Goal: Task Accomplishment & Management: Use online tool/utility

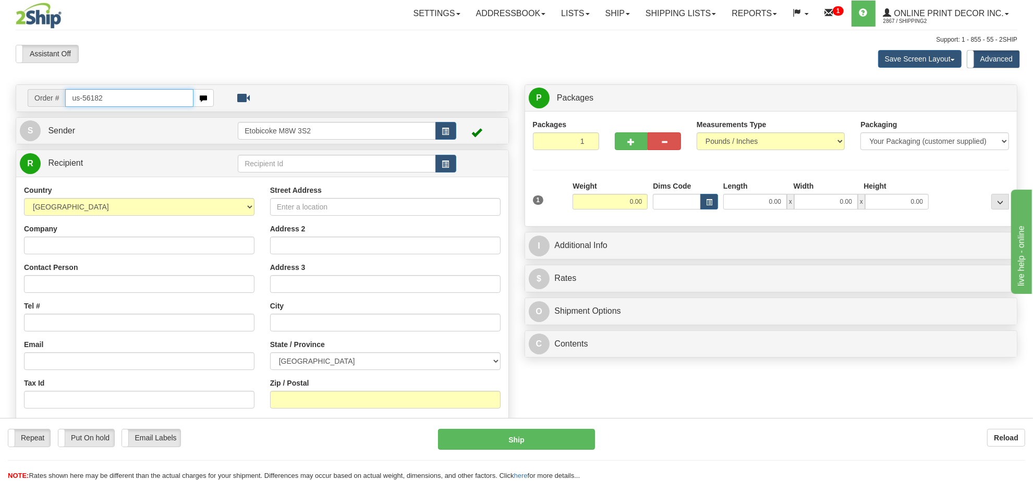
type input "us-56182"
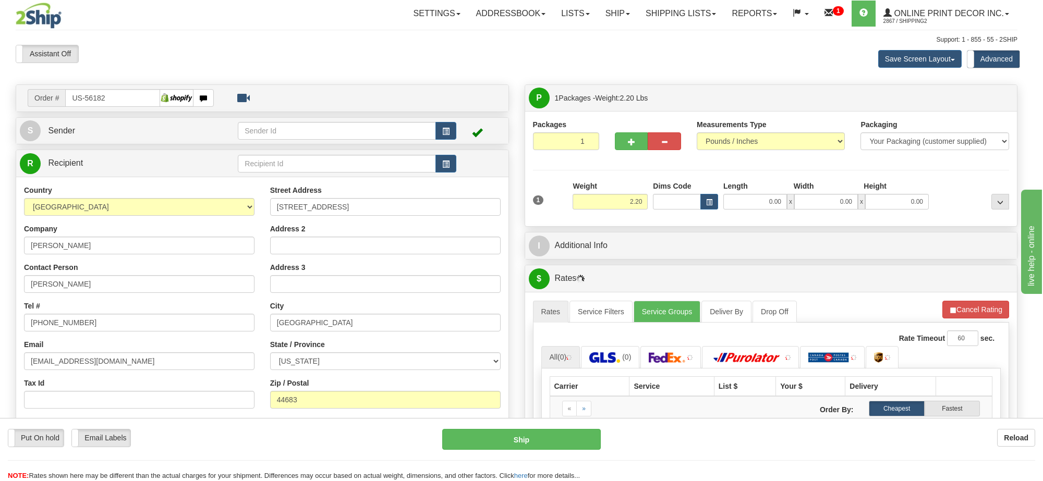
type input "UHRICHSVILLE"
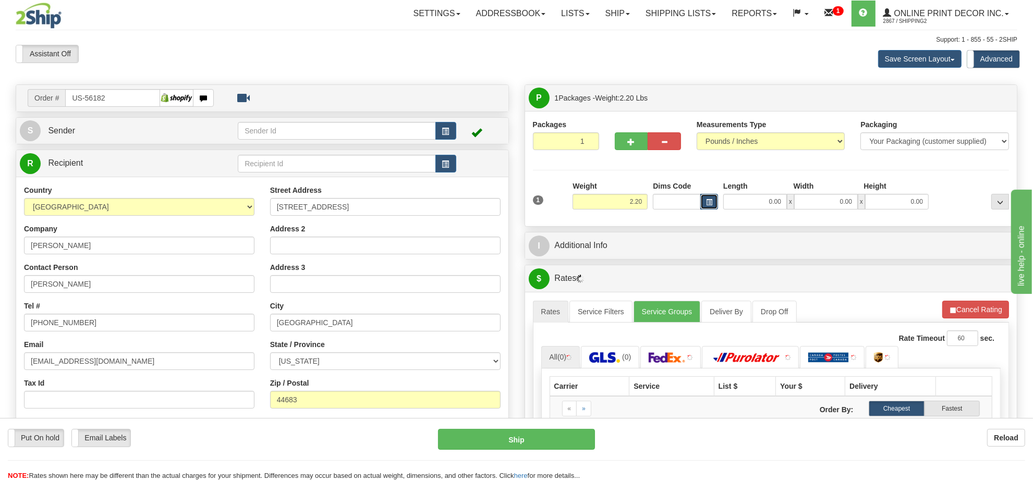
click at [709, 204] on span "button" at bounding box center [709, 203] width 6 height 6
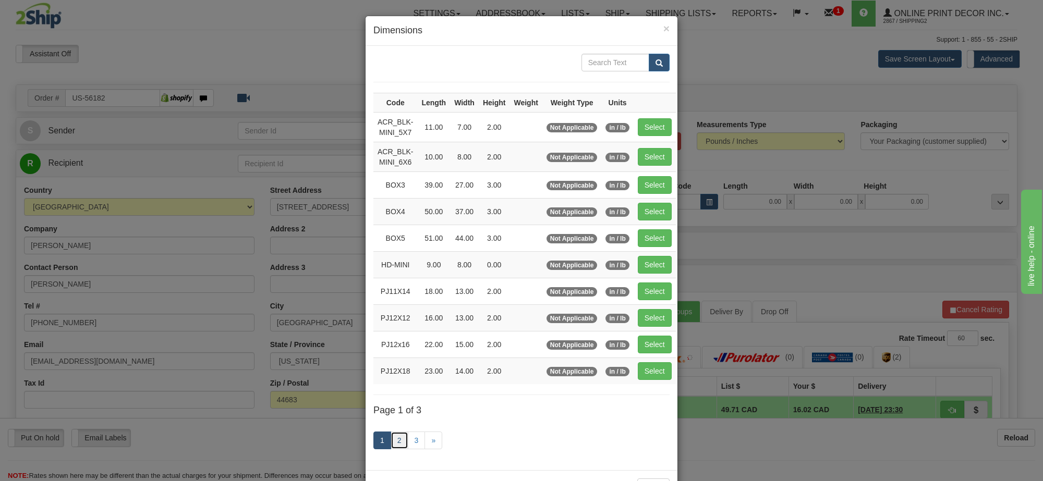
click at [394, 446] on link "2" at bounding box center [400, 441] width 18 height 18
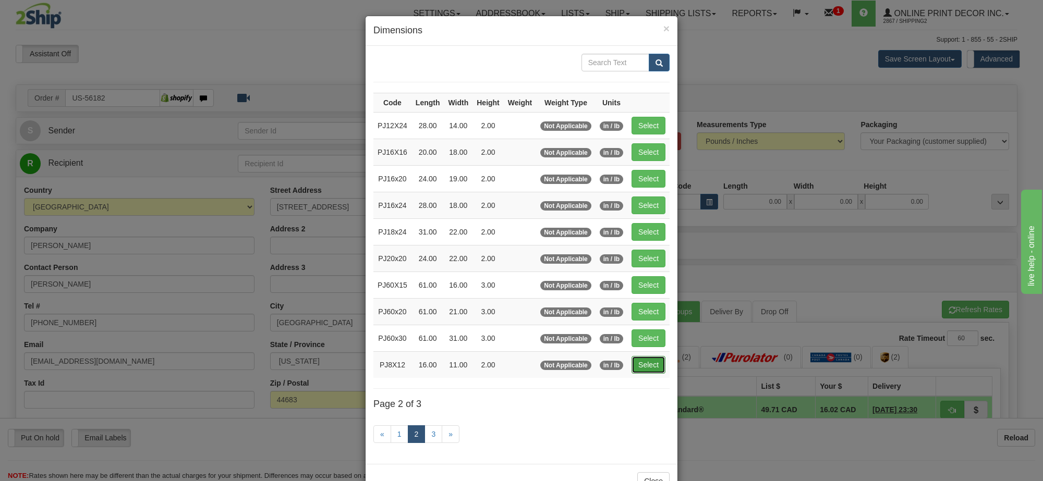
click at [645, 368] on button "Select" at bounding box center [648, 365] width 34 height 18
type input "PJ8X12"
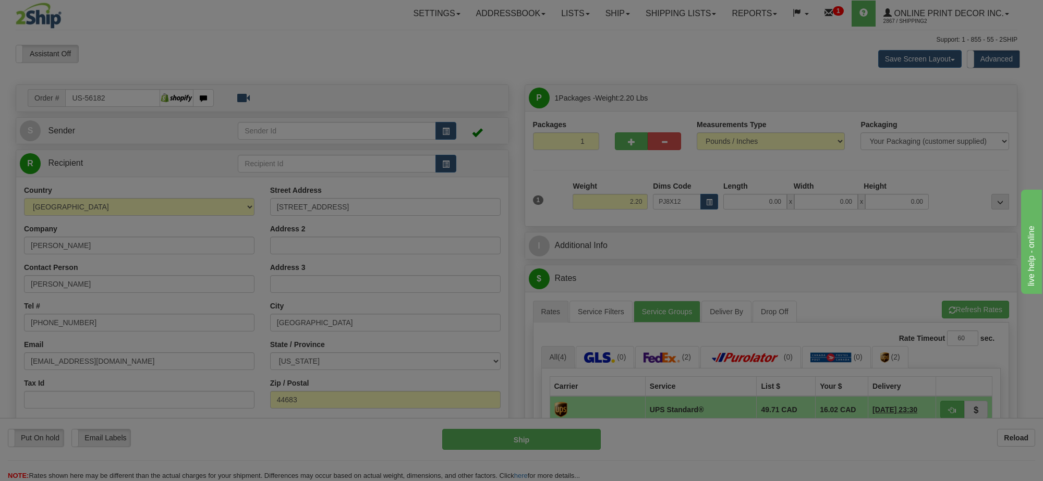
type input "16.00"
type input "11.00"
type input "2.00"
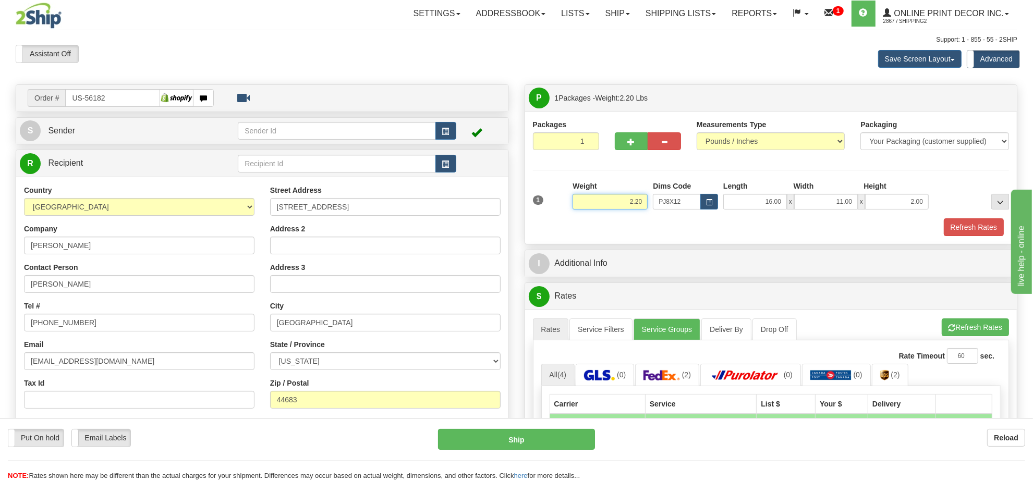
drag, startPoint x: 643, startPoint y: 204, endPoint x: 541, endPoint y: 204, distance: 101.7
click at [541, 204] on div "1 Weight 2.20 Dims Code x x" at bounding box center [771, 199] width 482 height 37
type input "1.10"
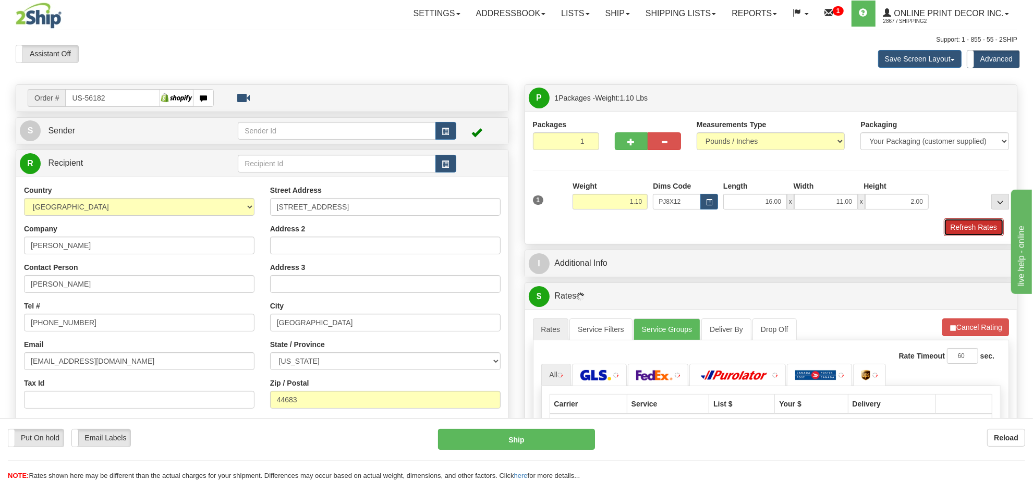
click at [965, 232] on button "Refresh Rates" at bounding box center [974, 227] width 60 height 18
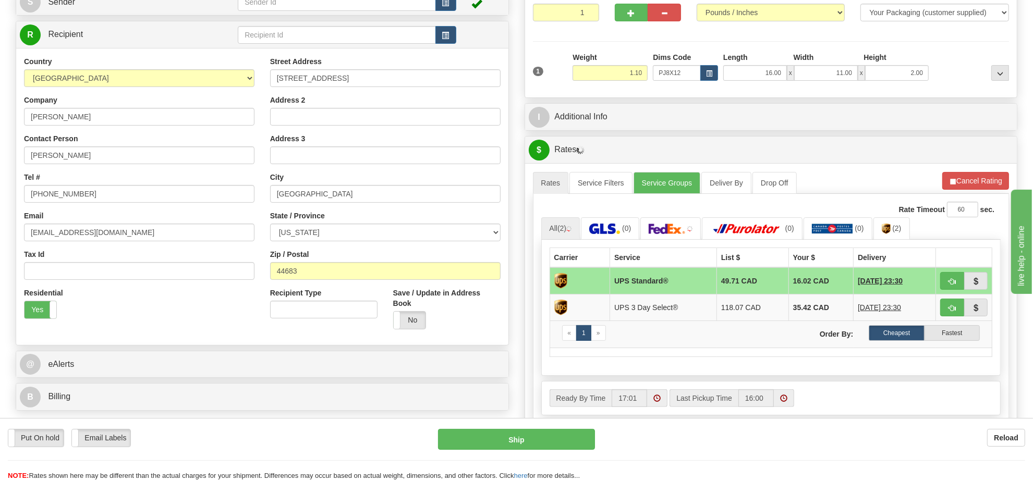
scroll to position [134, 0]
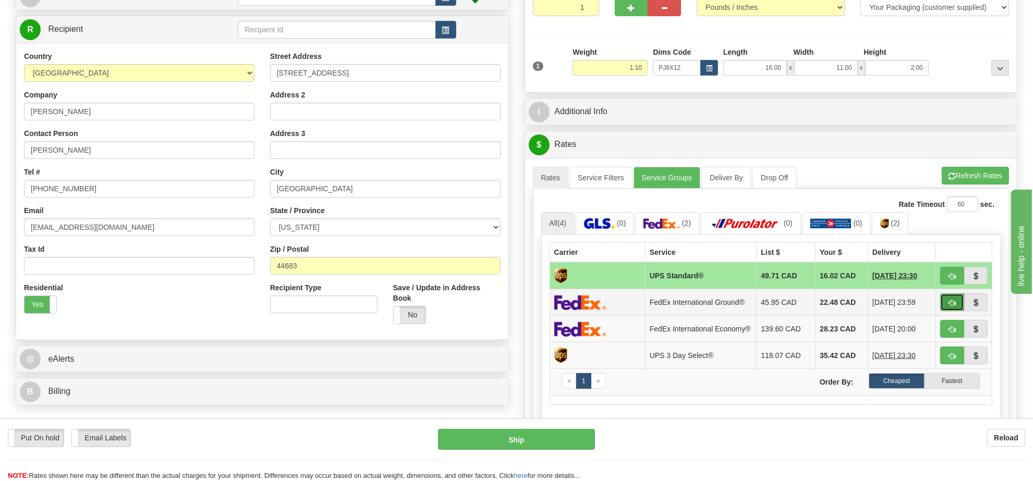
click at [943, 301] on button "button" at bounding box center [952, 303] width 24 height 18
type input "92"
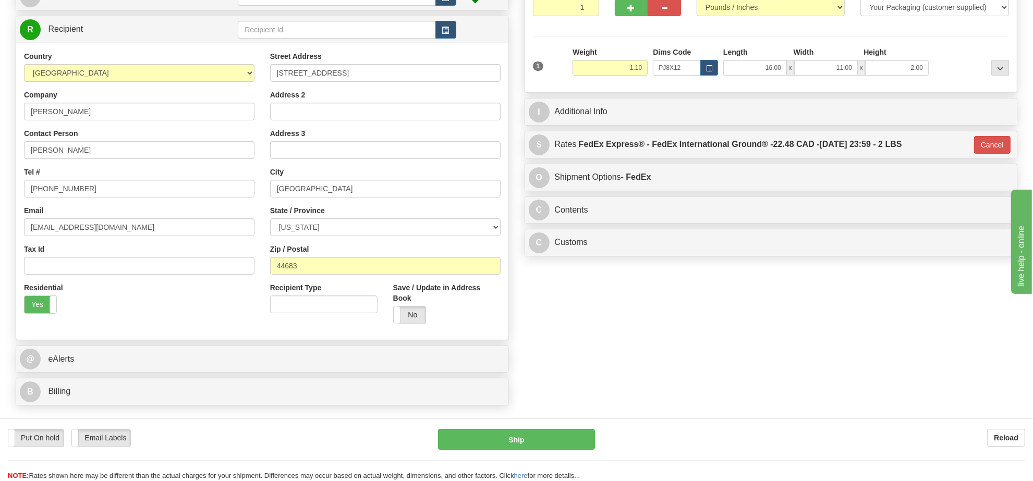
scroll to position [4, 0]
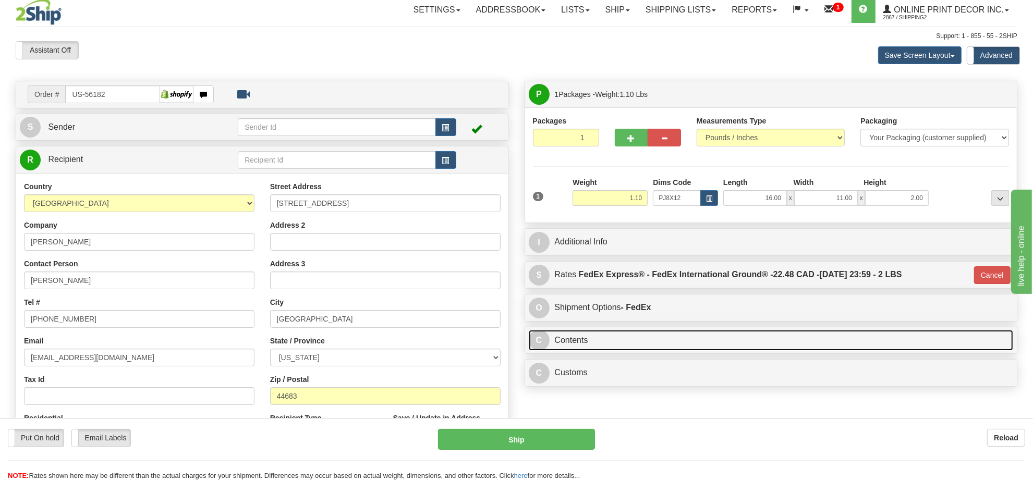
click at [760, 337] on link "C Contents" at bounding box center [771, 340] width 485 height 21
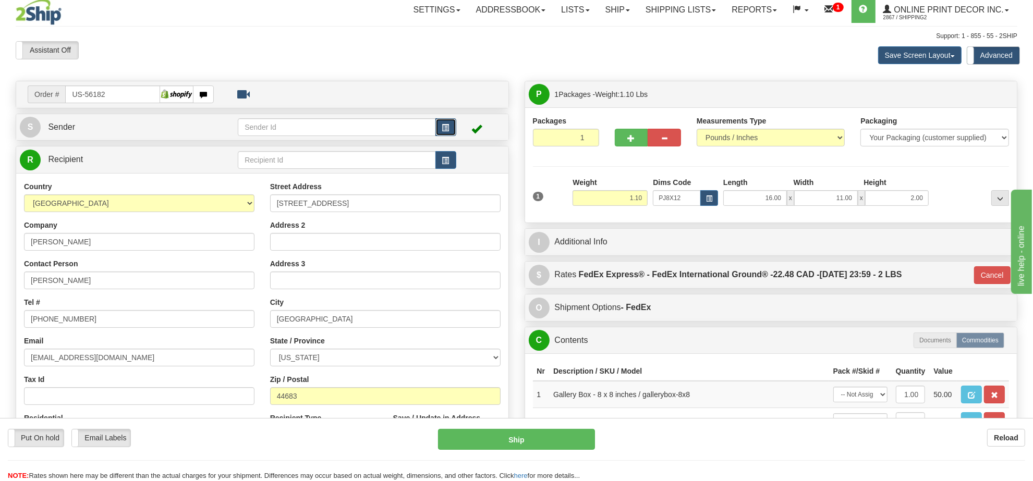
click at [446, 128] on span "button" at bounding box center [445, 128] width 7 height 7
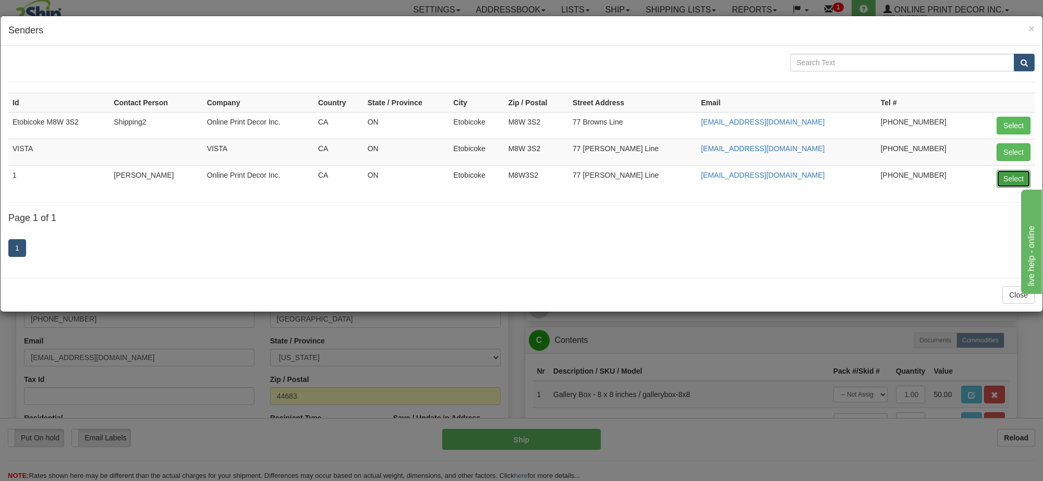
click at [1004, 179] on button "Select" at bounding box center [1013, 179] width 34 height 18
type input "1"
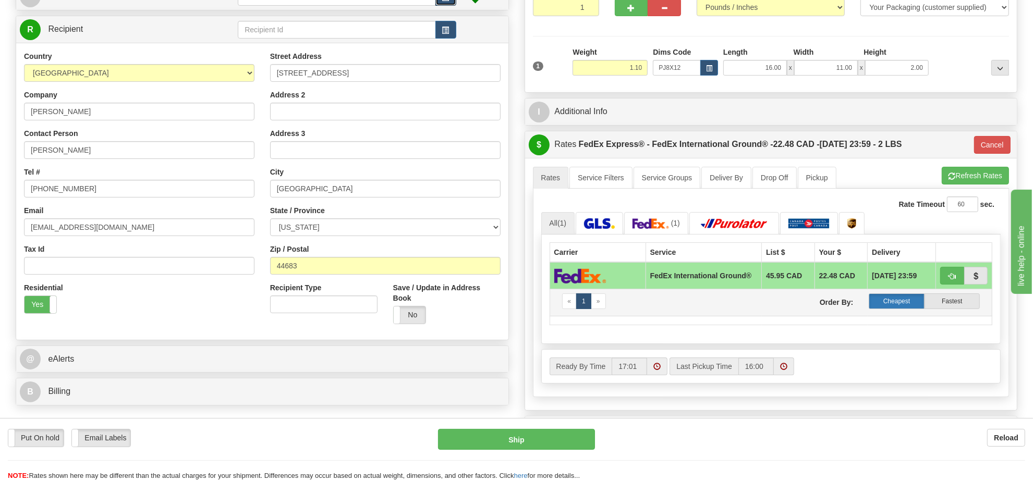
scroll to position [199, 0]
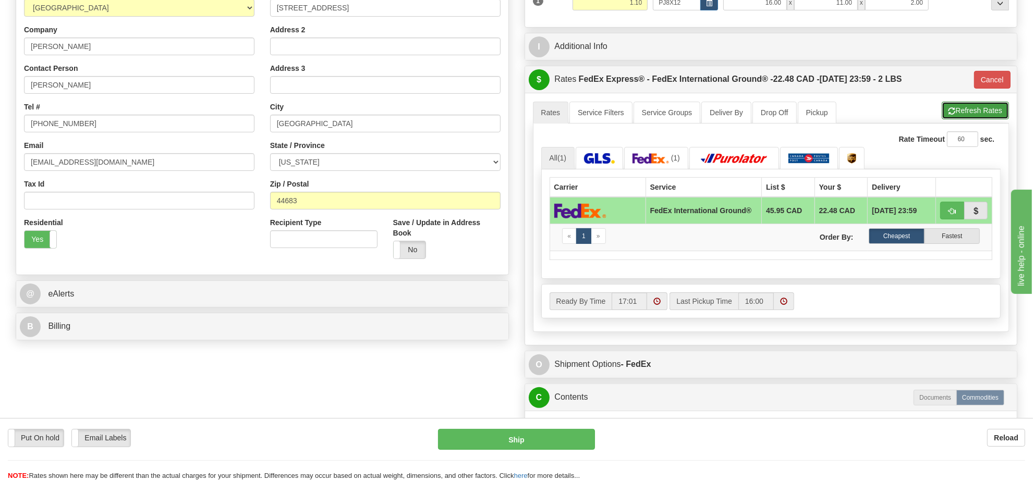
click at [968, 111] on button "Refresh Rates" at bounding box center [975, 111] width 67 height 18
type input "92"
click at [948, 215] on span "button" at bounding box center [951, 211] width 7 height 7
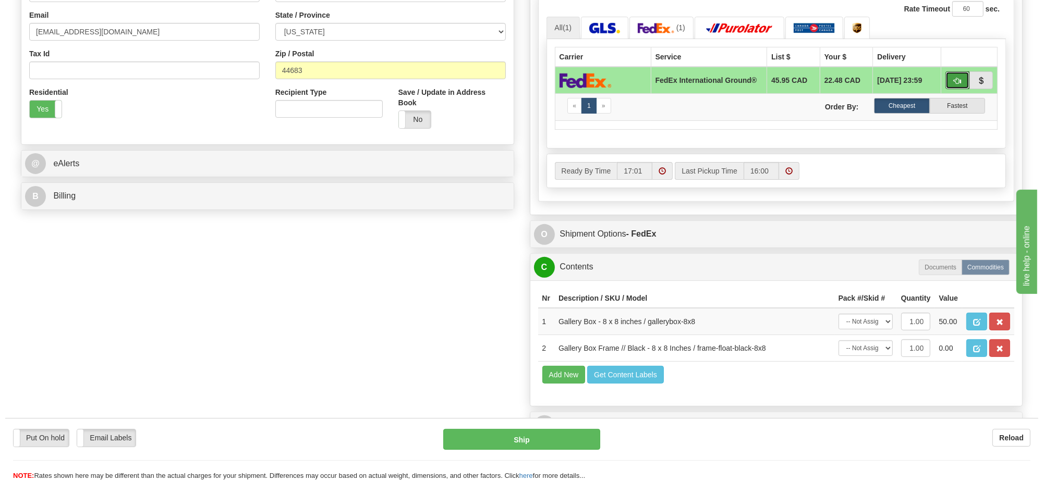
scroll to position [395, 0]
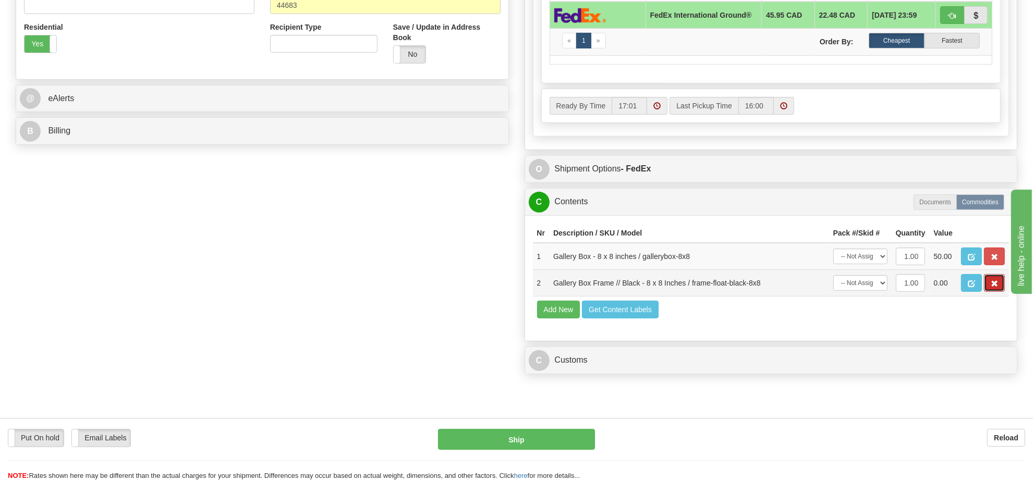
click at [1000, 292] on button "button" at bounding box center [994, 283] width 21 height 18
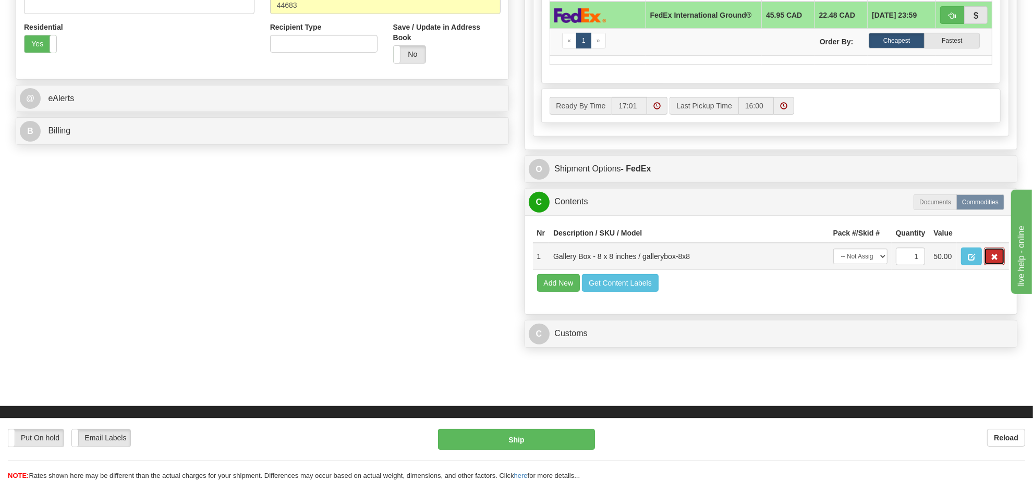
click at [1000, 265] on button "button" at bounding box center [994, 257] width 21 height 18
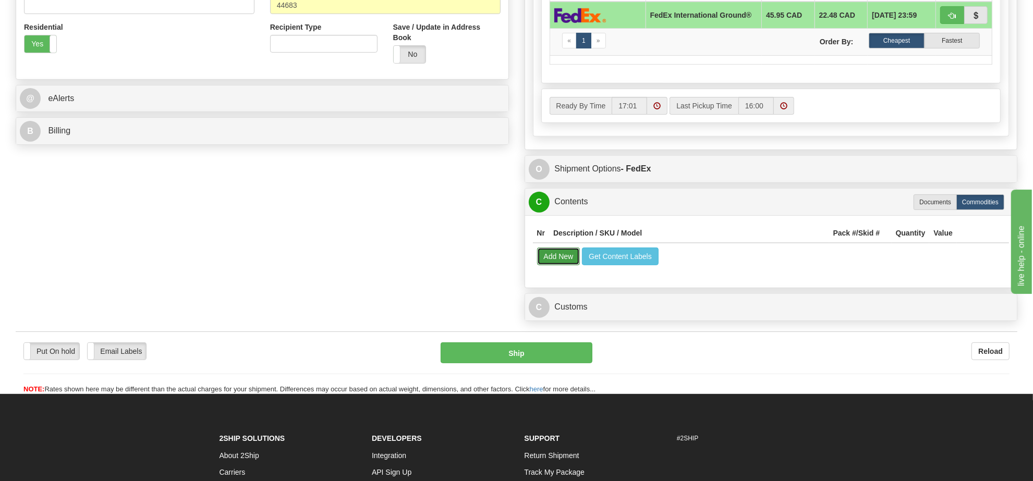
click at [566, 263] on button "Add New" at bounding box center [558, 257] width 43 height 18
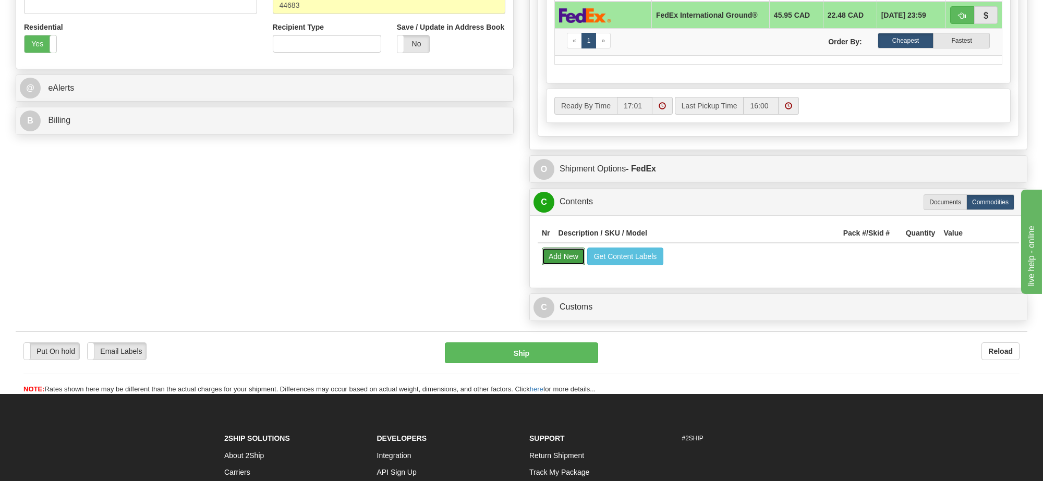
select select
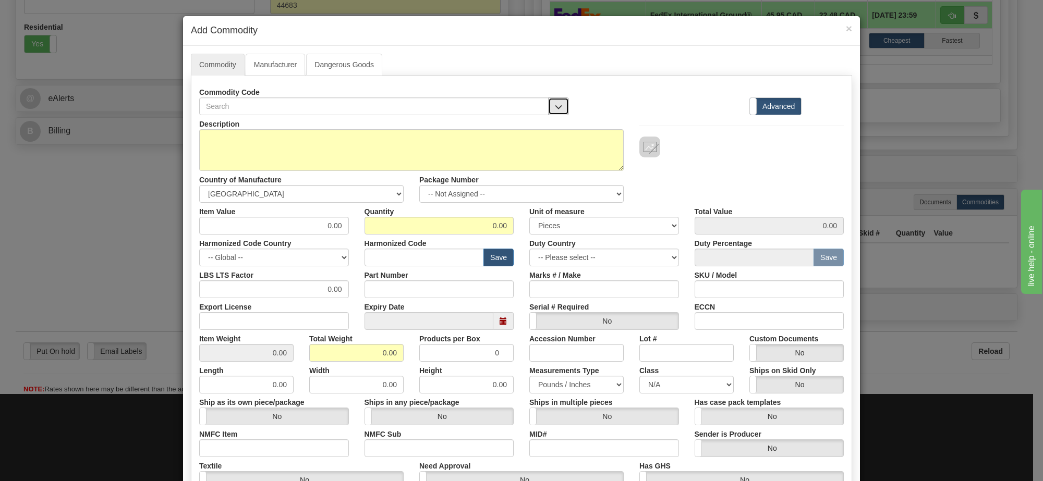
click at [549, 107] on button "button" at bounding box center [558, 106] width 21 height 18
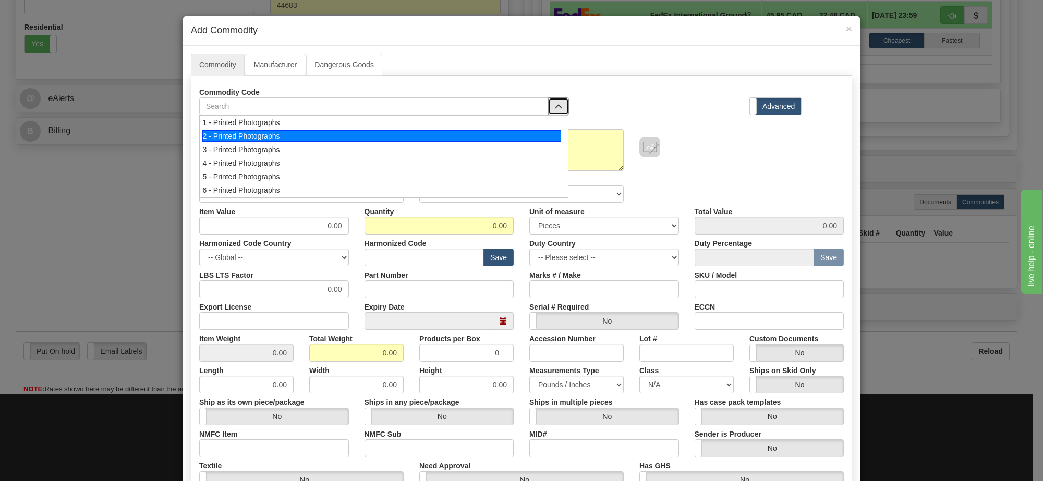
click at [549, 141] on div "2 - Printed Photographs" at bounding box center [381, 135] width 359 height 11
select select "1"
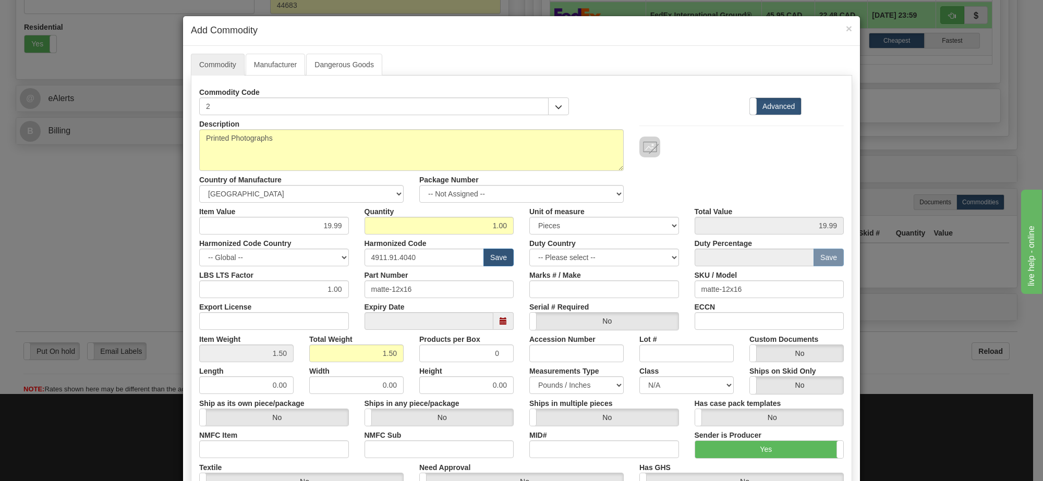
scroll to position [65, 0]
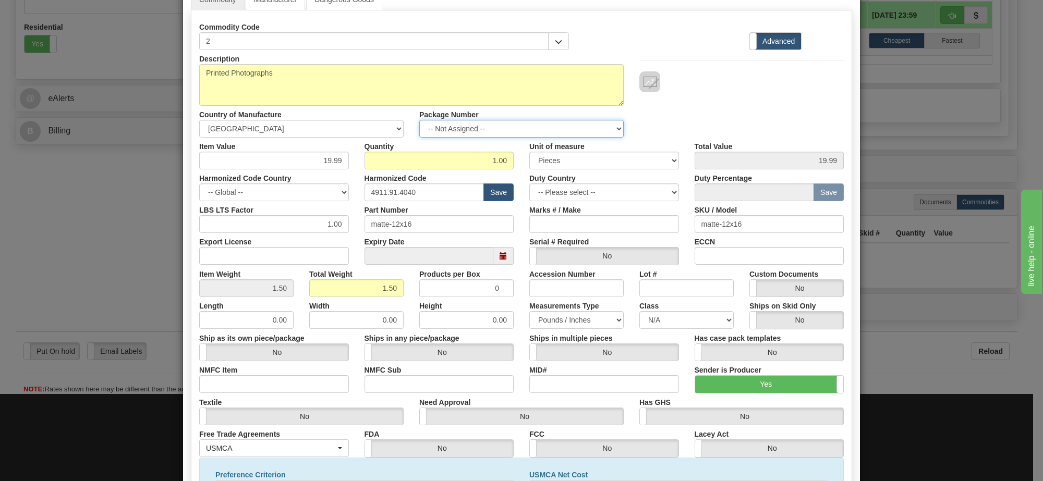
click at [562, 135] on select "-- Not Assigned -- Item 1" at bounding box center [521, 129] width 204 height 18
select select "0"
click at [419, 120] on select "-- Not Assigned -- Item 1" at bounding box center [521, 129] width 204 height 18
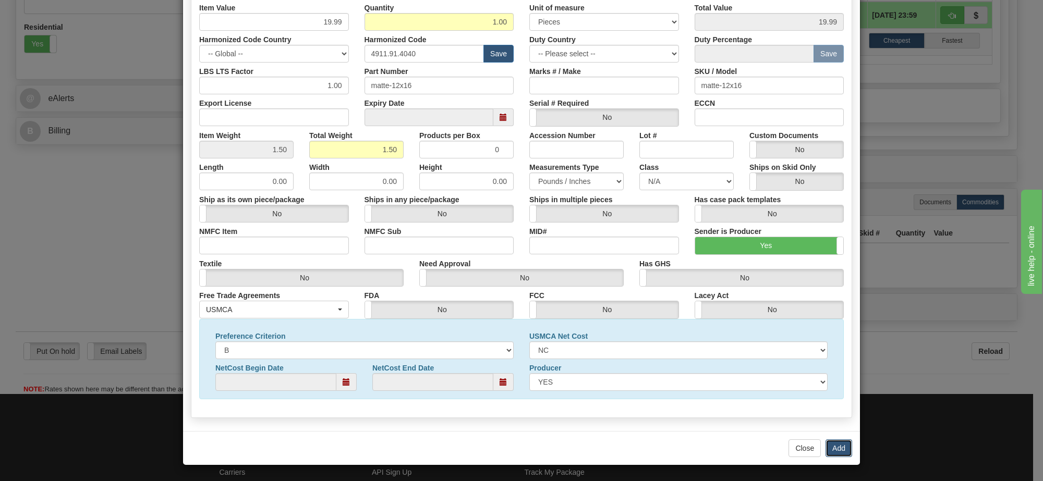
click at [837, 446] on button "Add" at bounding box center [838, 449] width 27 height 18
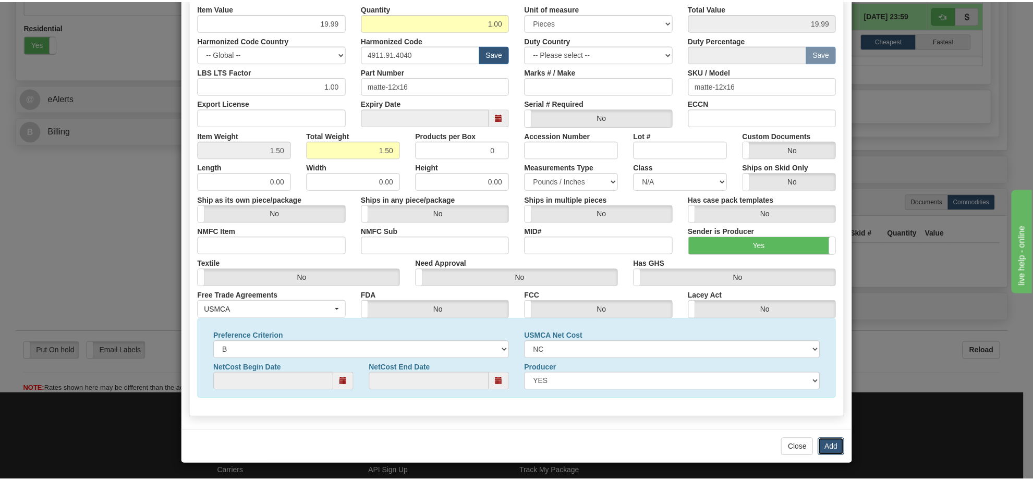
scroll to position [0, 0]
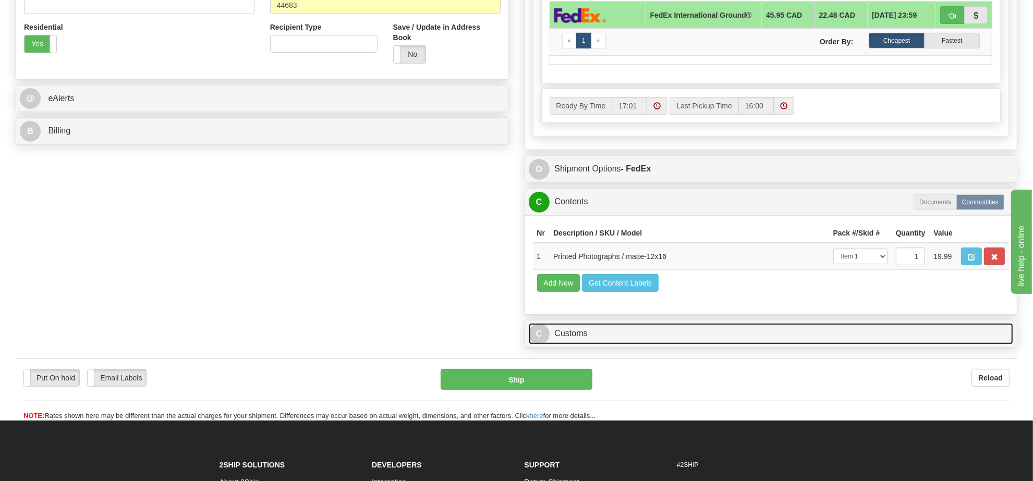
click at [628, 345] on link "C Customs" at bounding box center [771, 333] width 485 height 21
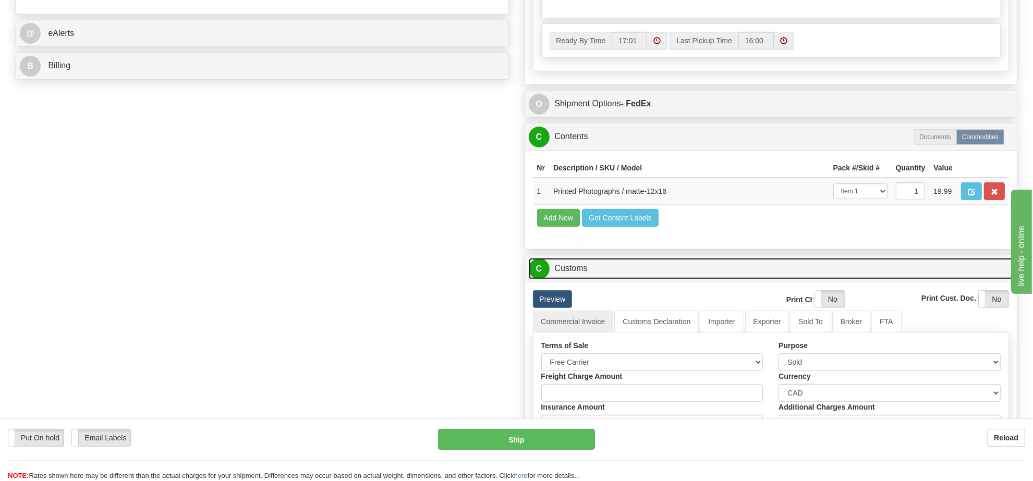
scroll to position [525, 0]
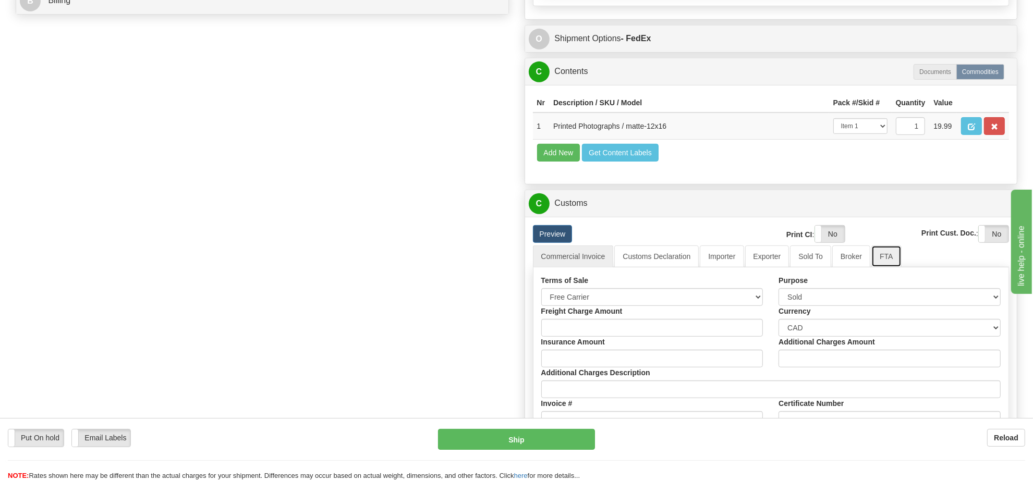
click at [872, 267] on link "FTA" at bounding box center [886, 257] width 30 height 22
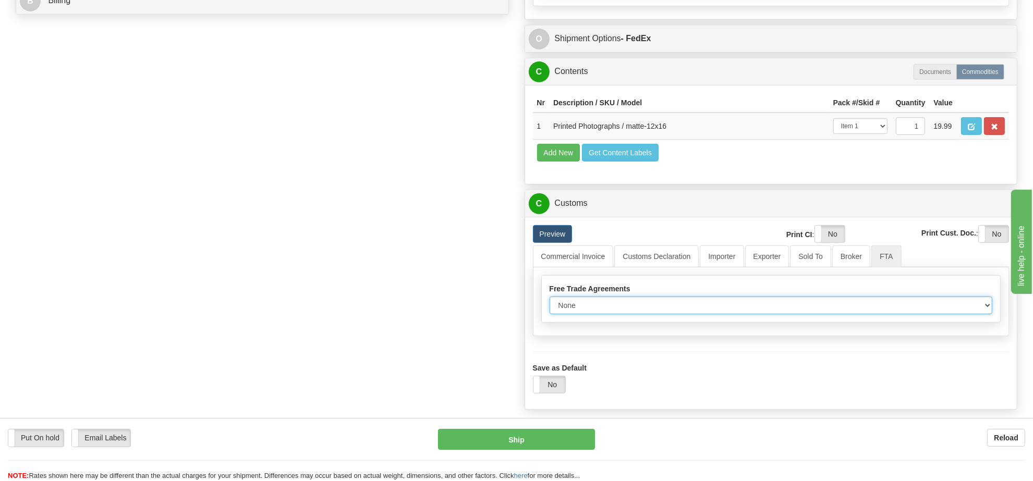
click at [618, 314] on select "None Other USMCA CETA CUKTCA" at bounding box center [771, 306] width 443 height 18
select select "1"
click at [550, 314] on select "None Other USMCA CETA CUKTCA" at bounding box center [771, 306] width 443 height 18
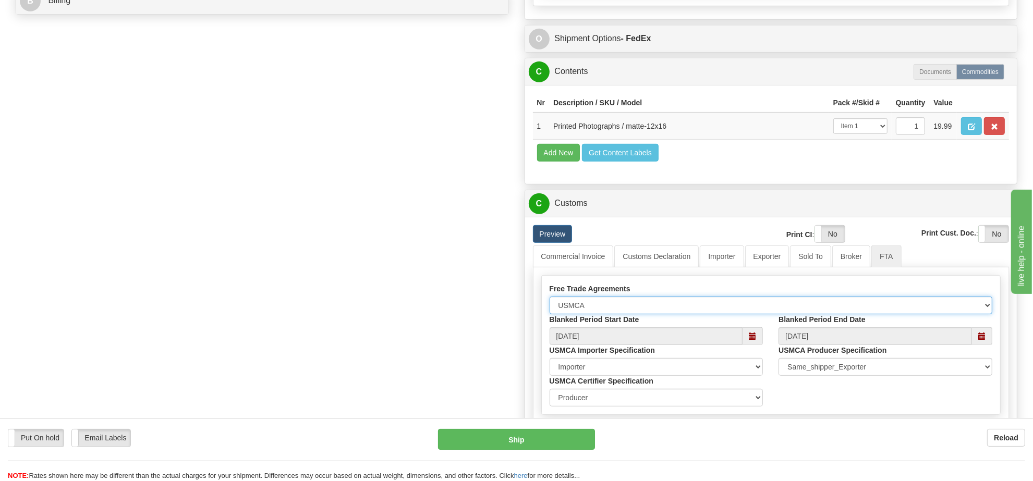
scroll to position [655, 0]
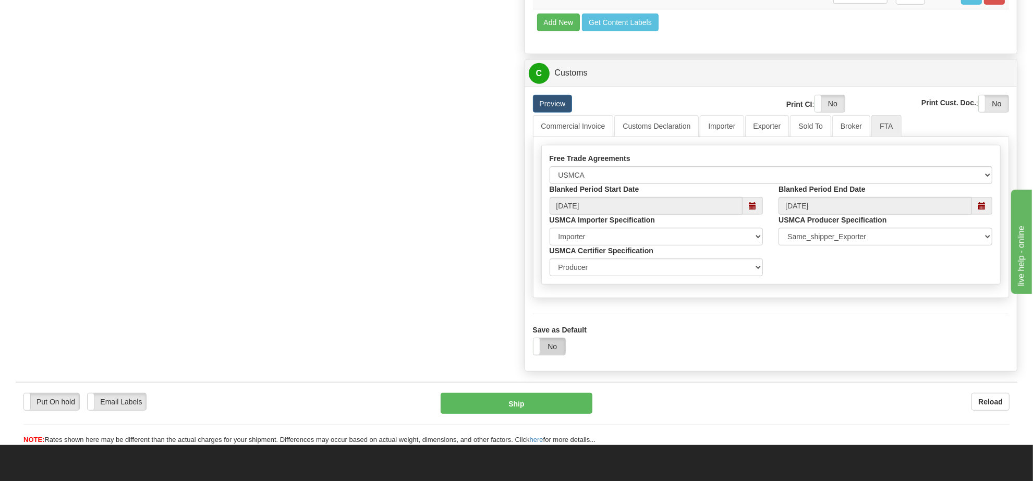
click at [559, 355] on label "No" at bounding box center [549, 346] width 32 height 17
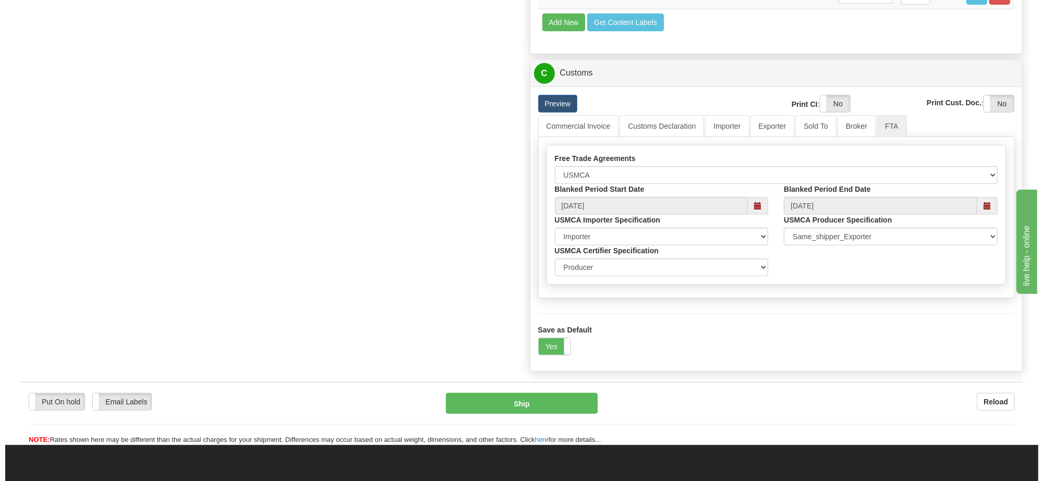
scroll to position [460, 0]
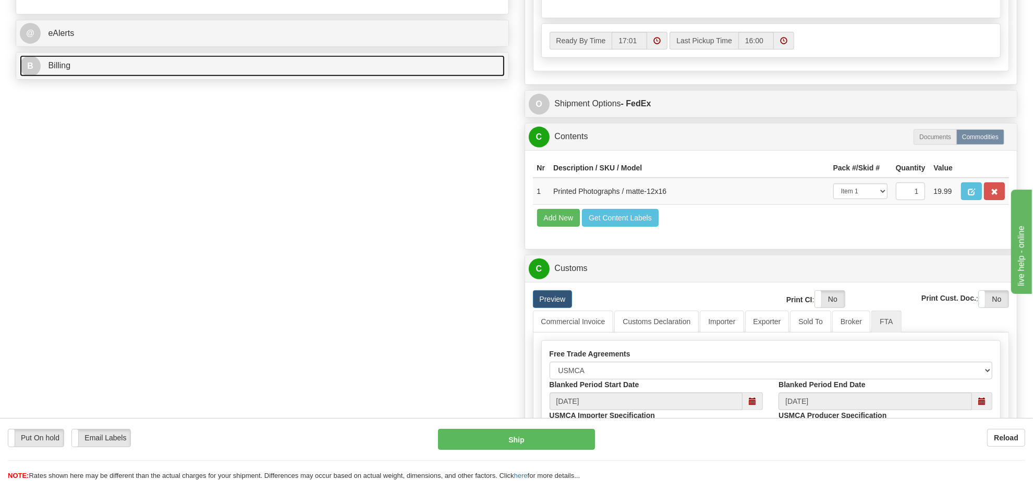
click at [347, 77] on link "B Billing" at bounding box center [262, 65] width 485 height 21
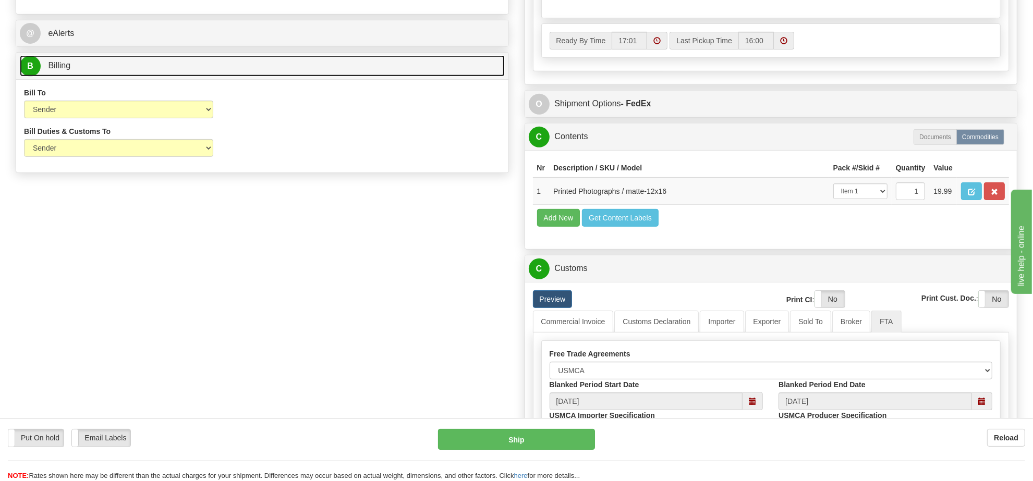
click at [346, 77] on link "B Billing" at bounding box center [262, 65] width 485 height 21
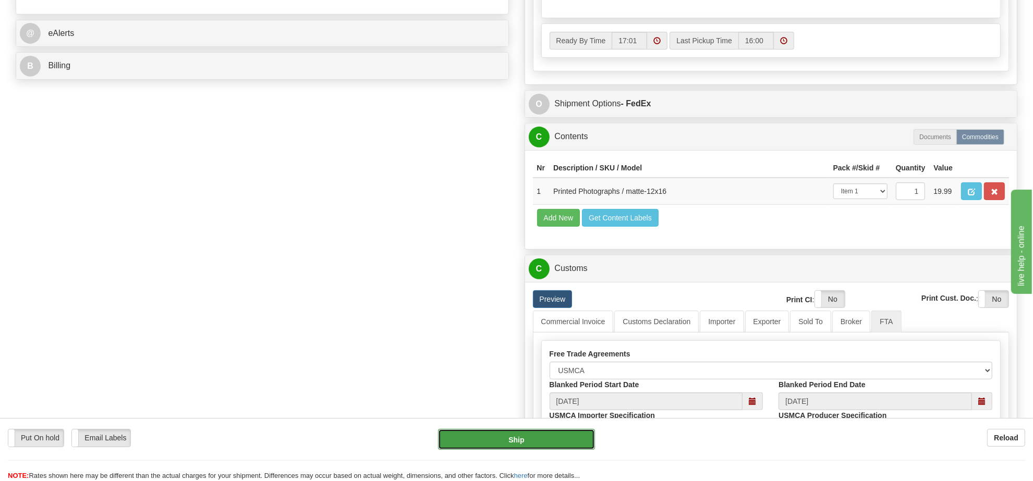
click at [552, 441] on button "Ship" at bounding box center [516, 439] width 156 height 21
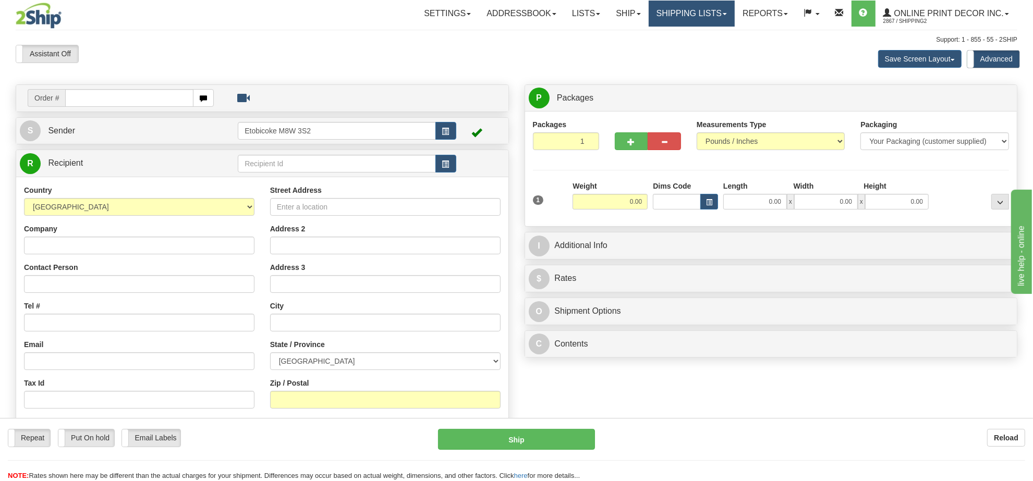
click at [663, 9] on link "Shipping lists" at bounding box center [692, 14] width 86 height 26
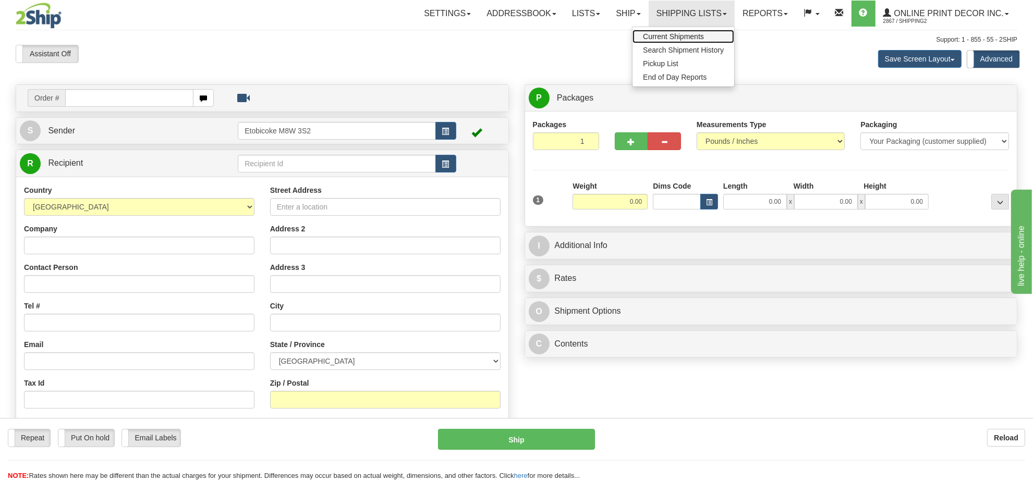
click at [645, 34] on span "Current Shipments" at bounding box center [673, 36] width 61 height 8
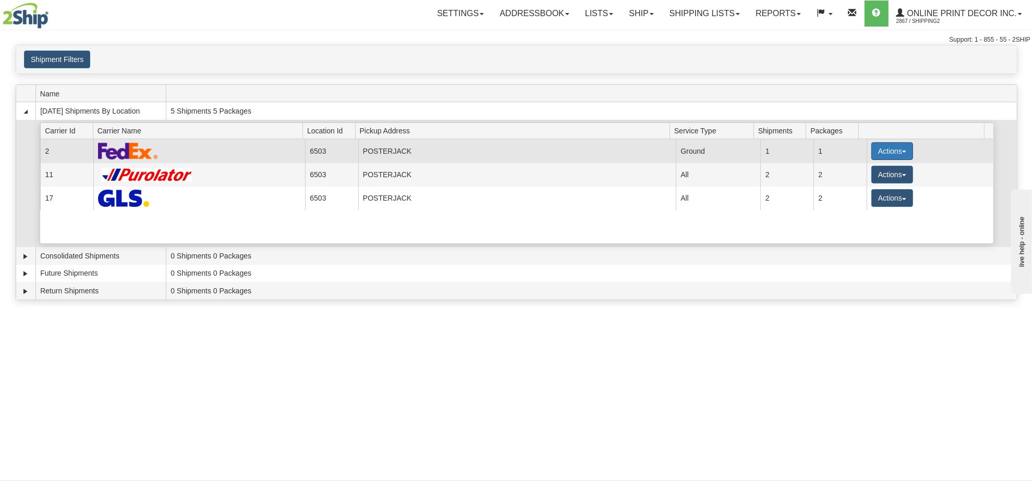
click at [880, 149] on button "Actions" at bounding box center [892, 151] width 42 height 18
click at [861, 169] on span "Details" at bounding box center [853, 170] width 28 height 7
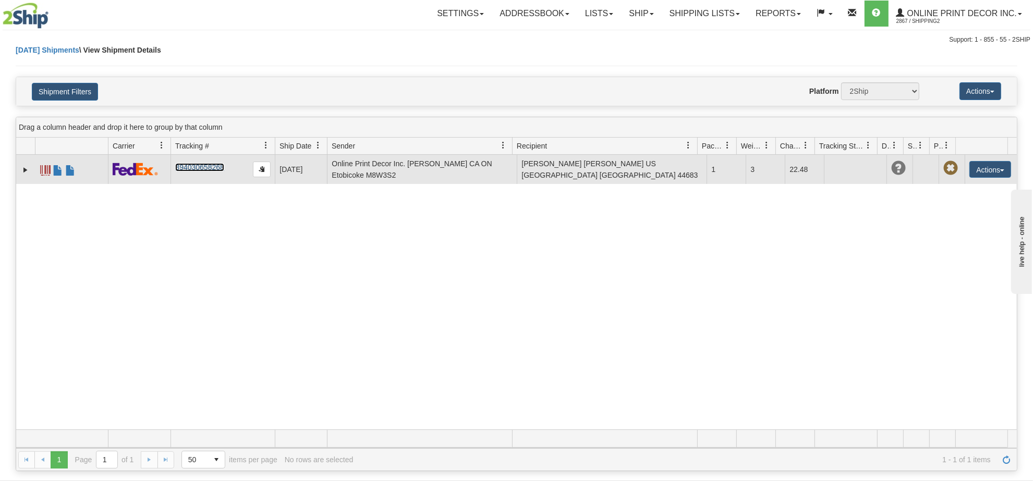
click at [184, 167] on link "394030658268" at bounding box center [199, 167] width 48 height 8
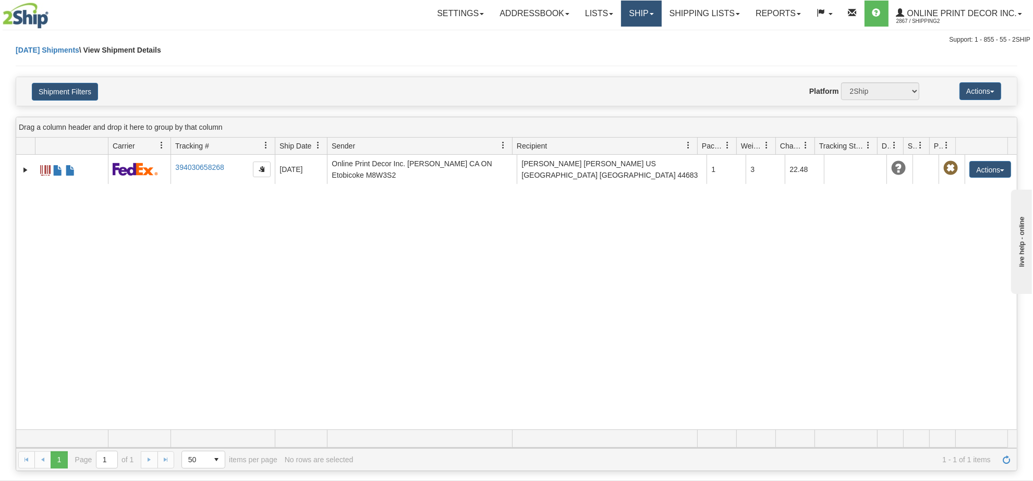
click at [621, 10] on link "Ship" at bounding box center [641, 14] width 40 height 26
click at [595, 33] on span "Ship Screen" at bounding box center [597, 36] width 40 height 8
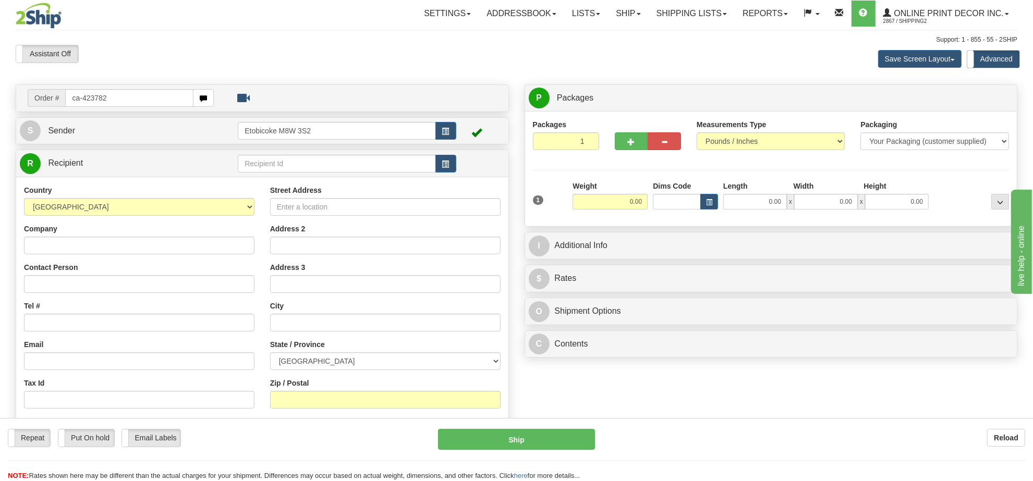
type input "ca-423782"
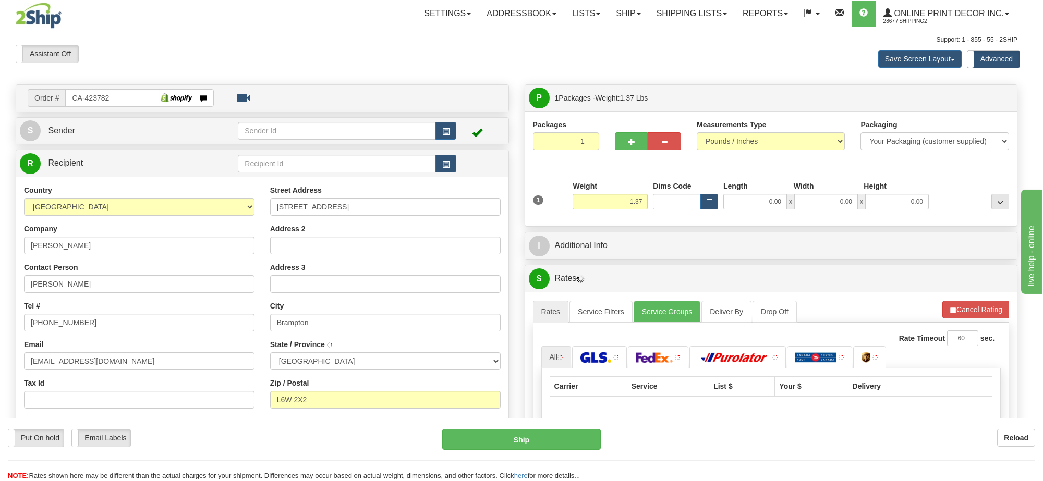
type input "BRAMPTON"
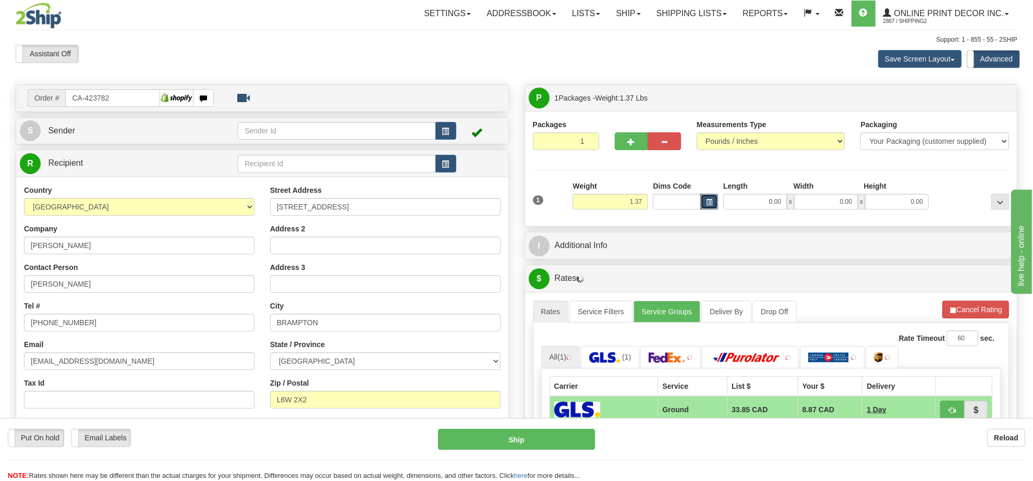
click at [708, 205] on span "button" at bounding box center [709, 203] width 6 height 6
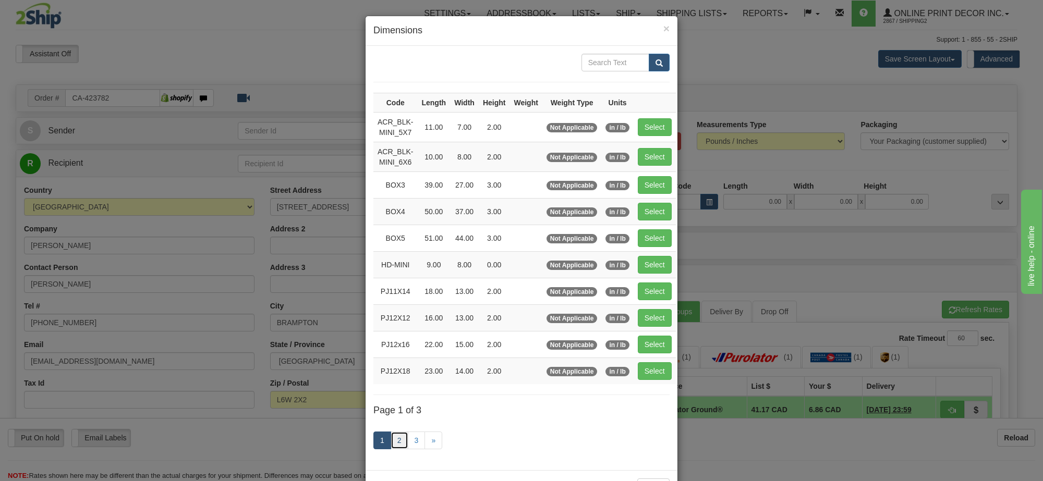
click at [397, 446] on link "2" at bounding box center [400, 441] width 18 height 18
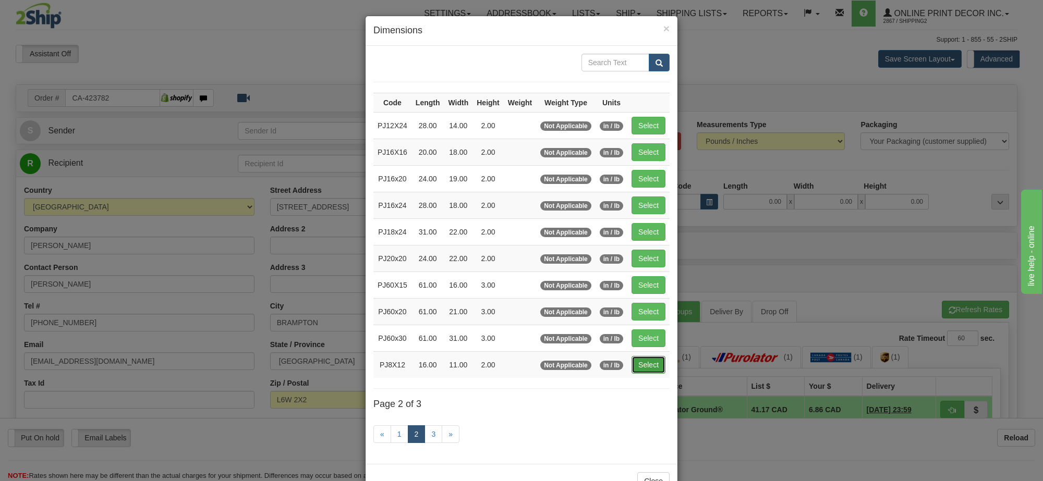
click at [650, 368] on button "Select" at bounding box center [648, 365] width 34 height 18
type input "PJ8X12"
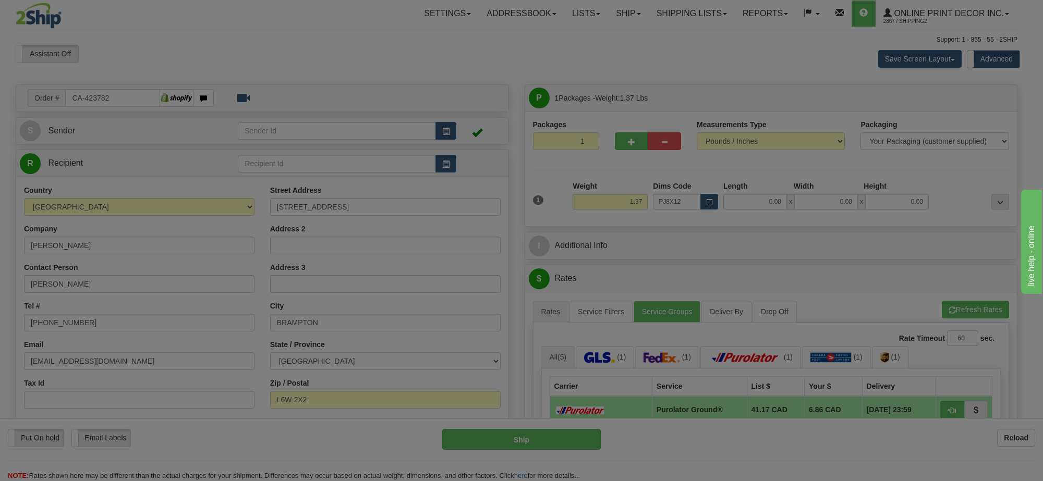
type input "16.00"
type input "11.00"
type input "2.00"
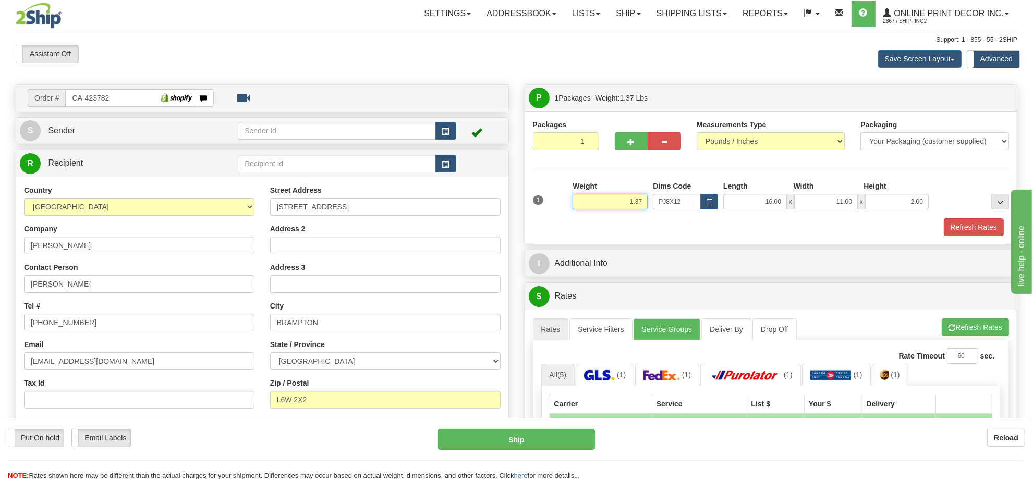
drag, startPoint x: 616, startPoint y: 196, endPoint x: 590, endPoint y: 194, distance: 26.1
click at [590, 194] on div "Weight 1.37" at bounding box center [609, 195] width 75 height 29
type input "0.98"
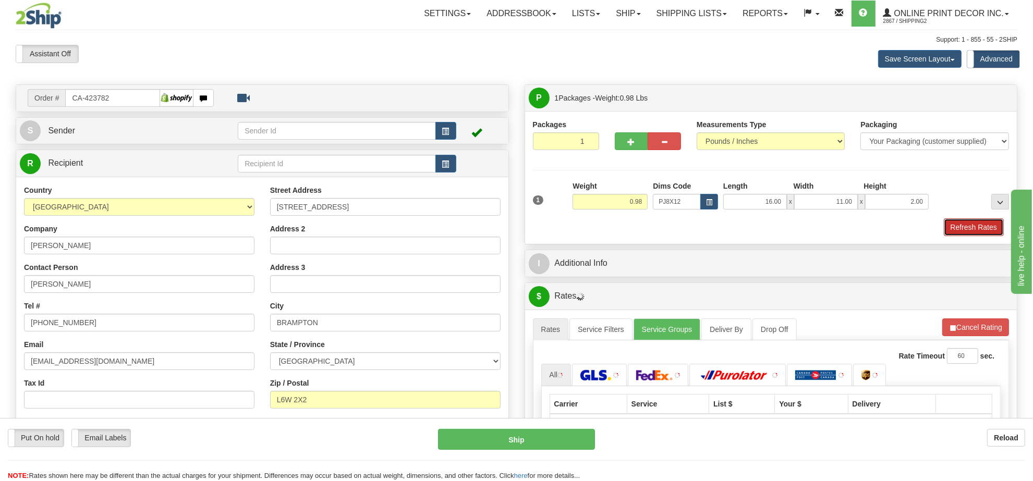
click at [966, 233] on button "Refresh Rates" at bounding box center [974, 227] width 60 height 18
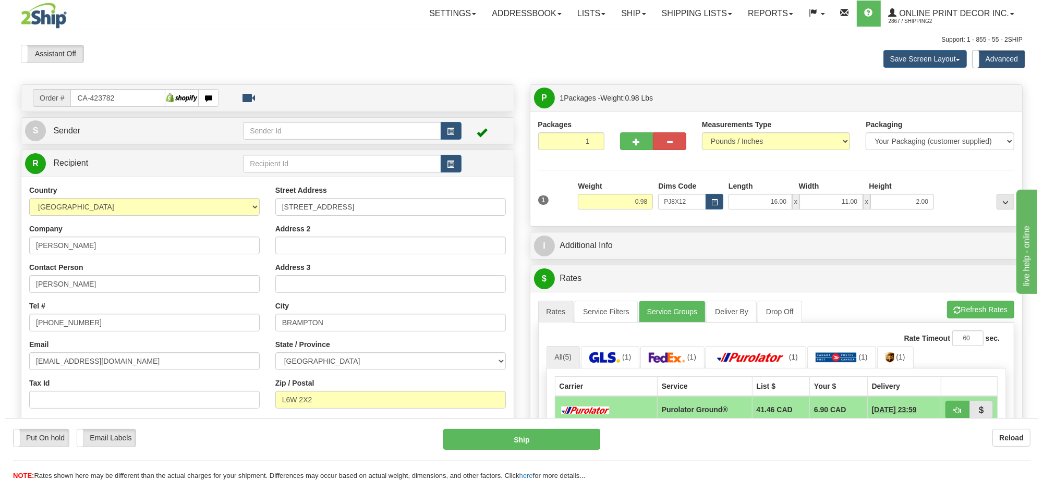
scroll to position [130, 0]
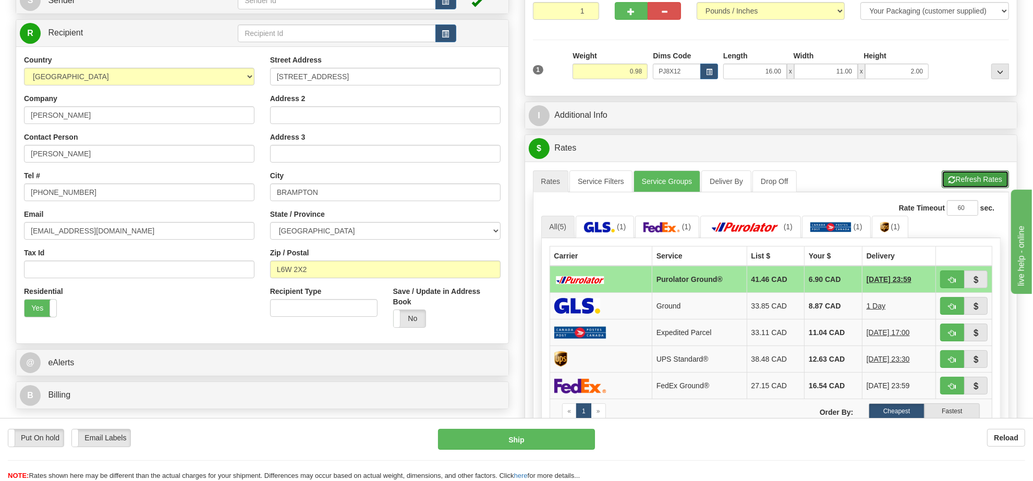
drag, startPoint x: 966, startPoint y: 181, endPoint x: 948, endPoint y: 186, distance: 18.8
click at [966, 181] on button "Refresh Rates" at bounding box center [975, 179] width 67 height 18
click at [945, 279] on button "button" at bounding box center [952, 280] width 24 height 18
type input "260"
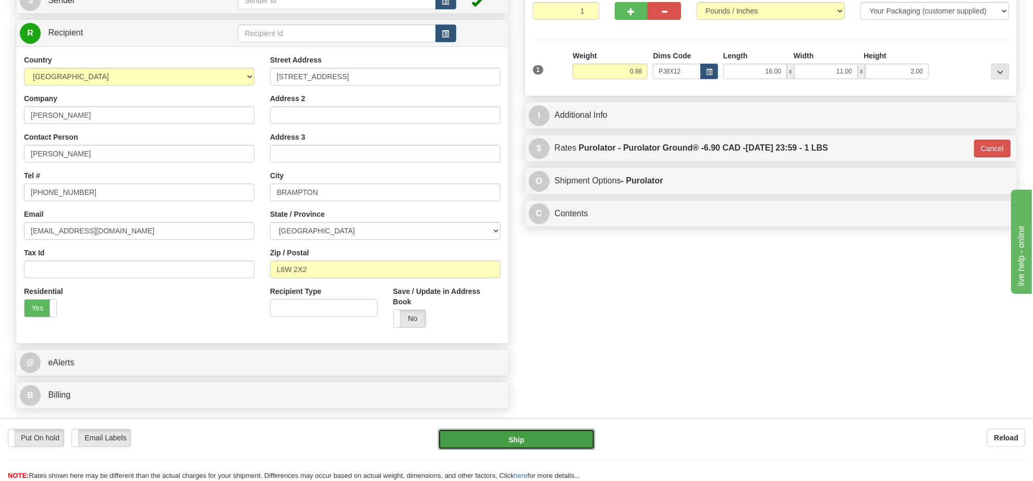
click at [565, 440] on button "Ship" at bounding box center [516, 439] width 156 height 21
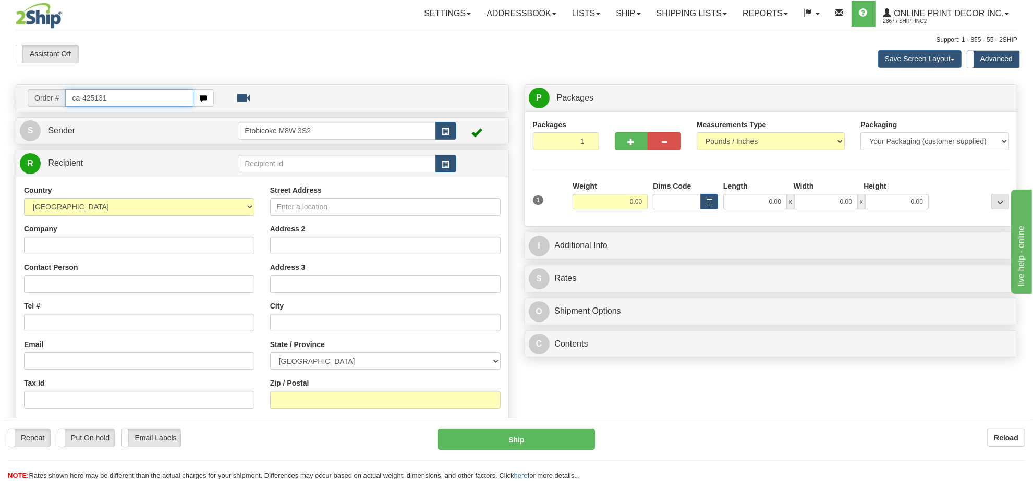
type input "ca-425131"
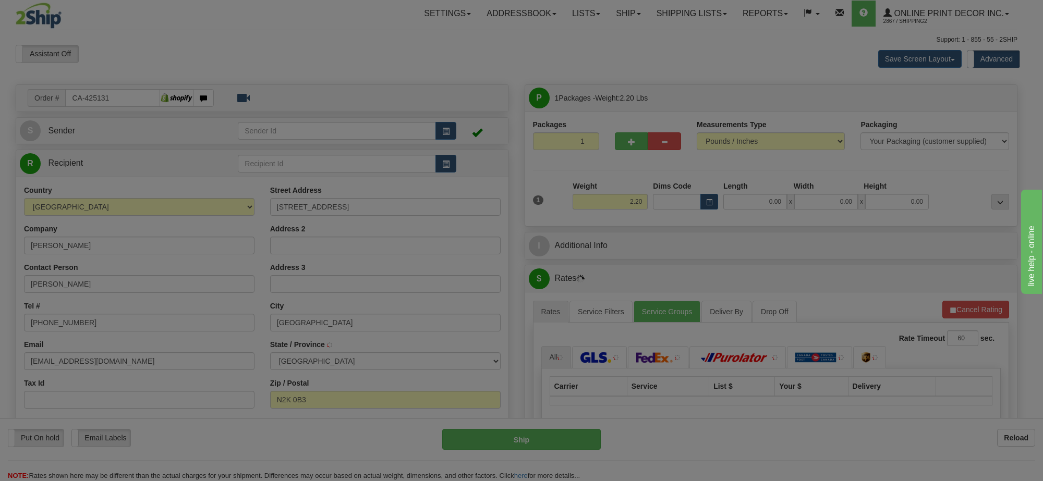
type input "WATERLOO"
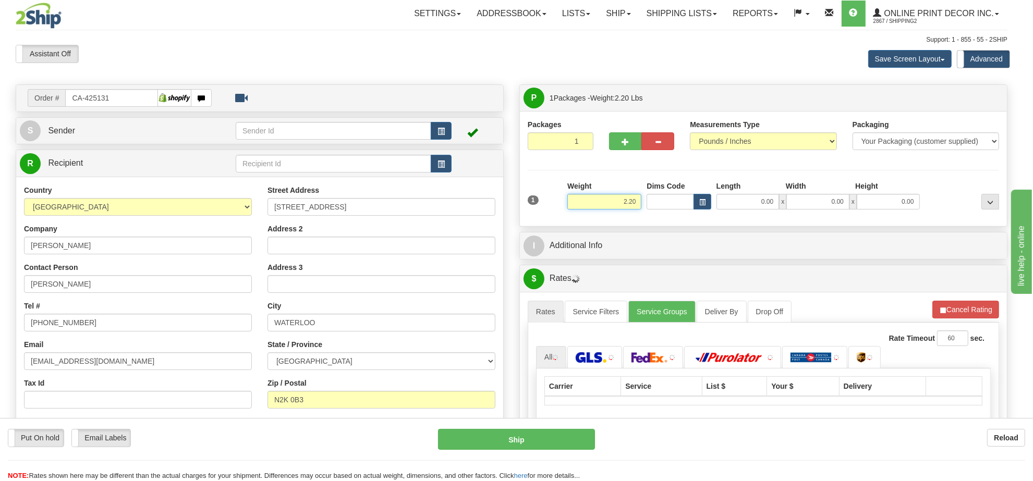
click at [623, 206] on input "2.20" at bounding box center [604, 202] width 74 height 16
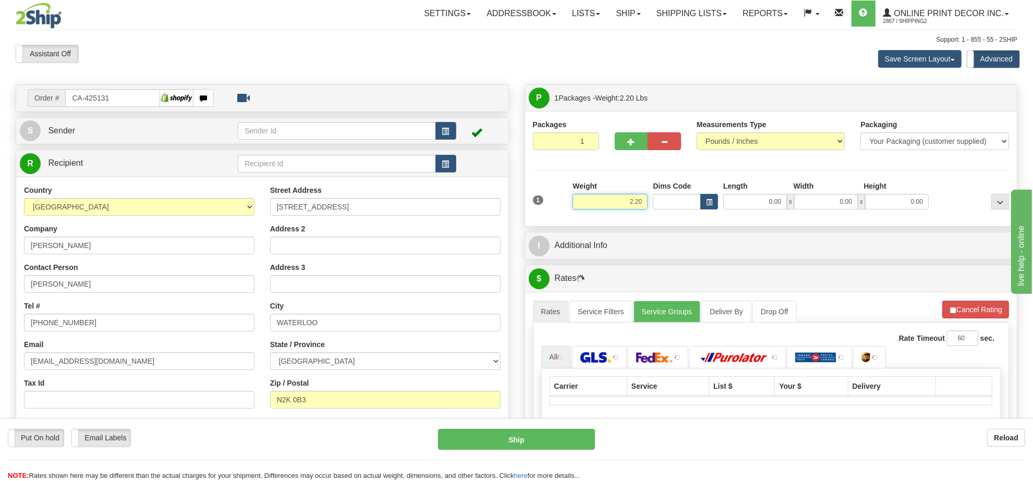
click at [623, 206] on input "2.20" at bounding box center [609, 202] width 75 height 16
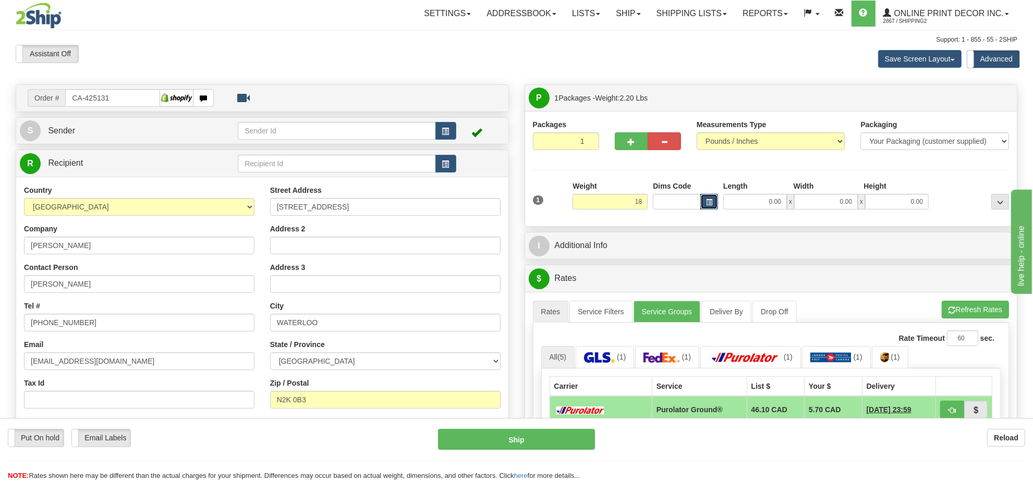
type input "18.00"
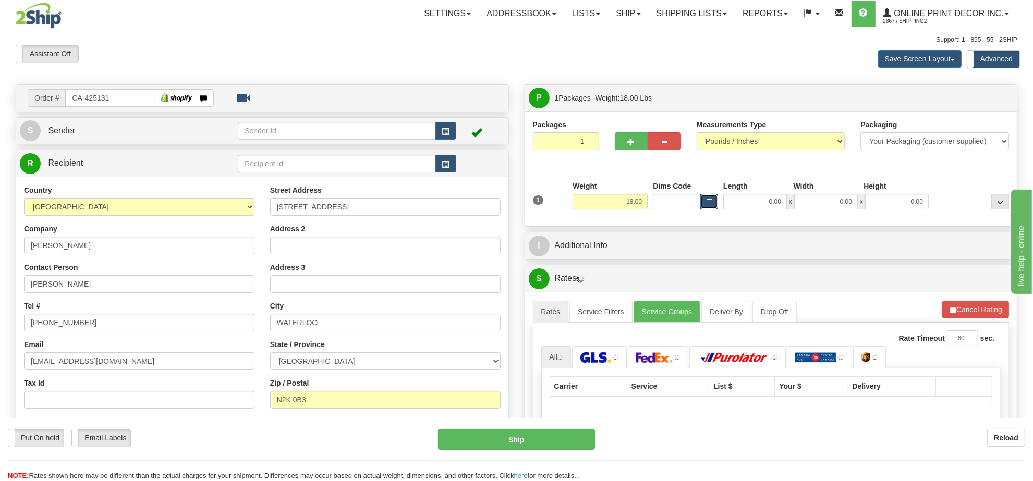
click at [706, 202] on span "button" at bounding box center [709, 203] width 6 height 6
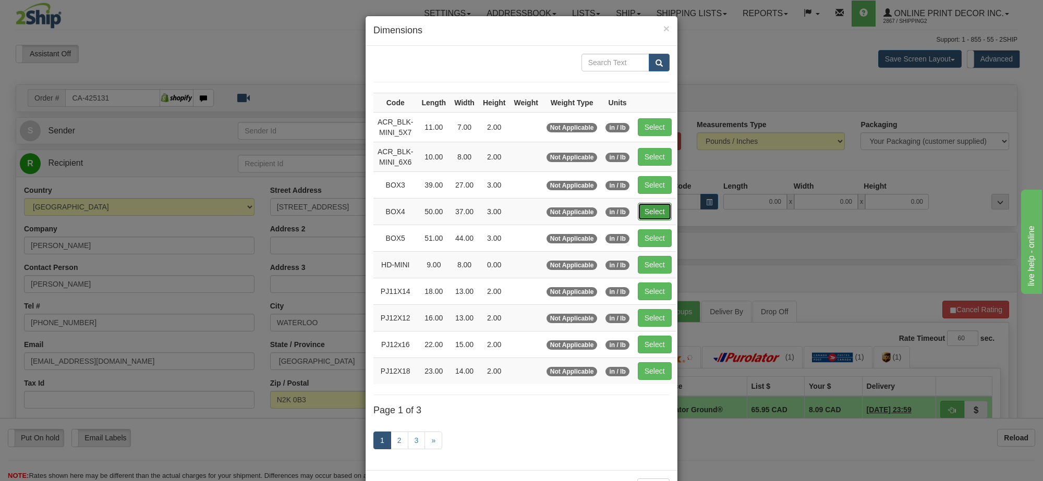
click at [665, 209] on button "Select" at bounding box center [655, 212] width 34 height 18
type input "BOX4"
type input "50.00"
type input "37.00"
type input "3.00"
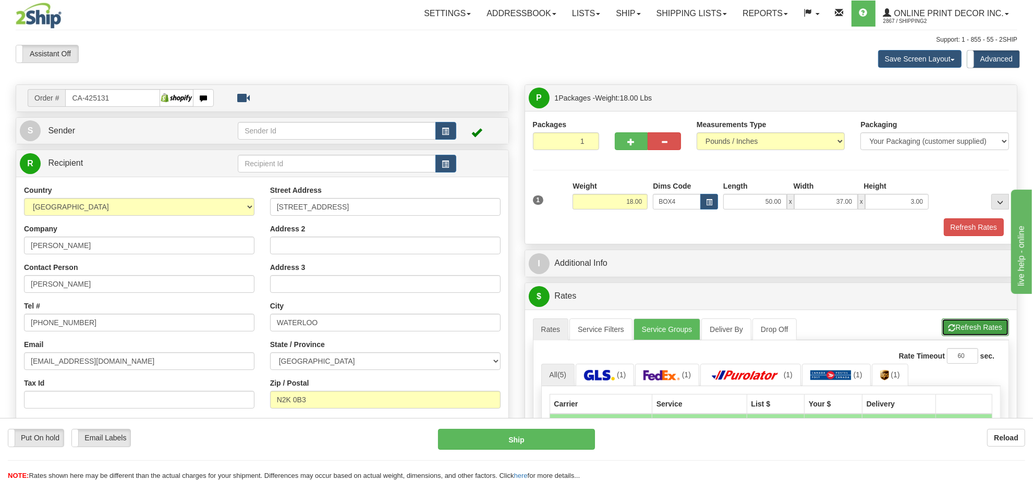
click at [989, 332] on button "Refresh Rates" at bounding box center [975, 328] width 67 height 18
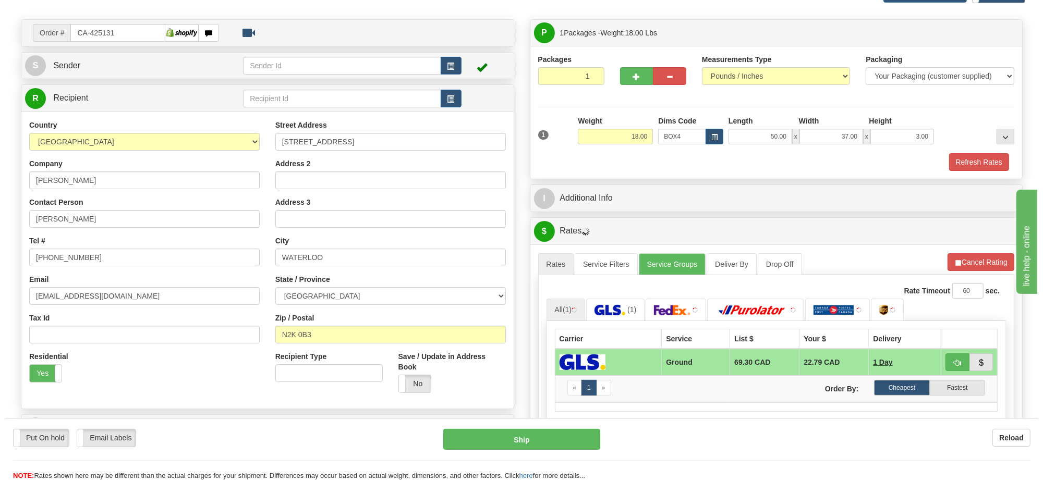
scroll to position [130, 0]
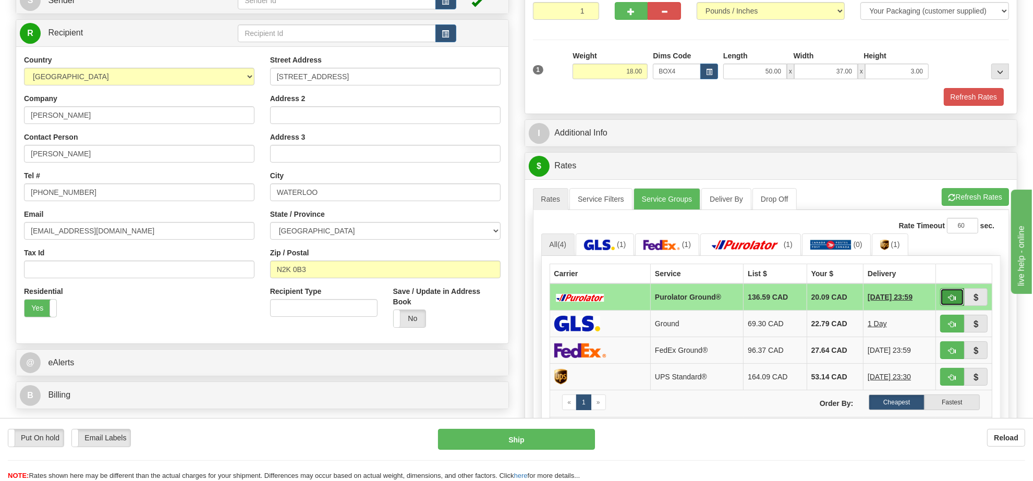
click at [948, 301] on span "button" at bounding box center [951, 298] width 7 height 7
type input "260"
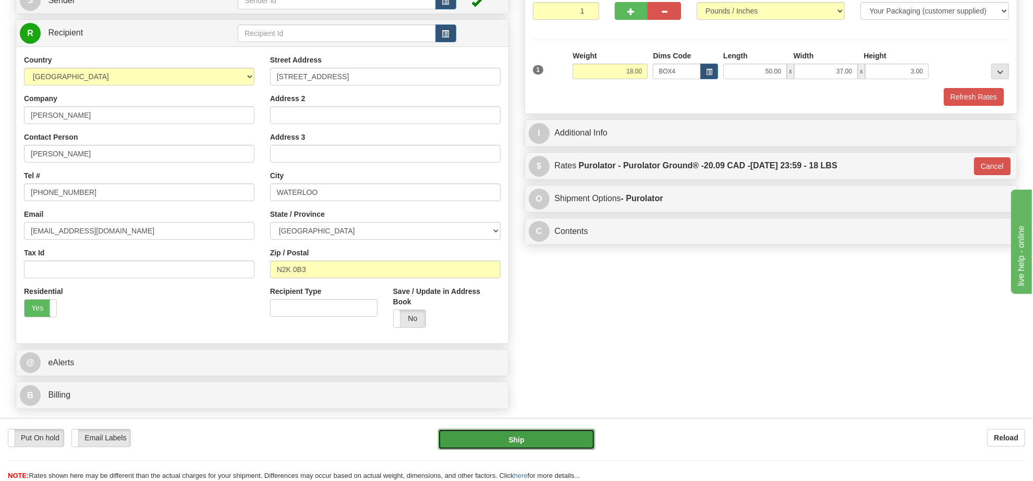
click at [564, 444] on button "Ship" at bounding box center [516, 439] width 156 height 21
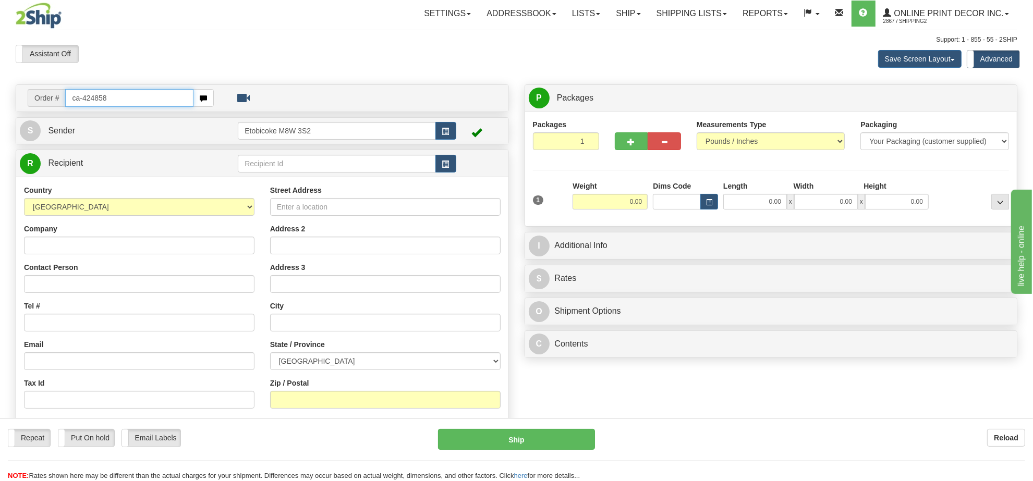
type input "ca-424858"
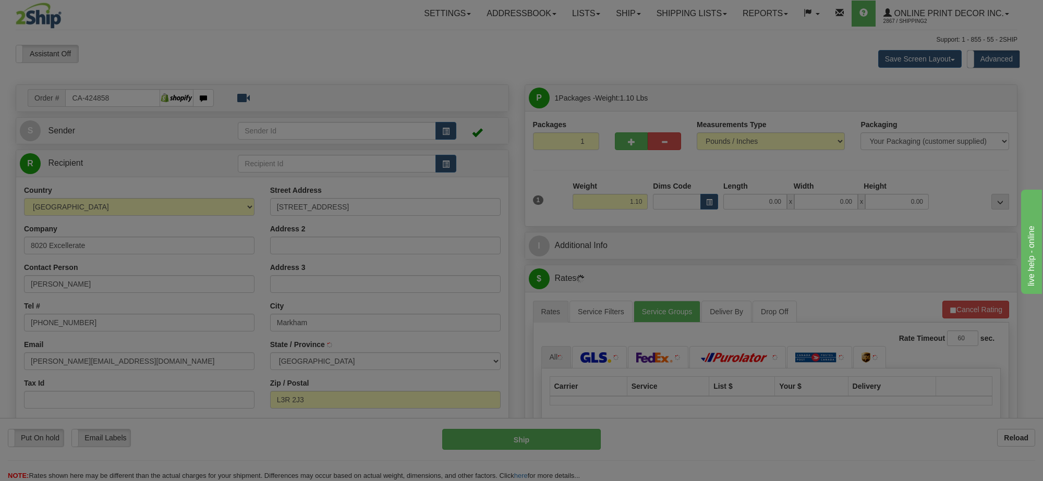
type input "[GEOGRAPHIC_DATA]"
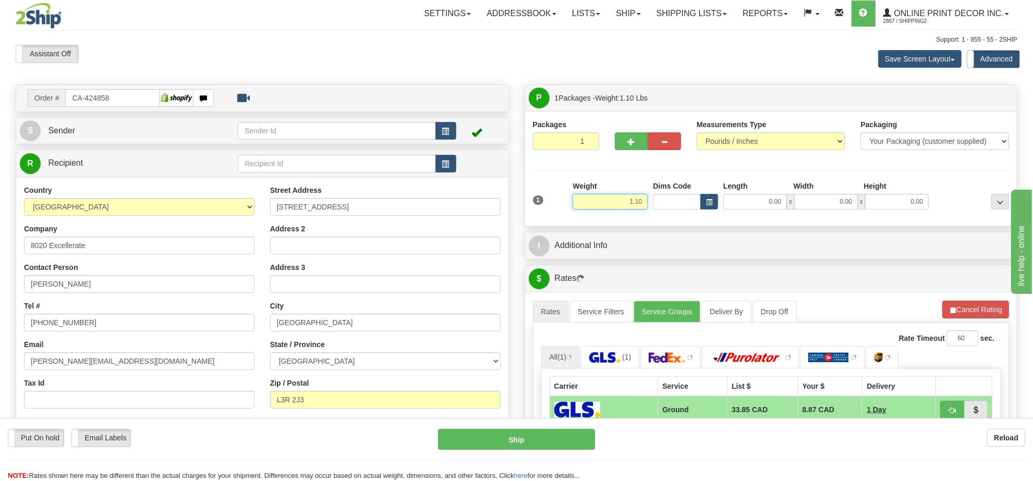
click at [628, 196] on input "1.10" at bounding box center [609, 202] width 75 height 16
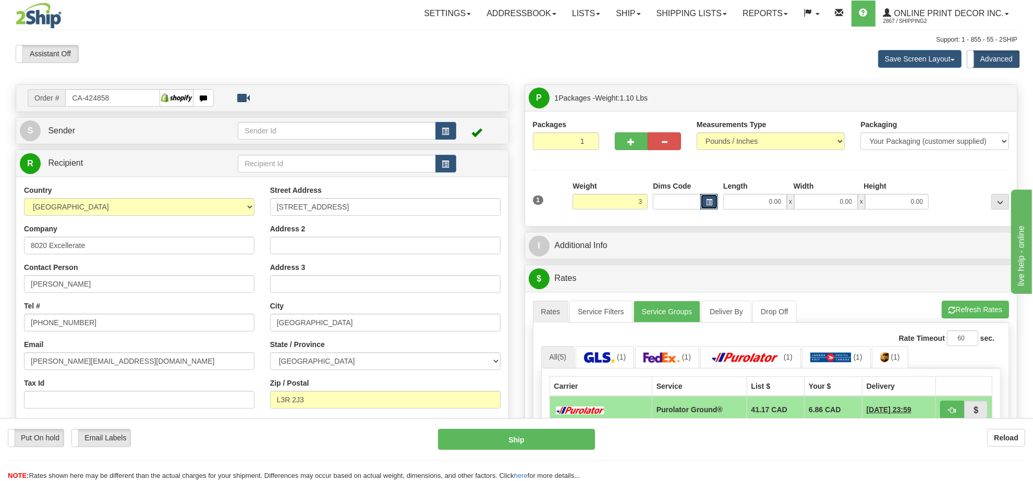
type input "3.00"
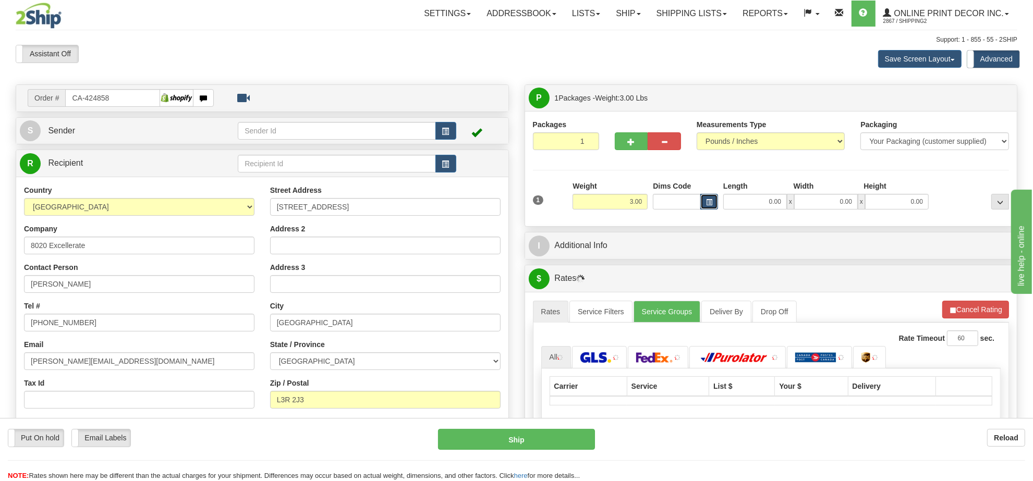
click at [713, 204] on button "button" at bounding box center [709, 202] width 18 height 16
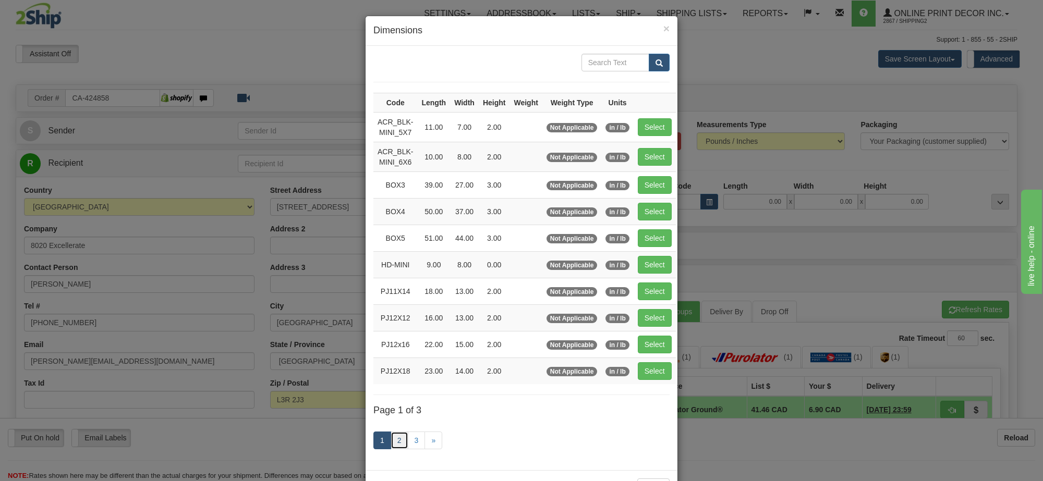
click at [391, 448] on link "2" at bounding box center [400, 441] width 18 height 18
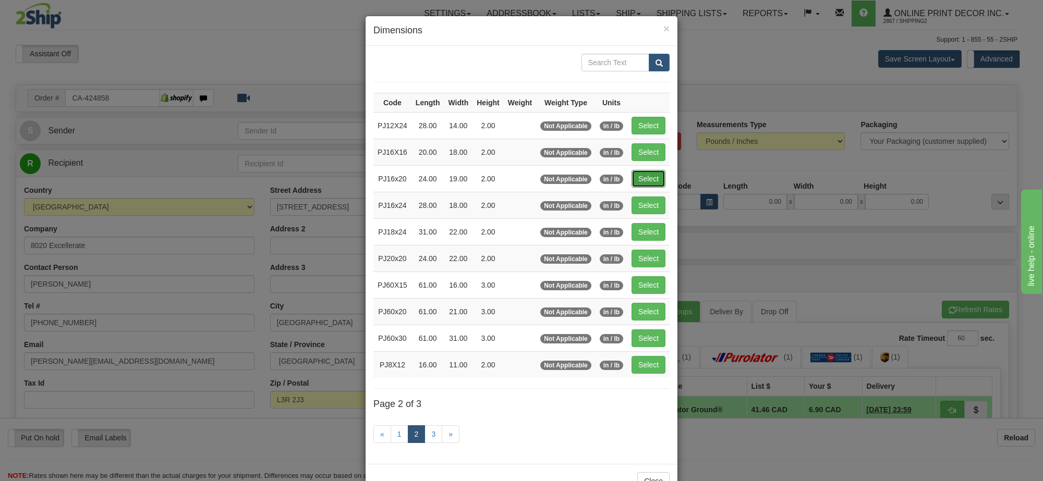
click at [650, 175] on button "Select" at bounding box center [648, 179] width 34 height 18
type input "PJ16x20"
type input "24.00"
type input "19.00"
type input "2.00"
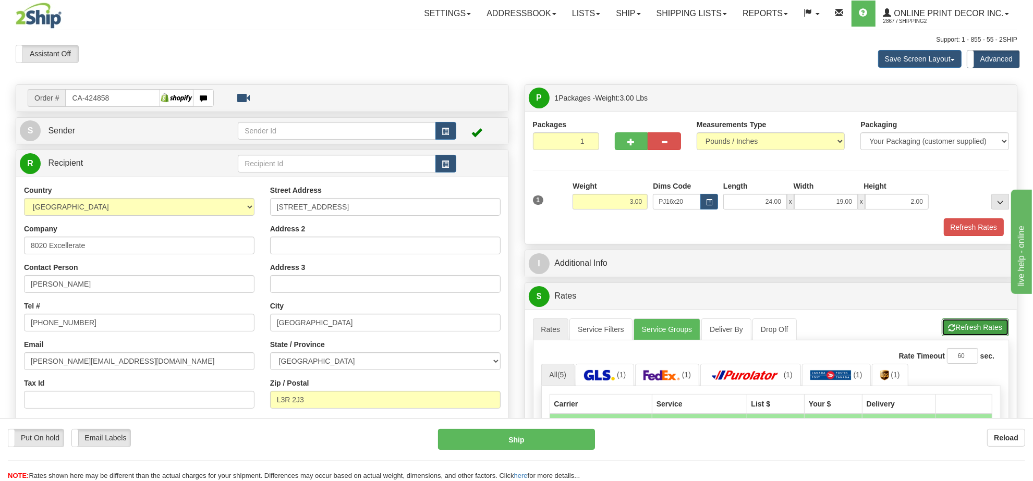
click at [979, 322] on button "Refresh Rates" at bounding box center [975, 328] width 67 height 18
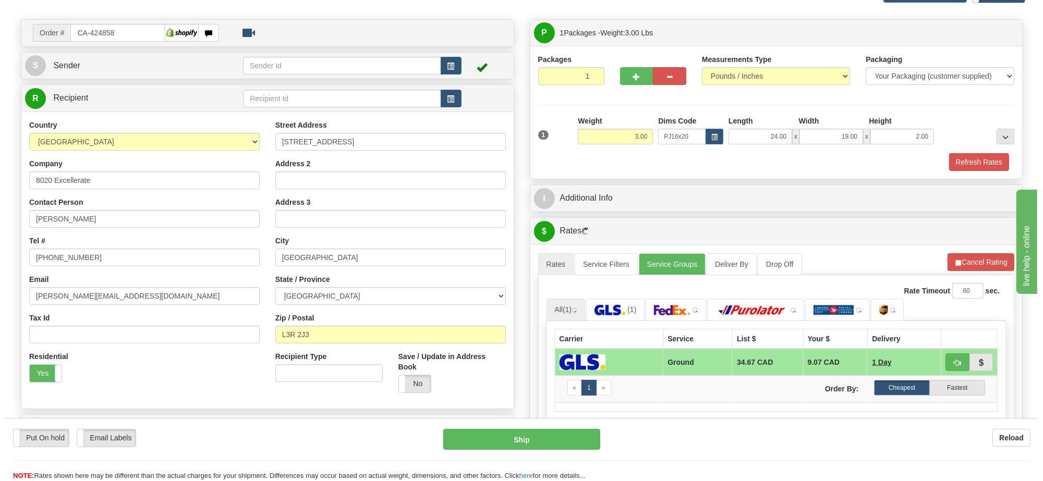
scroll to position [130, 0]
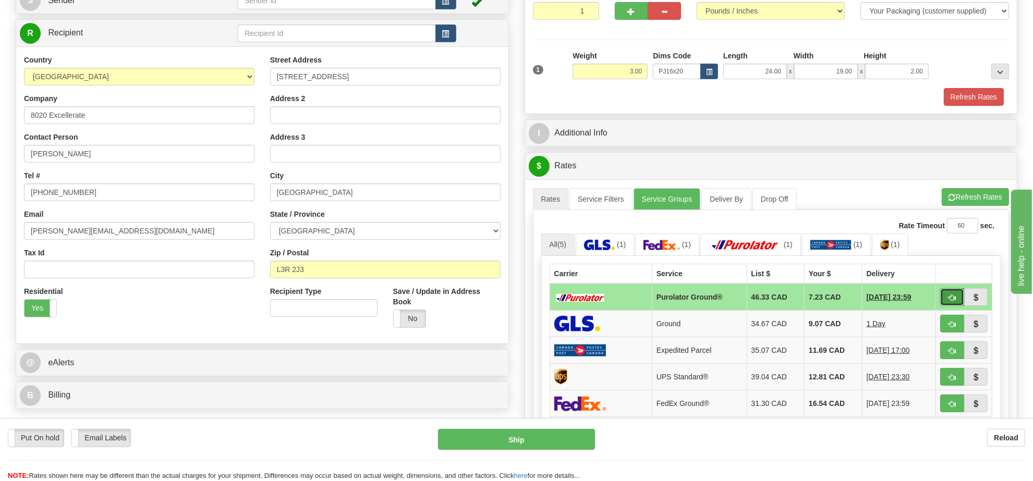
click at [953, 297] on button "button" at bounding box center [952, 297] width 24 height 18
type input "260"
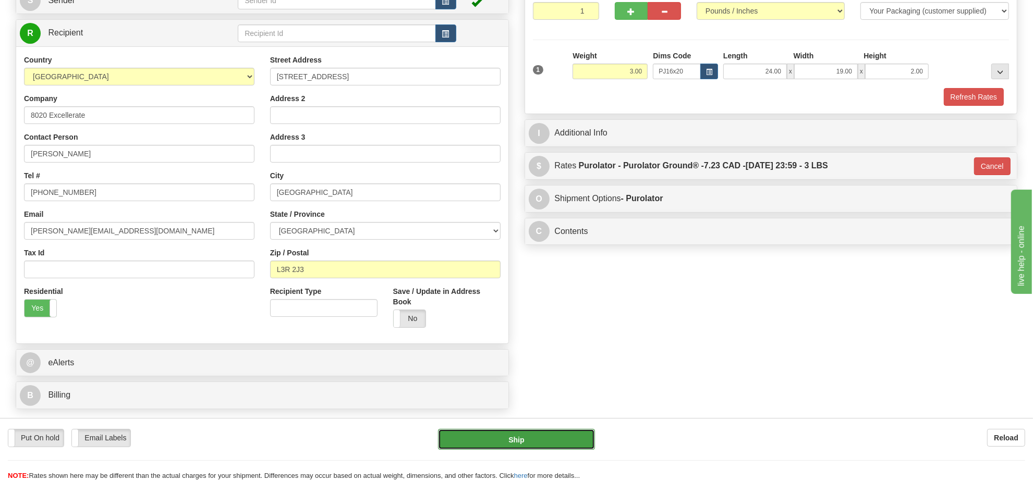
click at [537, 441] on button "Ship" at bounding box center [516, 439] width 156 height 21
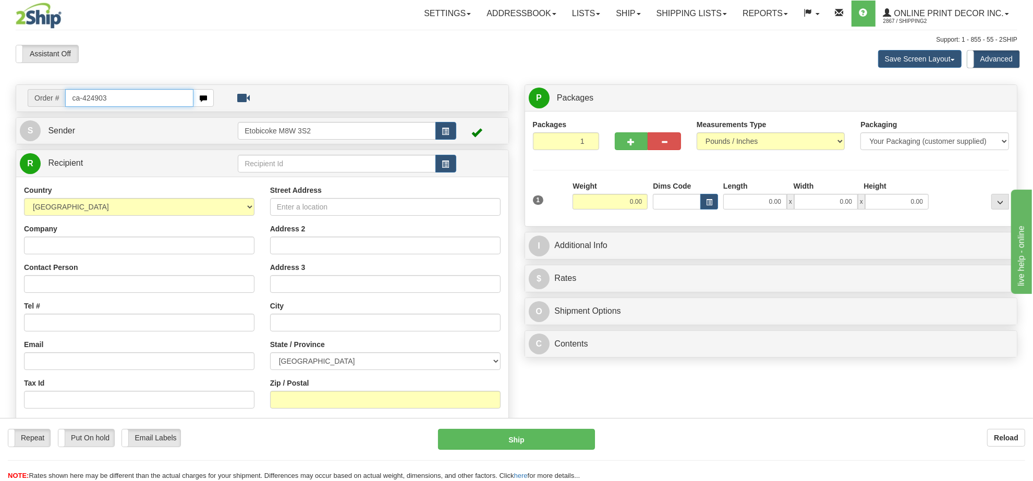
type input "ca-424903"
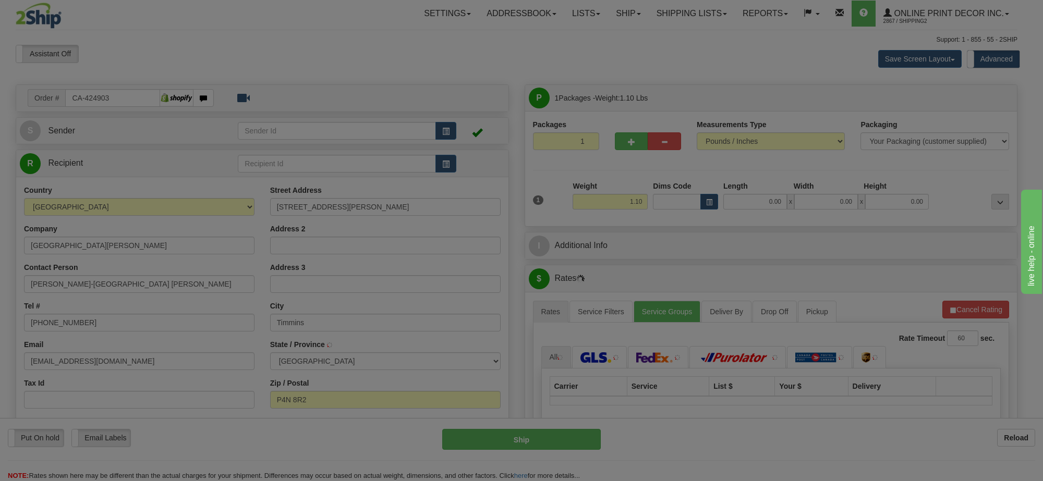
type input "TIMMINS"
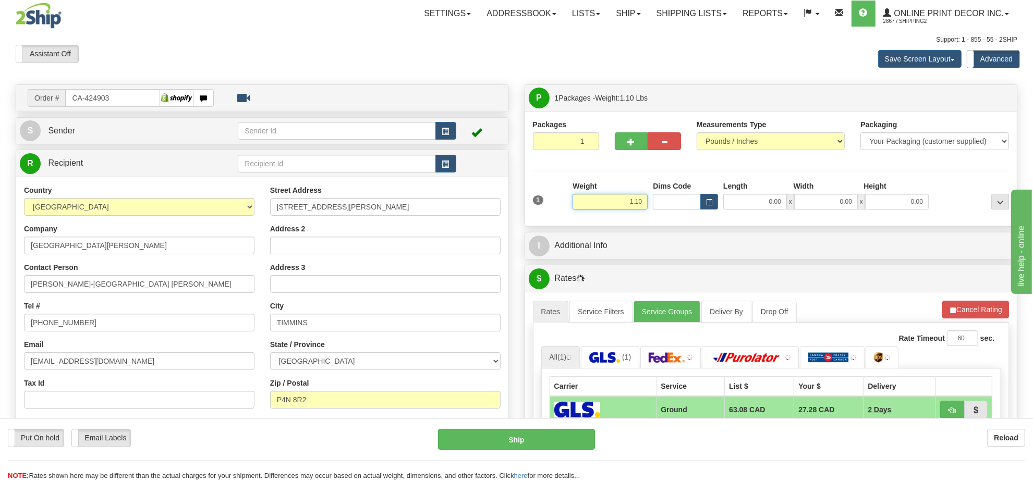
click at [629, 204] on input "1.10" at bounding box center [609, 202] width 75 height 16
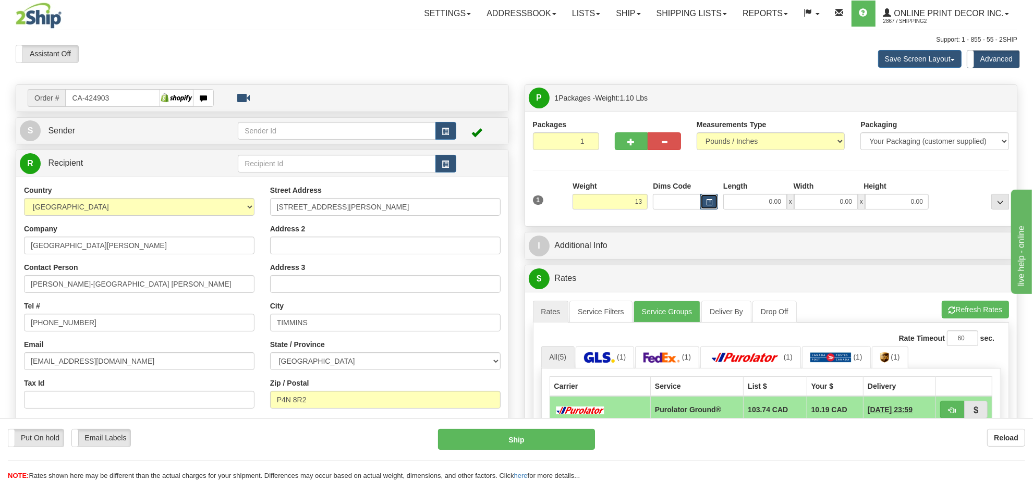
type input "13.00"
click at [710, 197] on button "button" at bounding box center [709, 202] width 18 height 16
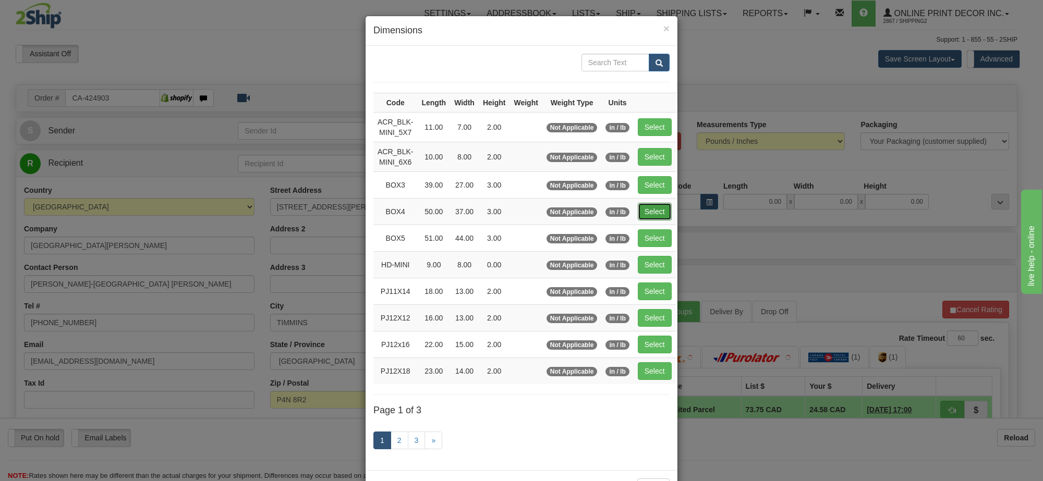
click at [661, 209] on button "Select" at bounding box center [655, 212] width 34 height 18
type input "BOX4"
type input "50.00"
type input "37.00"
type input "3.00"
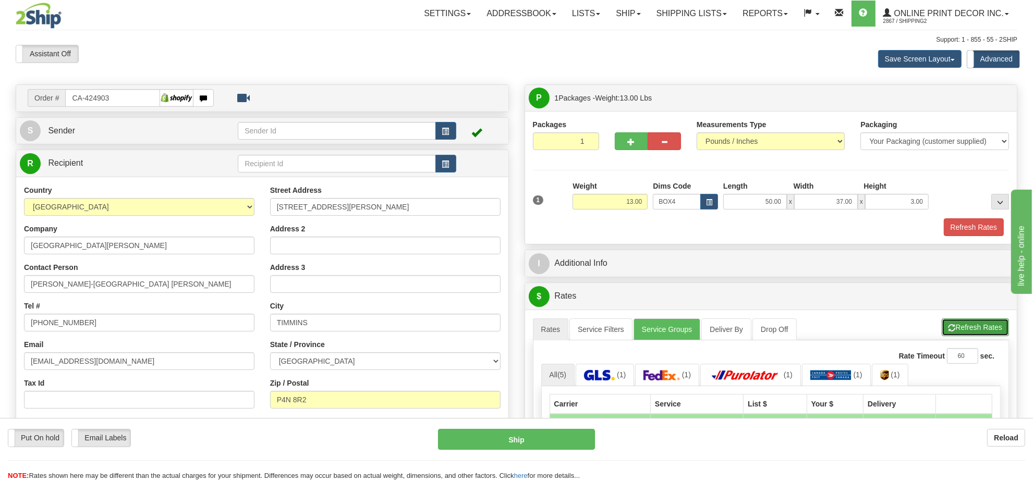
click at [955, 327] on button "Refresh Rates" at bounding box center [975, 328] width 67 height 18
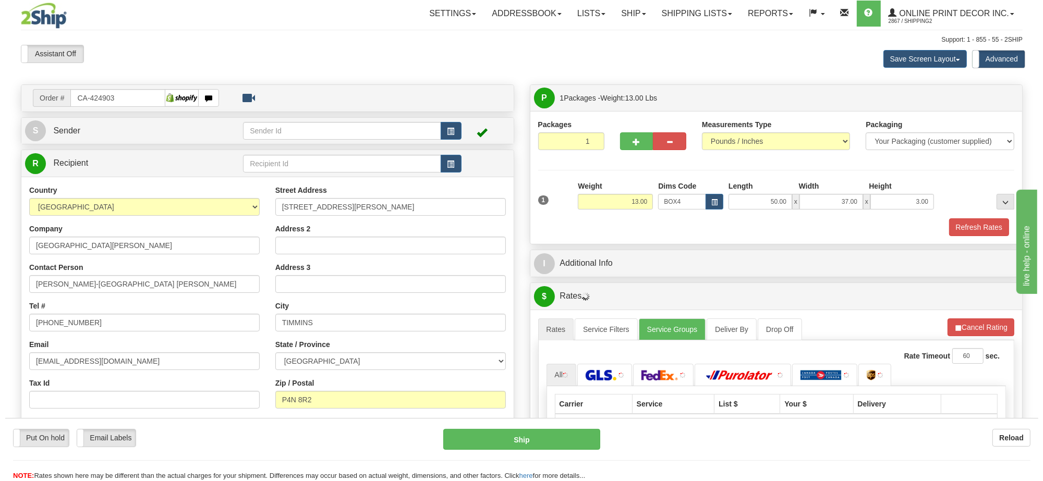
scroll to position [130, 0]
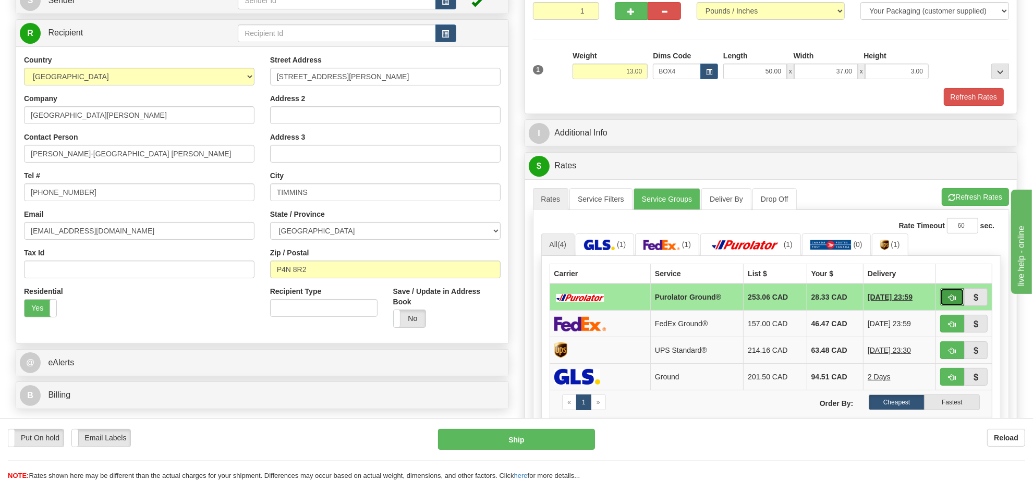
click at [948, 301] on span "button" at bounding box center [951, 298] width 7 height 7
type input "260"
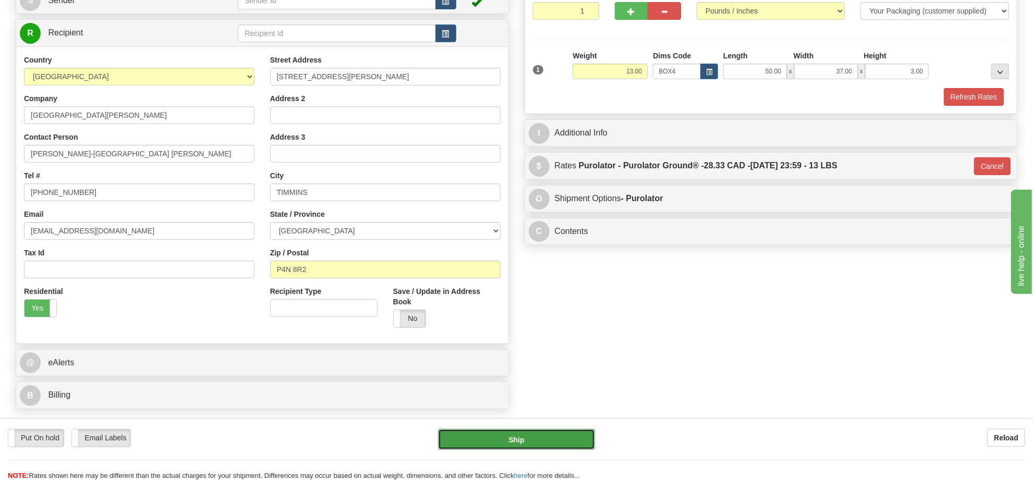
click at [537, 433] on button "Ship" at bounding box center [516, 439] width 156 height 21
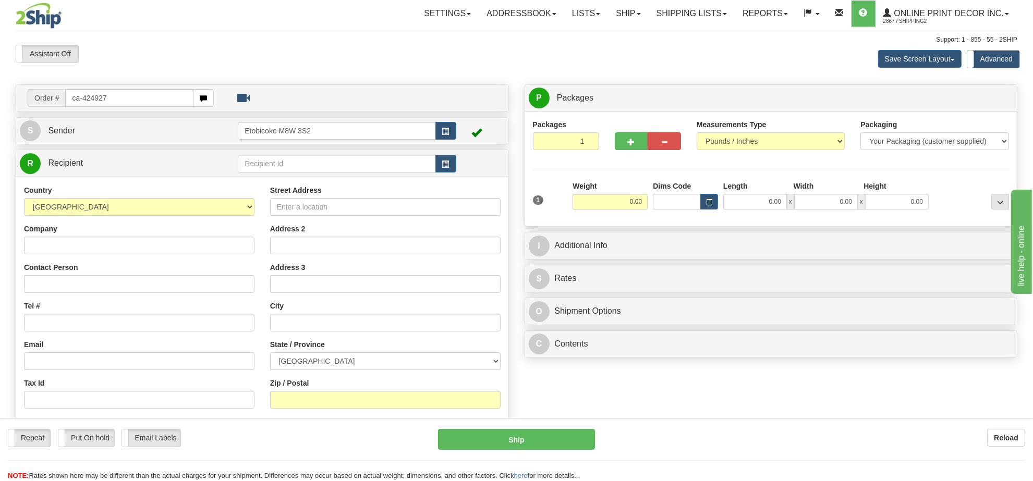
type input "ca-424927"
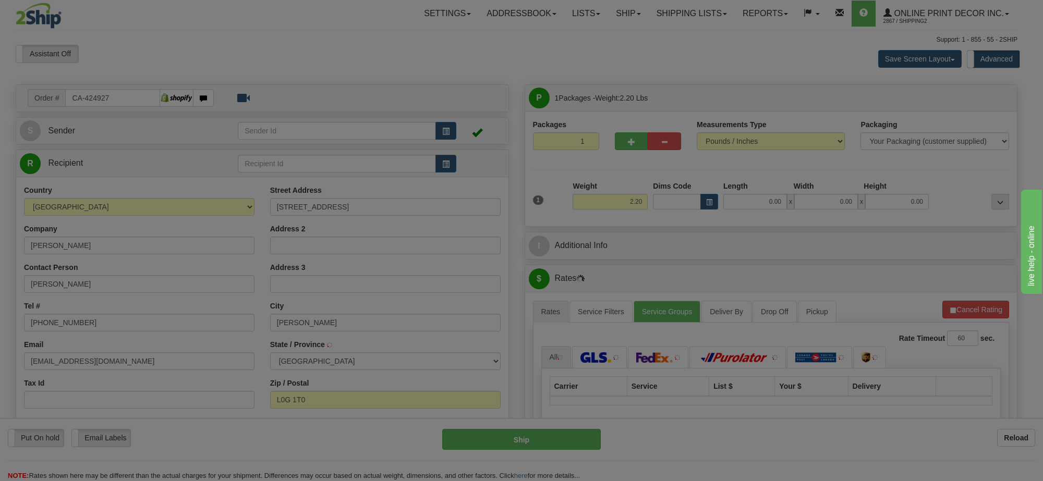
type input "SCHOMBERG"
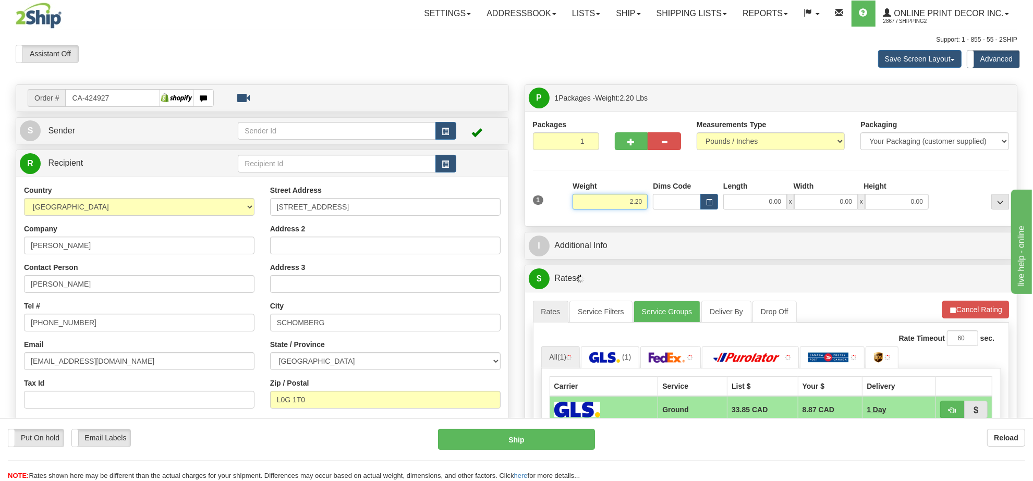
click at [626, 205] on input "2.20" at bounding box center [609, 202] width 75 height 16
click at [626, 206] on input "2.20" at bounding box center [609, 202] width 75 height 16
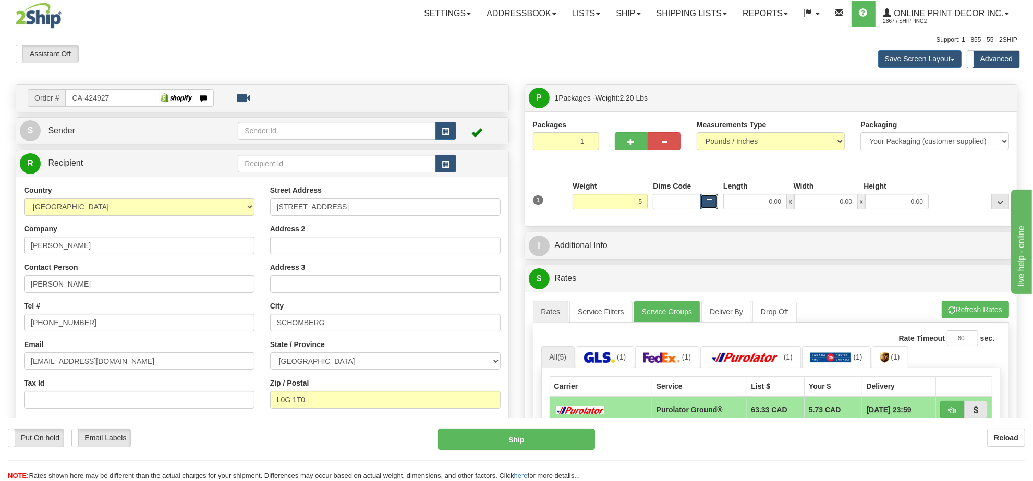
type input "5.00"
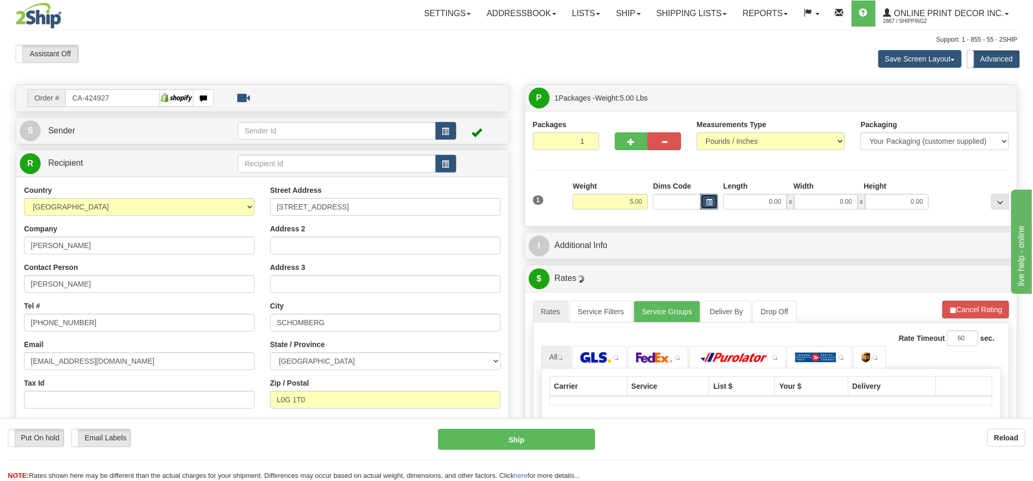
click at [702, 202] on button "button" at bounding box center [709, 202] width 18 height 16
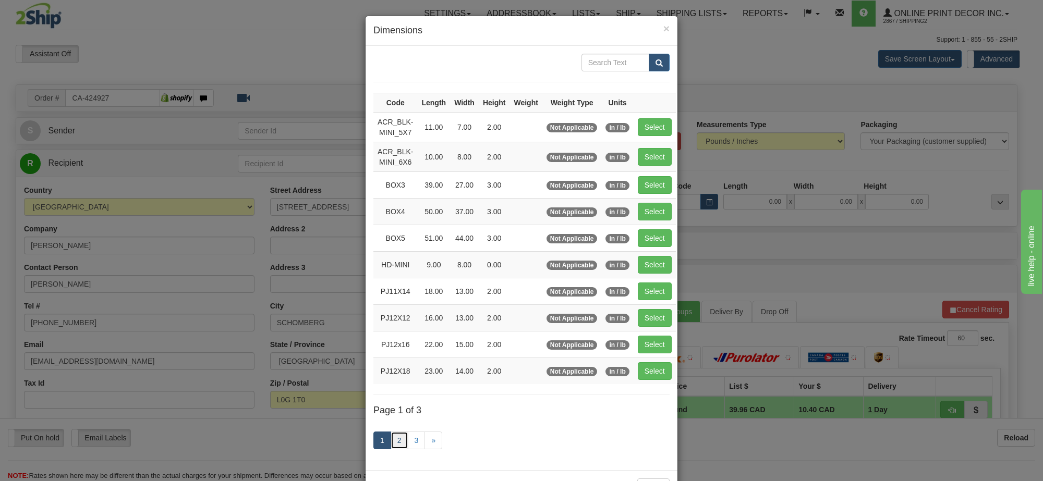
click at [394, 447] on link "2" at bounding box center [400, 441] width 18 height 18
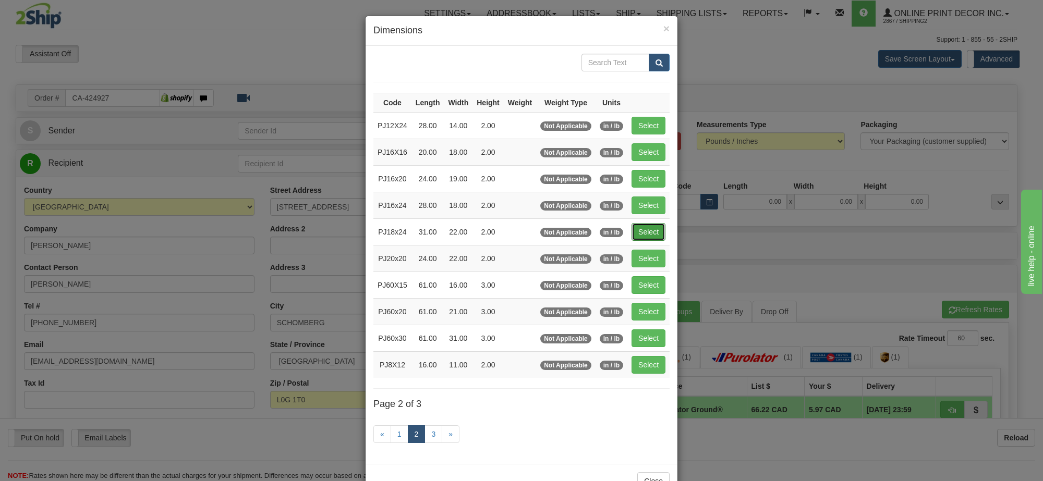
click at [643, 236] on button "Select" at bounding box center [648, 232] width 34 height 18
type input "PJ18x24"
type input "31.00"
type input "22.00"
type input "2.00"
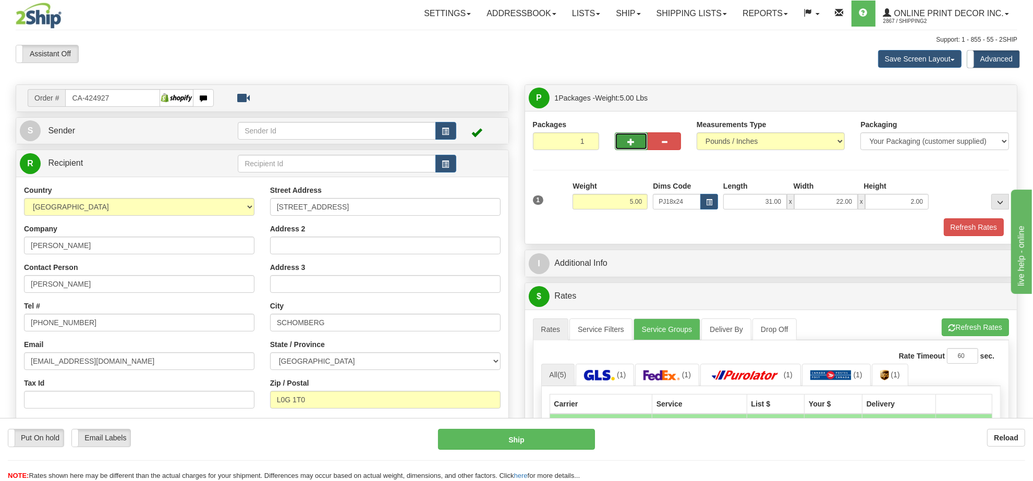
click at [637, 148] on button "button" at bounding box center [631, 141] width 33 height 18
radio input "true"
type input "2"
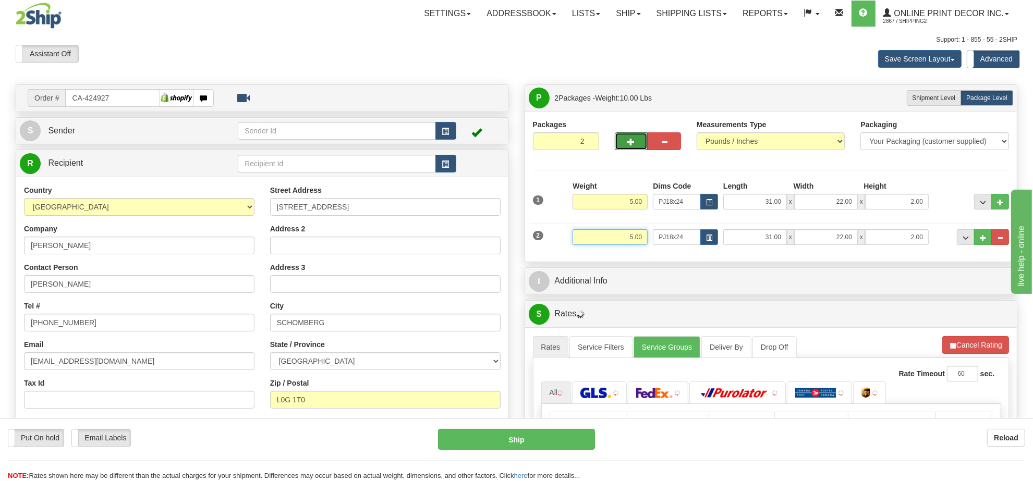
click at [635, 232] on input "5.00" at bounding box center [609, 237] width 75 height 16
click button "Delete" at bounding box center [0, 0] width 0 height 0
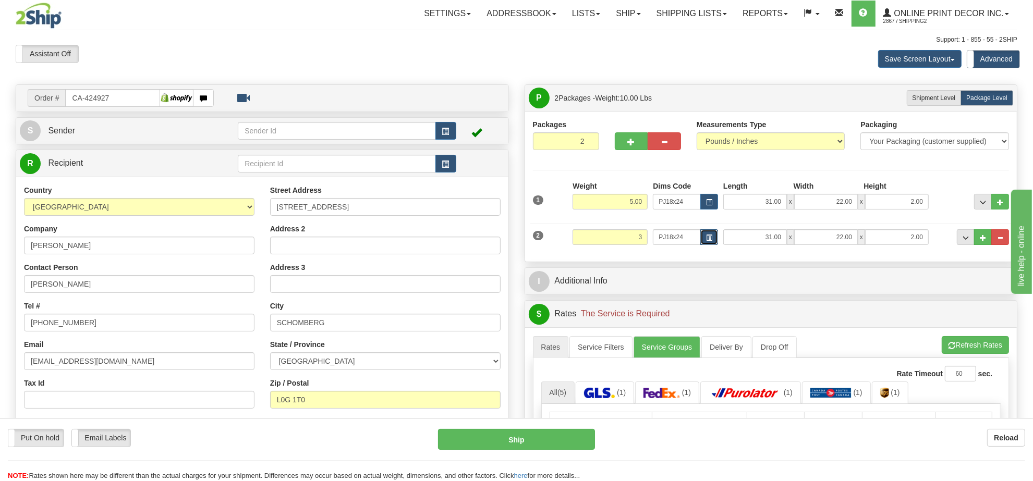
type input "3.00"
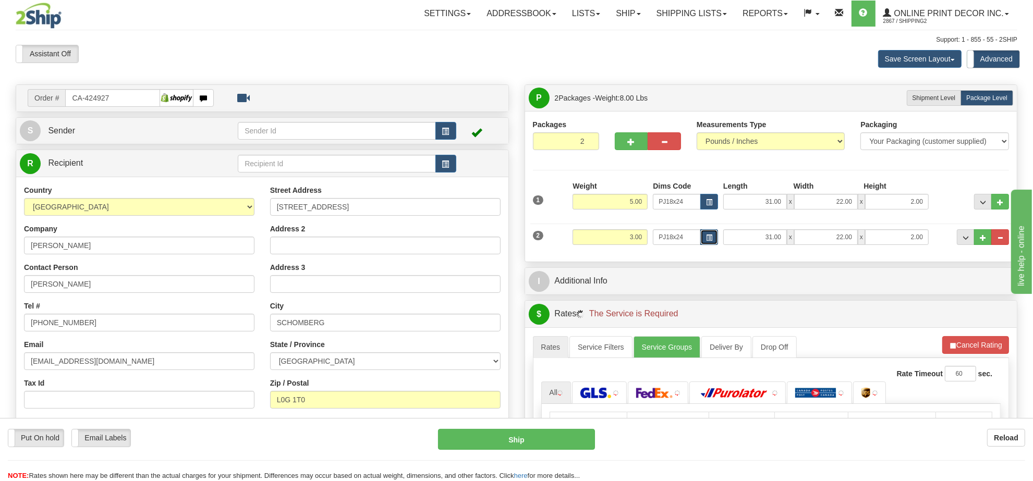
click at [712, 235] on button "button" at bounding box center [709, 237] width 18 height 16
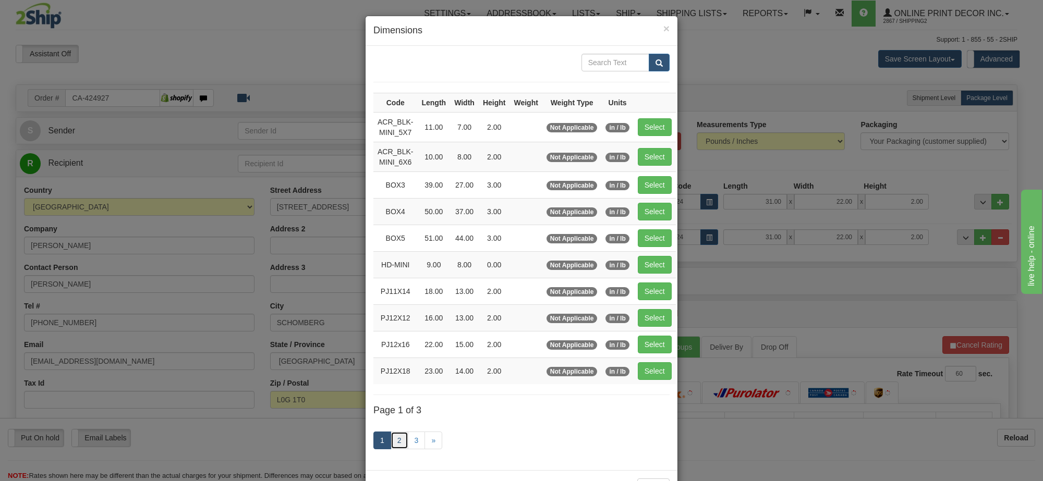
click at [393, 436] on link "2" at bounding box center [400, 441] width 18 height 18
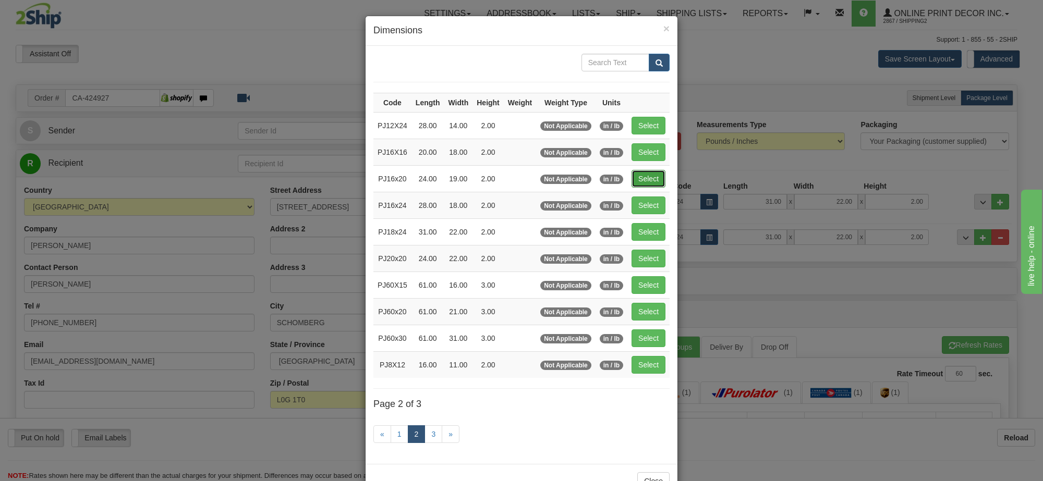
click at [639, 181] on button "Select" at bounding box center [648, 179] width 34 height 18
type input "PJ16x20"
type input "24.00"
type input "19.00"
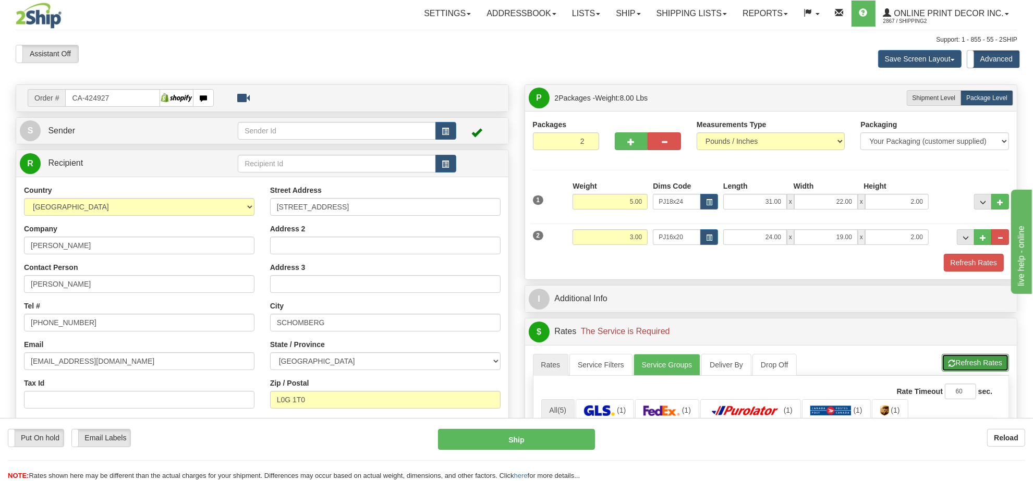
click at [958, 365] on button "Refresh Rates" at bounding box center [975, 363] width 67 height 18
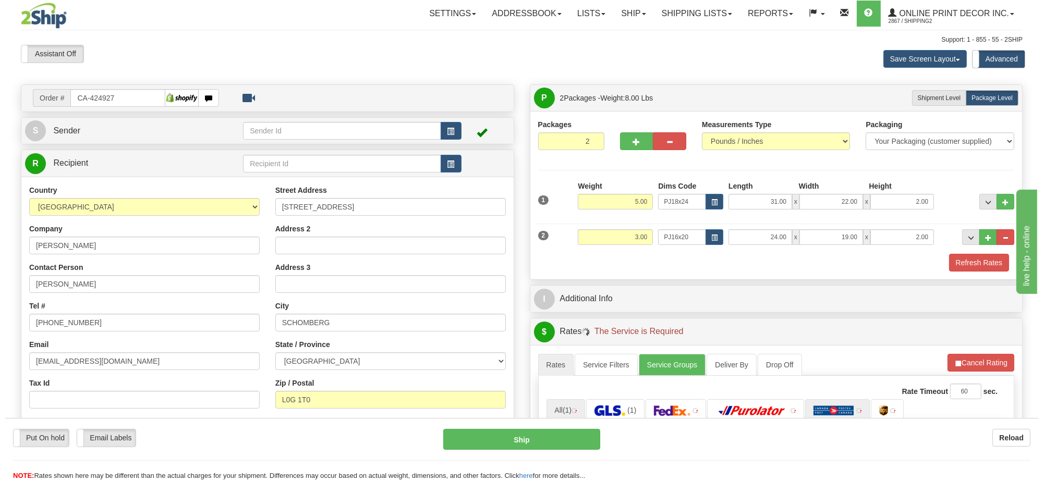
scroll to position [196, 0]
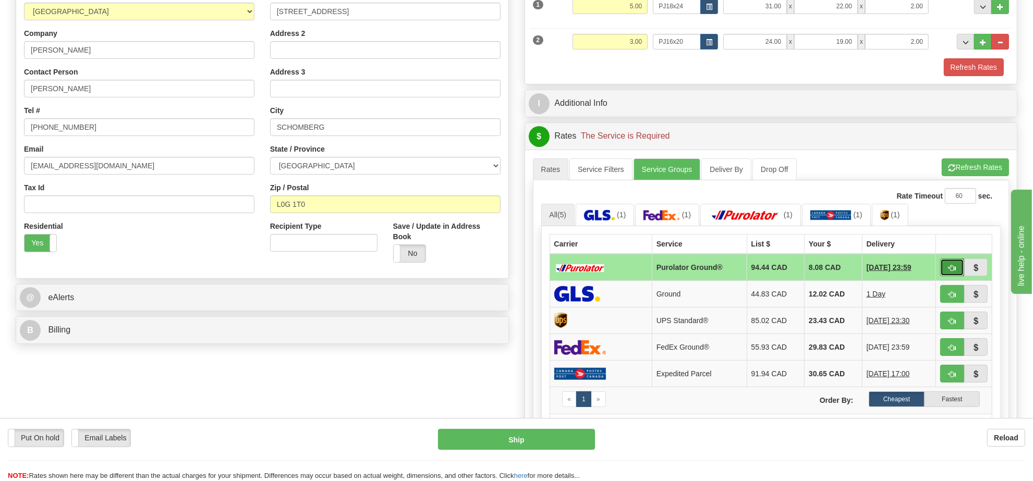
click at [952, 272] on span "button" at bounding box center [951, 268] width 7 height 7
type input "260"
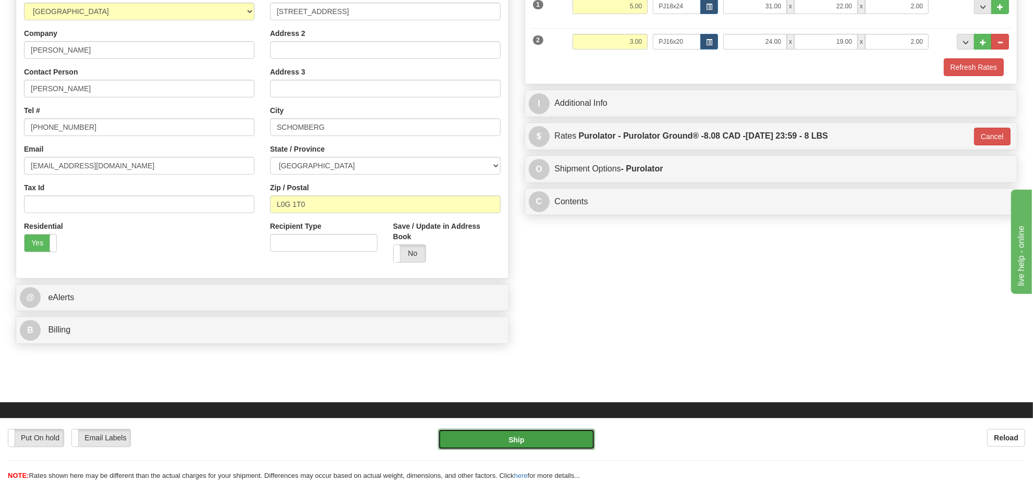
click at [539, 436] on button "Ship" at bounding box center [516, 439] width 156 height 21
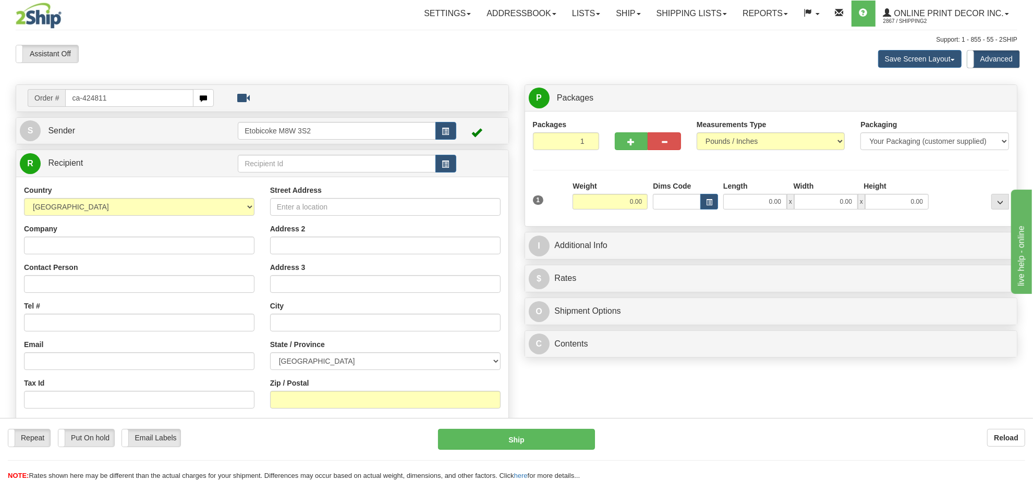
type input "ca-424811"
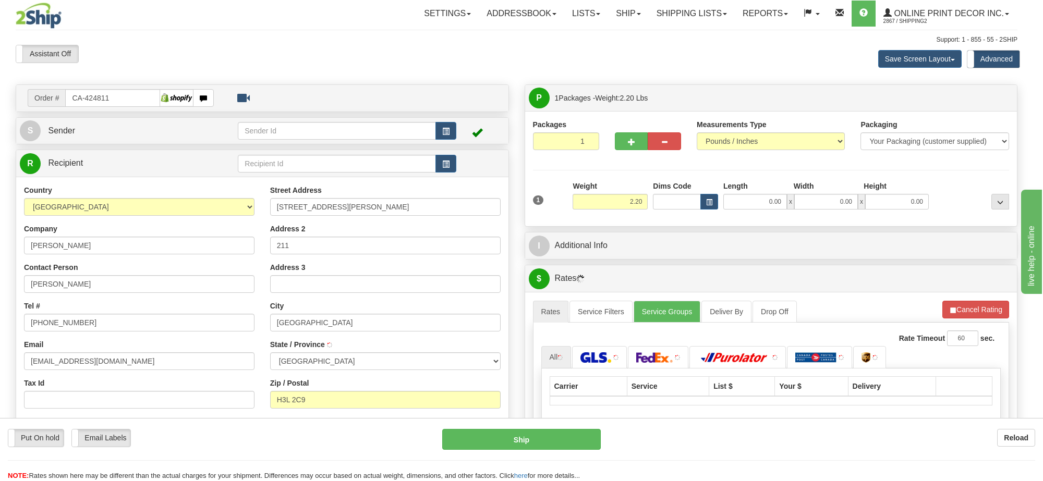
type input "[GEOGRAPHIC_DATA]"
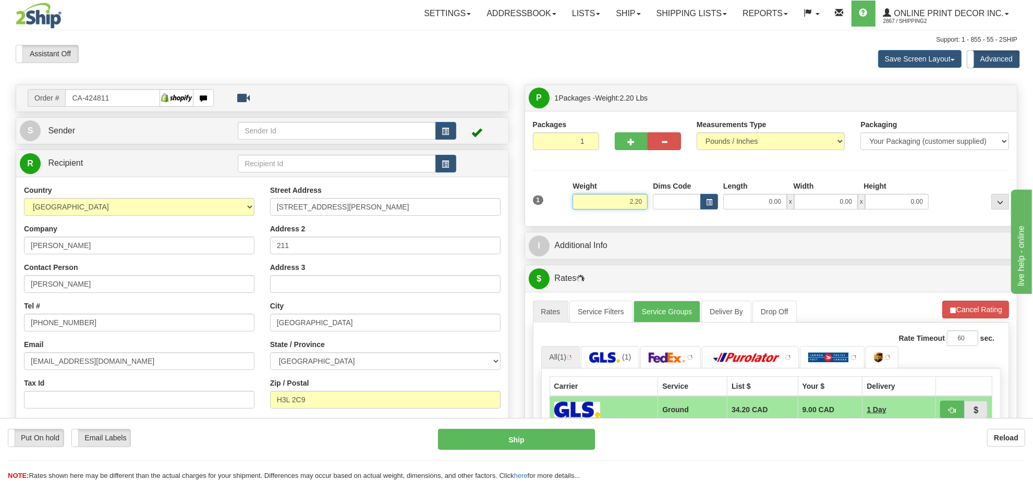
click at [630, 200] on input "2.20" at bounding box center [609, 202] width 75 height 16
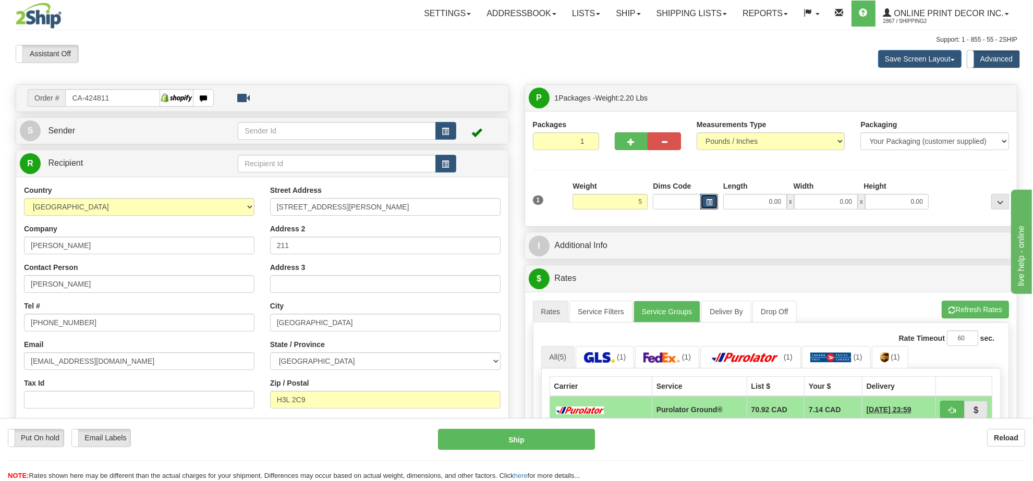
type input "5.00"
click at [714, 203] on button "button" at bounding box center [709, 202] width 18 height 16
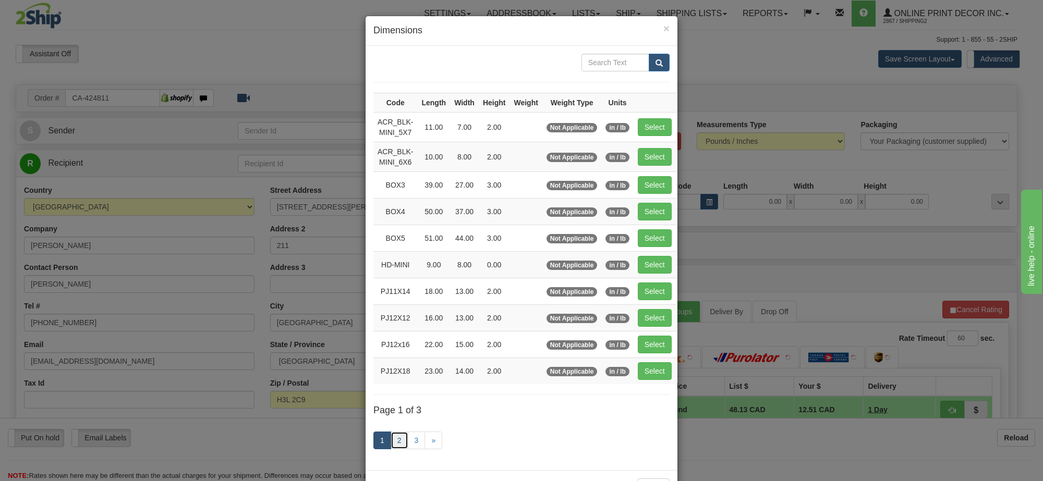
click at [391, 449] on link "2" at bounding box center [400, 441] width 18 height 18
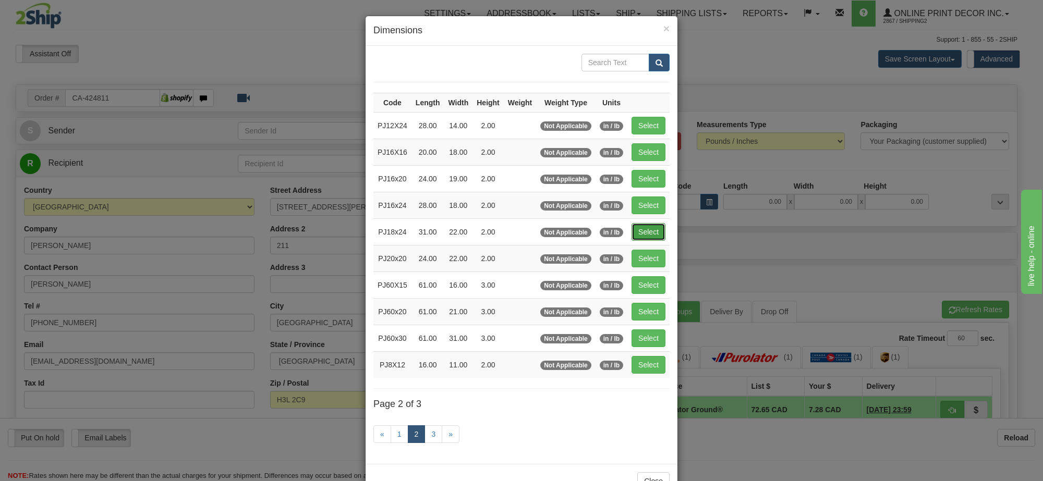
click at [656, 227] on button "Select" at bounding box center [648, 232] width 34 height 18
type input "PJ18x24"
type input "31.00"
type input "22.00"
type input "2.00"
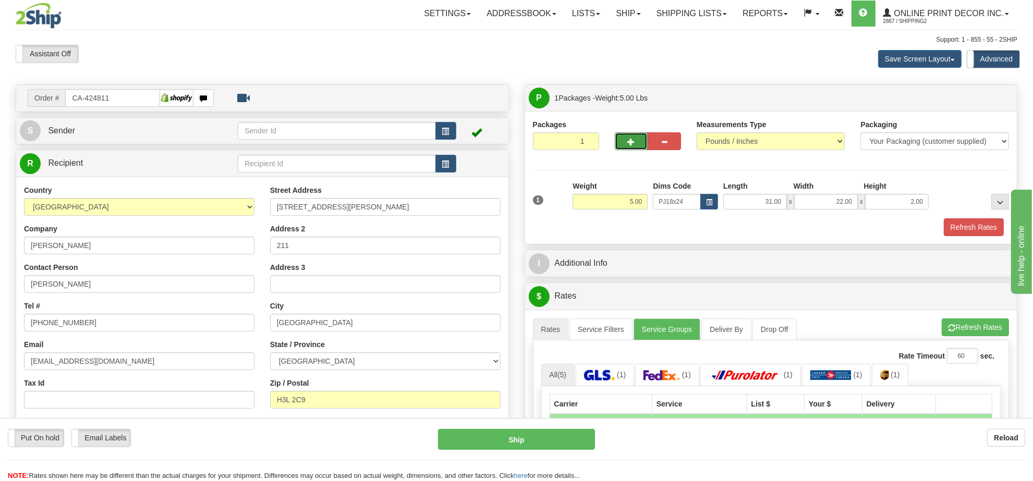
click at [632, 145] on span "button" at bounding box center [631, 142] width 7 height 7
radio input "true"
type input "2"
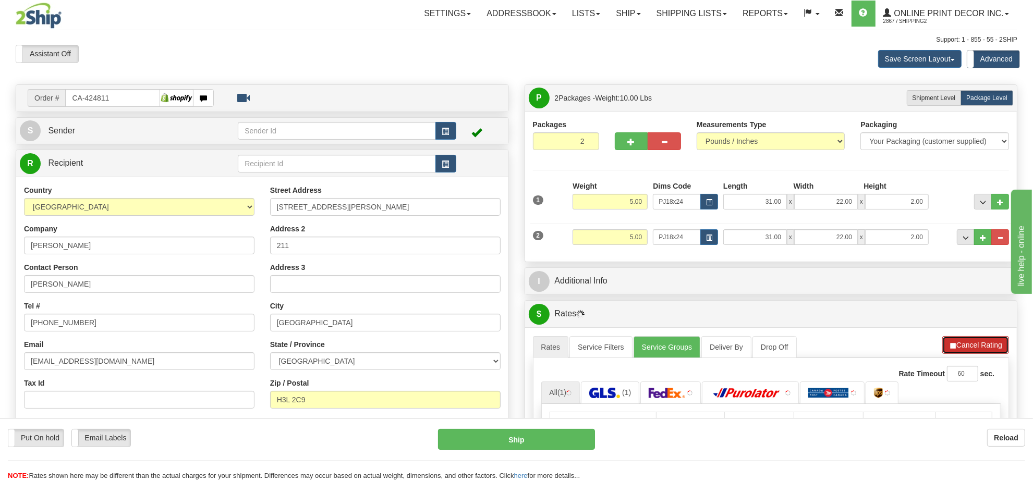
click at [988, 345] on button "Cancel Rating" at bounding box center [975, 345] width 67 height 18
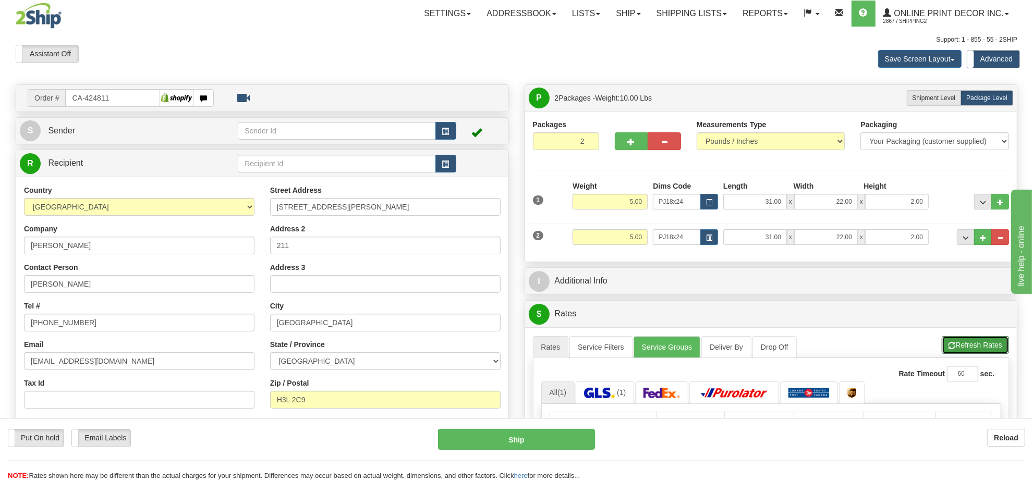
click at [988, 345] on button "Refresh Rates" at bounding box center [975, 345] width 67 height 18
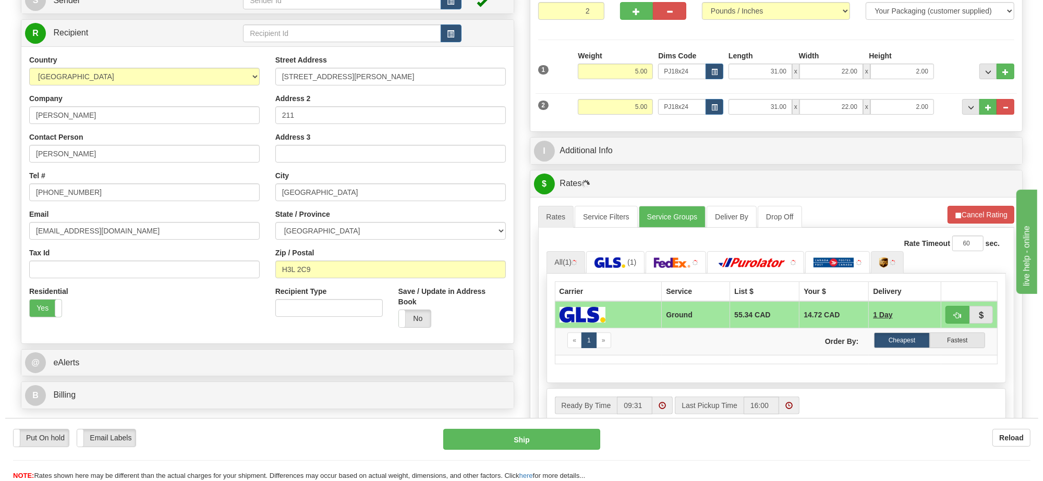
scroll to position [196, 0]
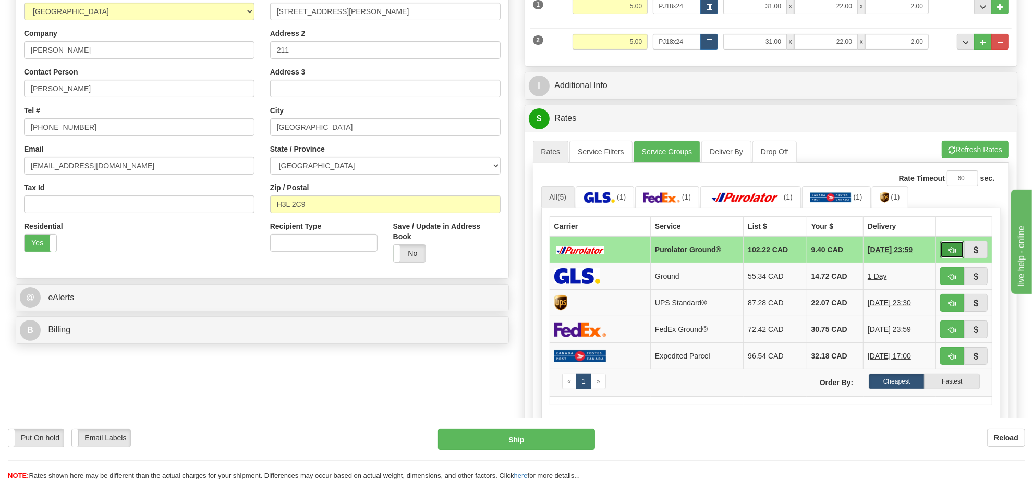
click at [955, 254] on button "button" at bounding box center [952, 250] width 24 height 18
type input "260"
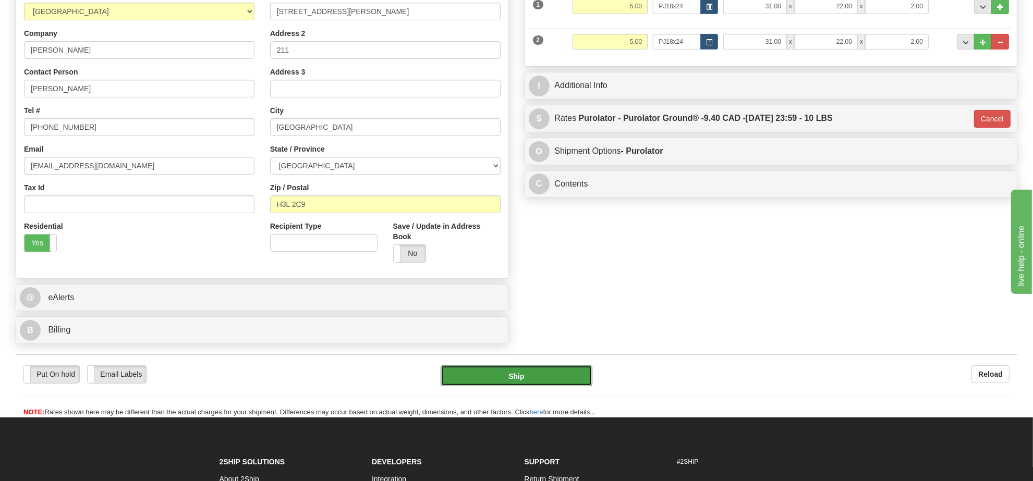
click at [541, 370] on button "Ship" at bounding box center [516, 375] width 151 height 21
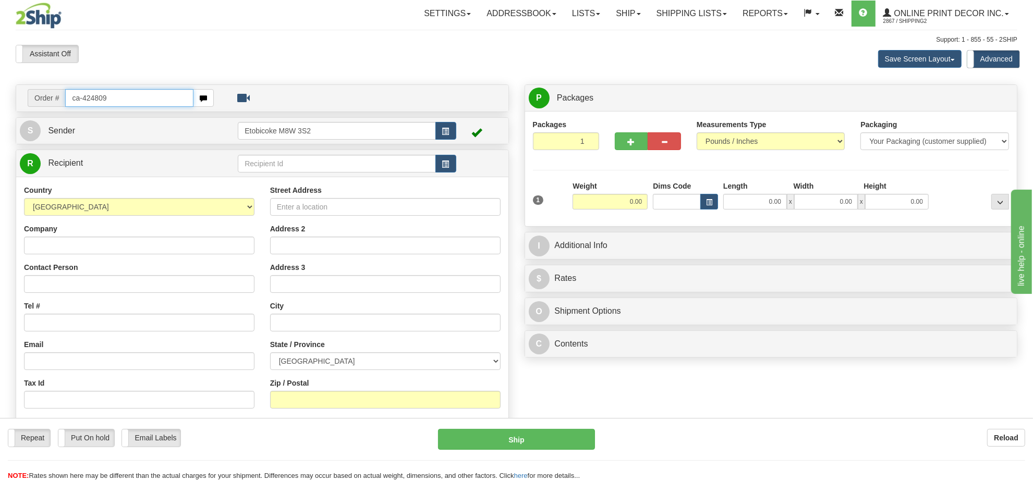
type input "ca-424809"
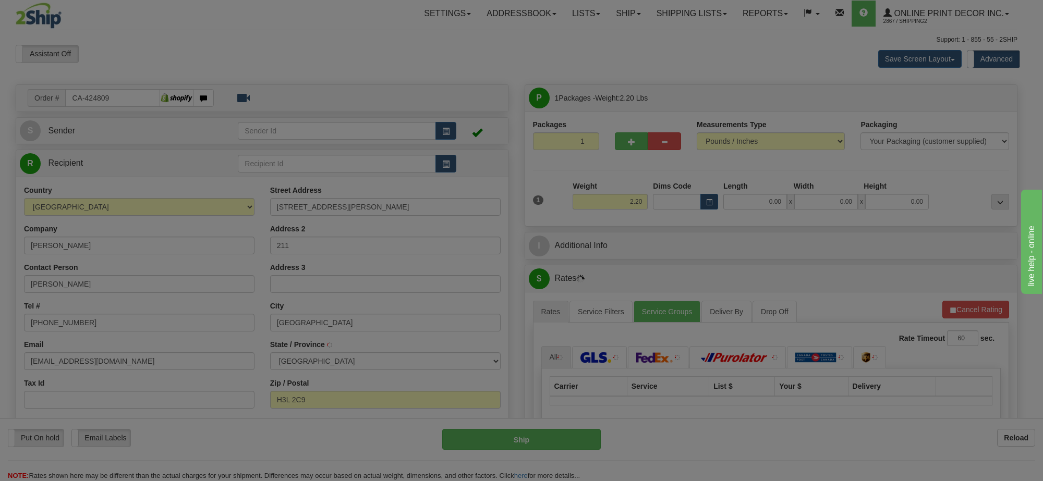
type input "[GEOGRAPHIC_DATA]"
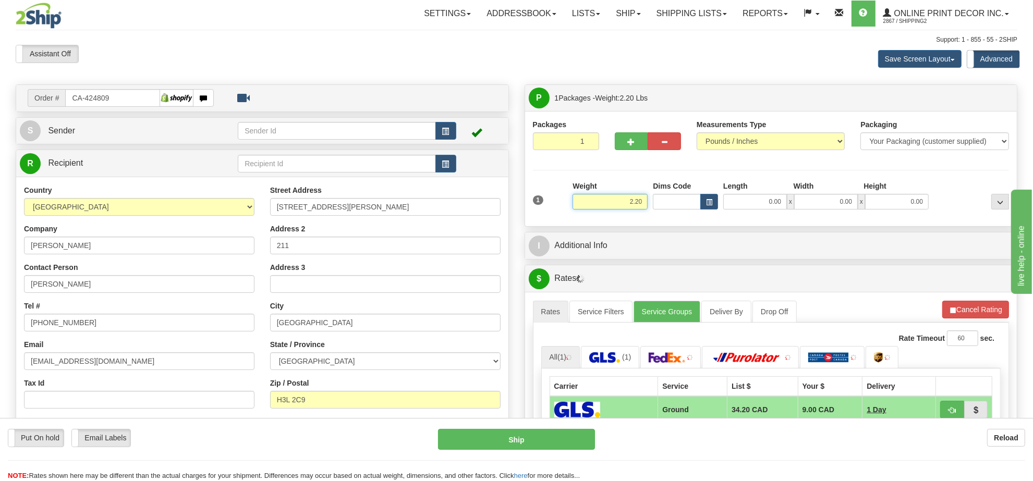
click at [631, 206] on input "2.20" at bounding box center [609, 202] width 75 height 16
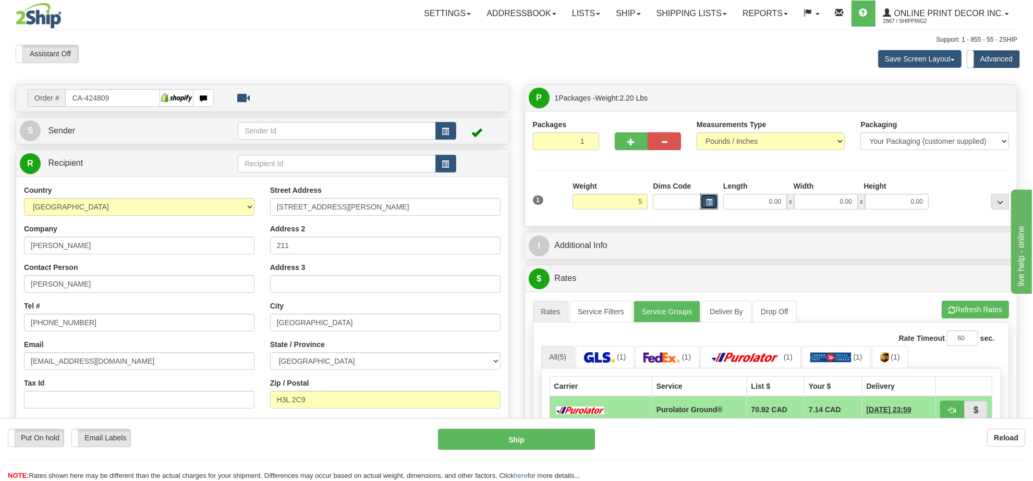
type input "5.00"
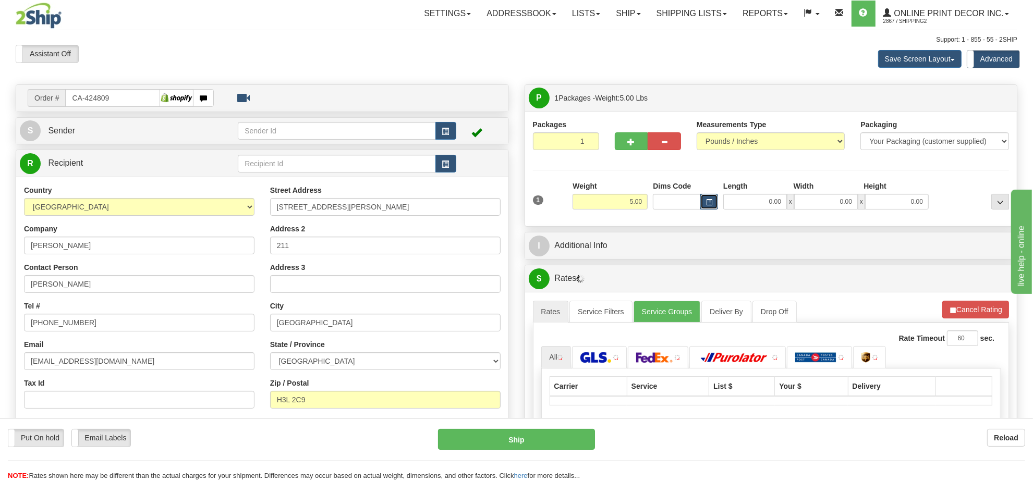
click at [710, 197] on button "button" at bounding box center [709, 202] width 18 height 16
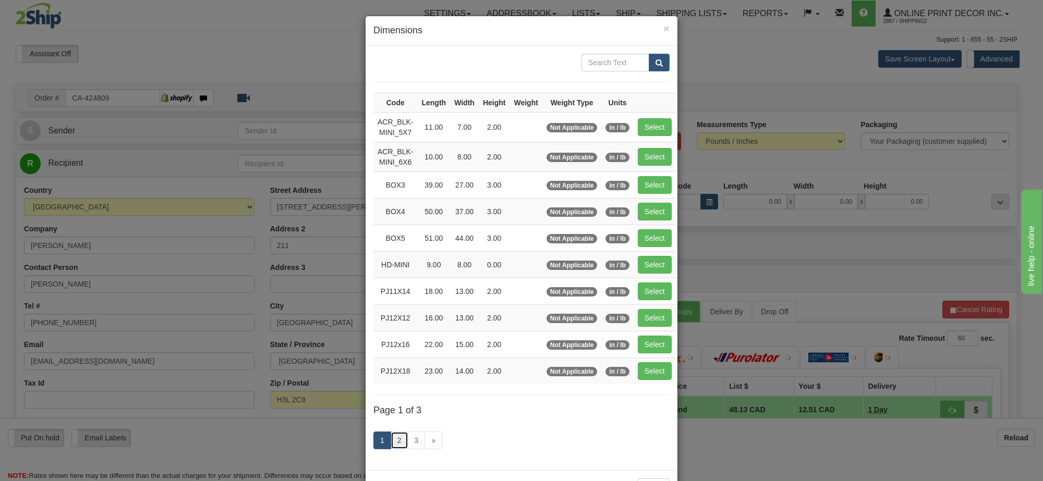
click at [394, 446] on link "2" at bounding box center [400, 441] width 18 height 18
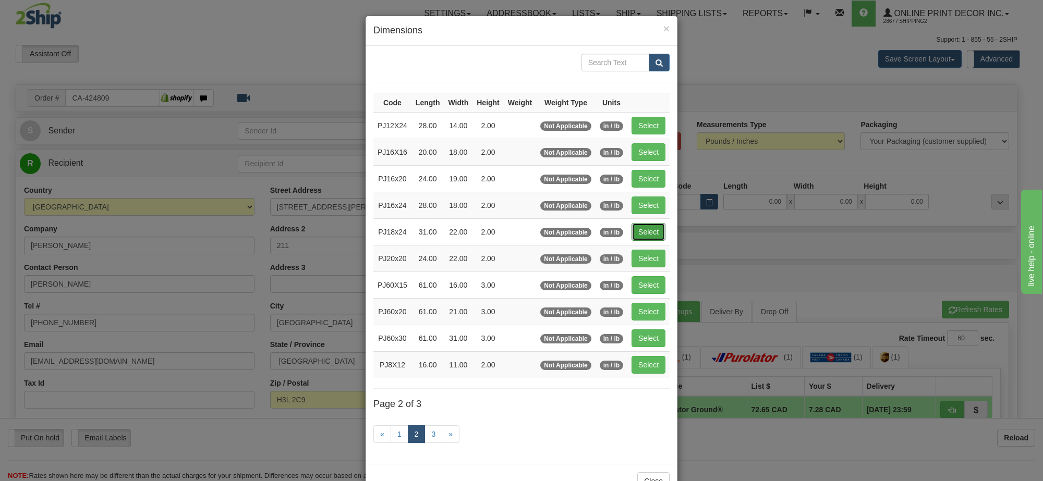
click at [662, 234] on button "Select" at bounding box center [648, 232] width 34 height 18
type input "PJ18x24"
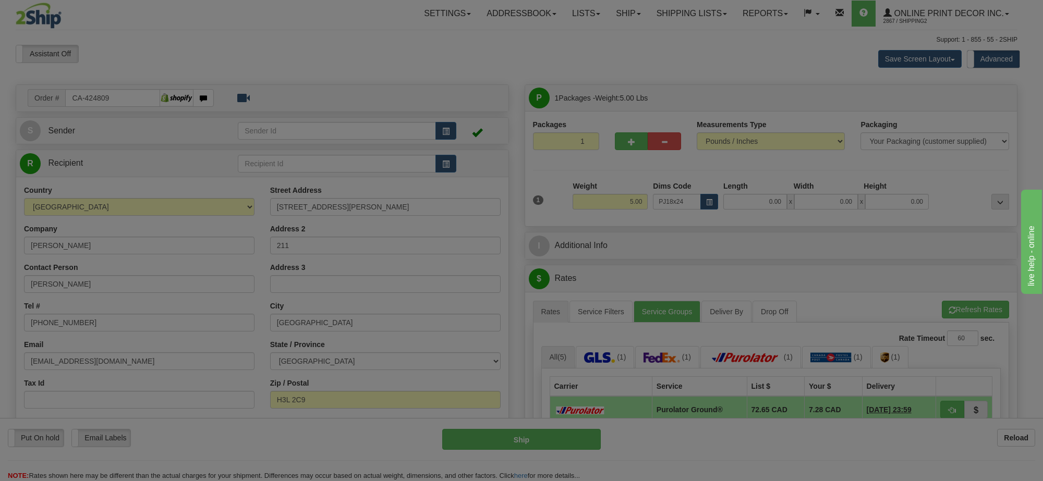
type input "31.00"
type input "22.00"
type input "2.00"
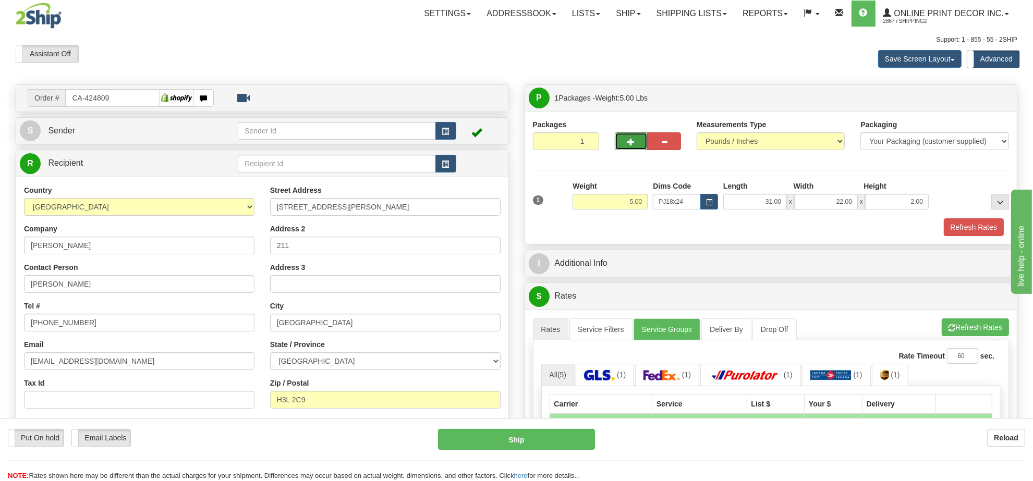
click at [635, 150] on button "button" at bounding box center [631, 141] width 33 height 18
radio input "true"
type input "2"
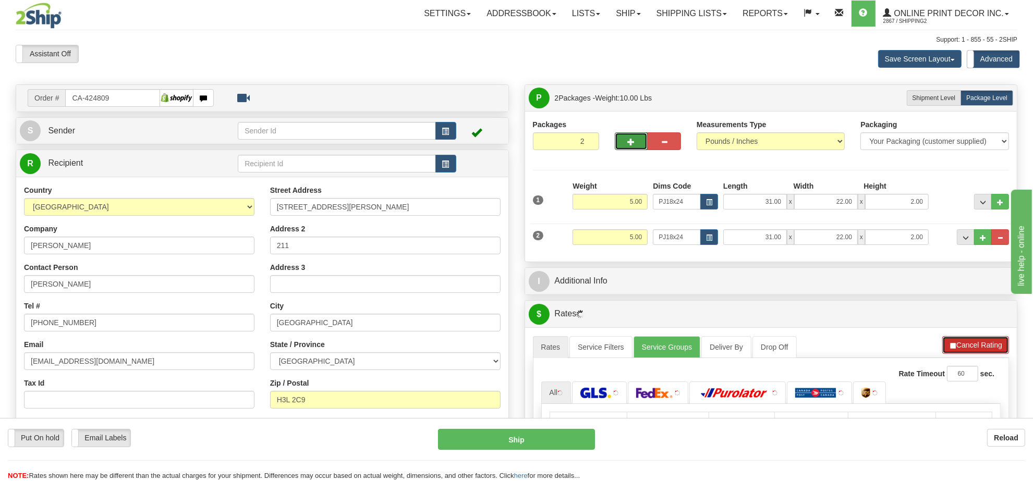
click at [986, 345] on button "Cancel Rating" at bounding box center [975, 345] width 67 height 18
click at [986, 345] on button "Refresh Rates" at bounding box center [975, 345] width 67 height 18
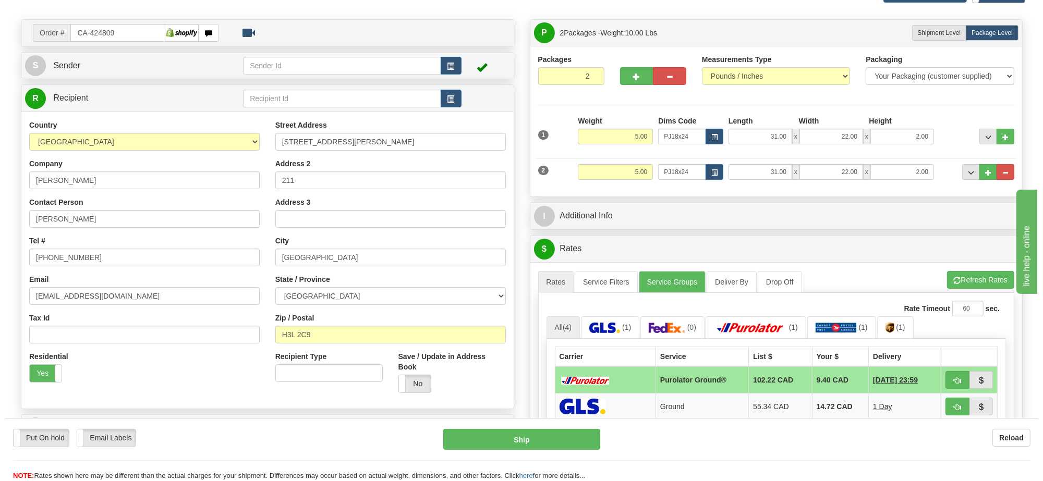
scroll to position [130, 0]
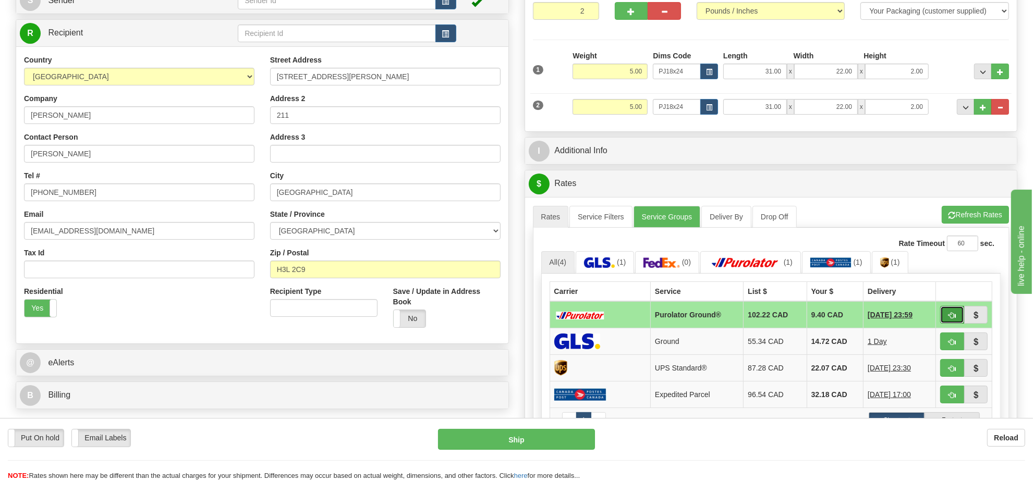
click at [947, 313] on button "button" at bounding box center [952, 315] width 24 height 18
type input "260"
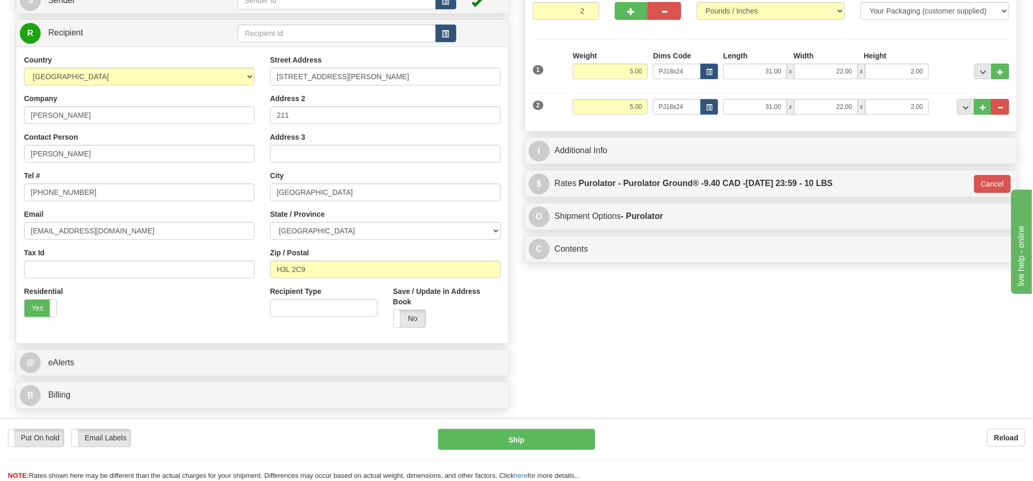
click at [555, 426] on div "Put On hold Put On hold Email Labels Email Labels Edit Reload Ship Reload" at bounding box center [516, 449] width 1033 height 63
click at [572, 433] on button "Ship" at bounding box center [516, 439] width 156 height 21
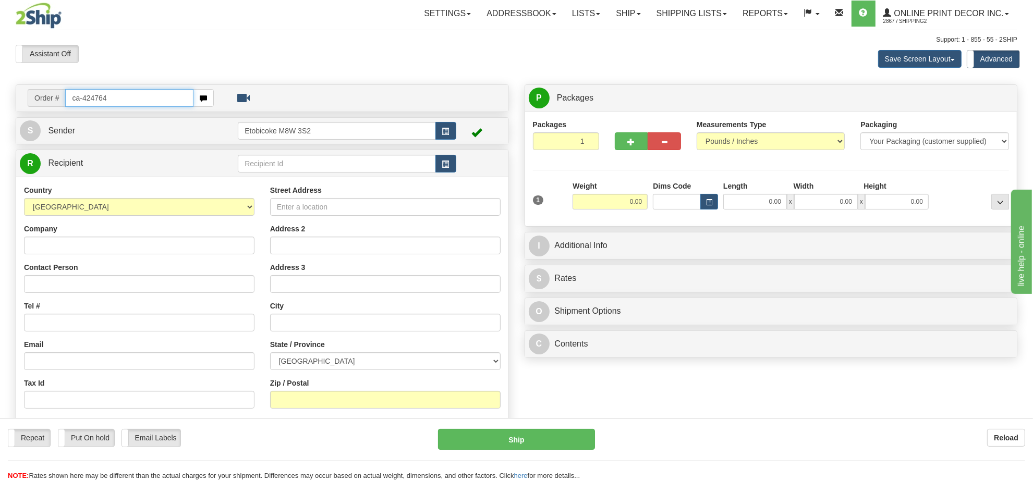
type input "ca-424764"
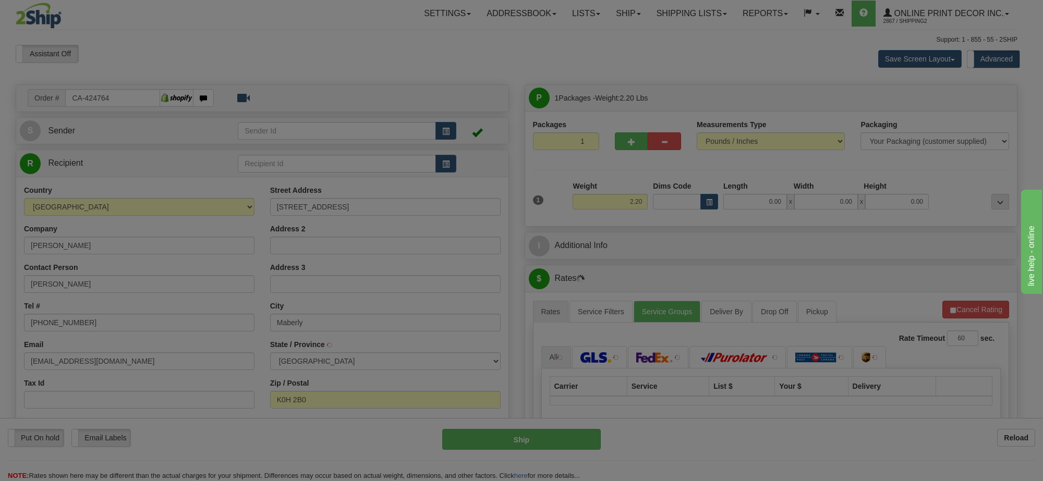
type input "MABERLY"
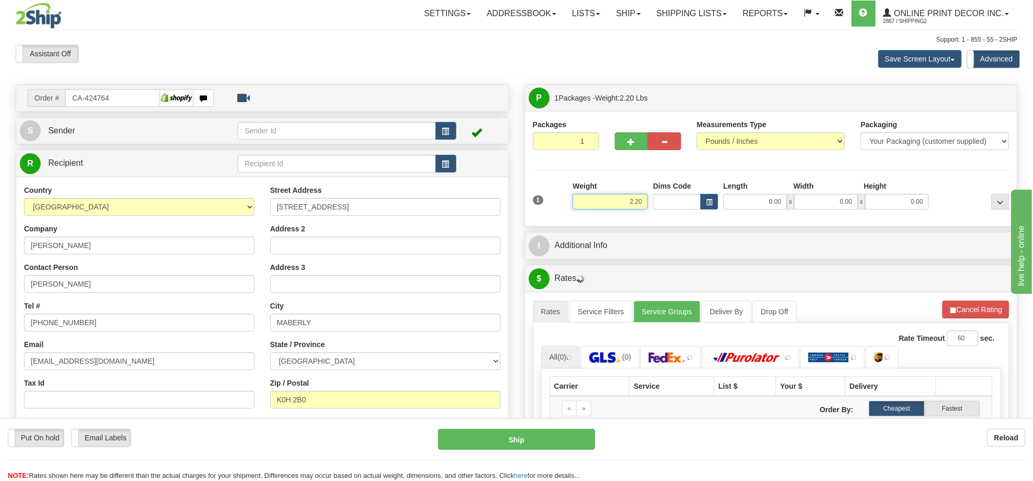
click at [620, 208] on input "2.20" at bounding box center [609, 202] width 75 height 16
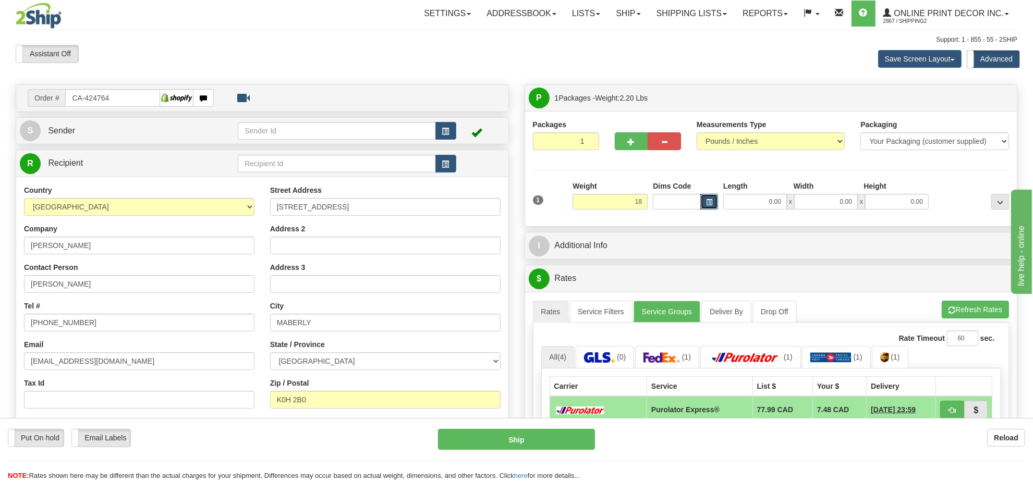
type input "18.00"
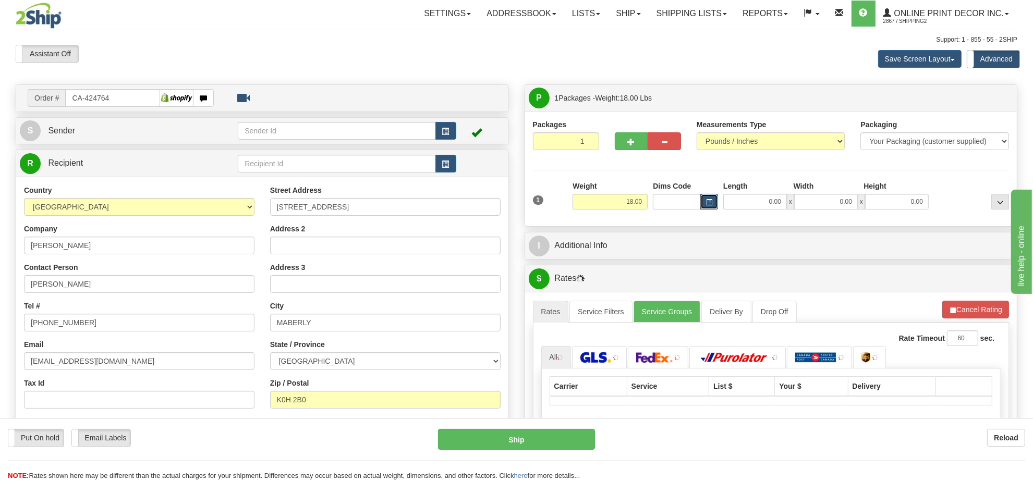
click at [707, 197] on button "button" at bounding box center [709, 202] width 18 height 16
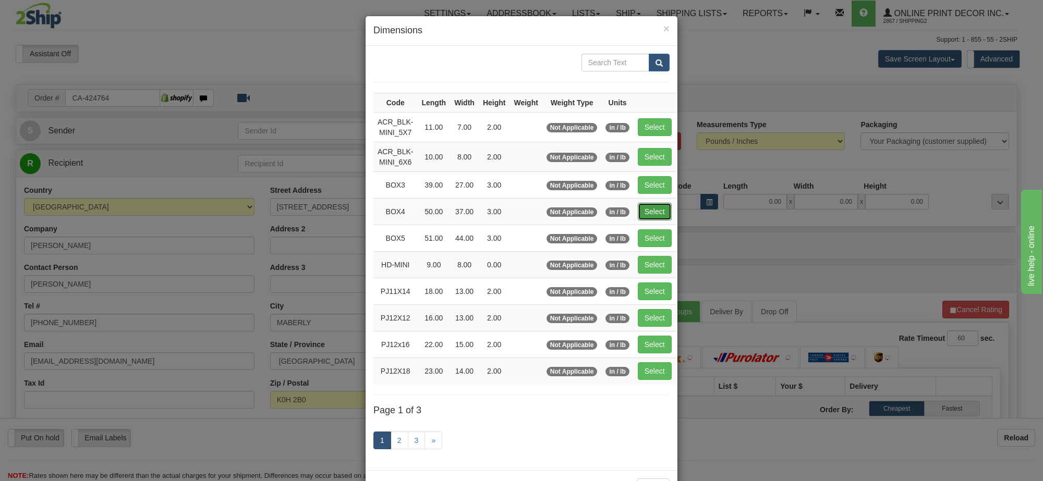
click at [650, 212] on button "Select" at bounding box center [655, 212] width 34 height 18
type input "BOX4"
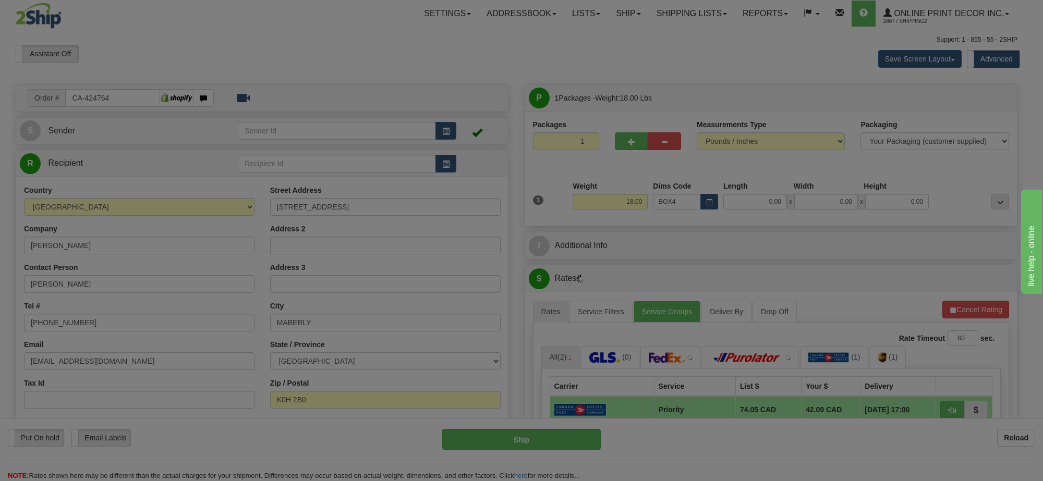
type input "50.00"
type input "37.00"
type input "3.00"
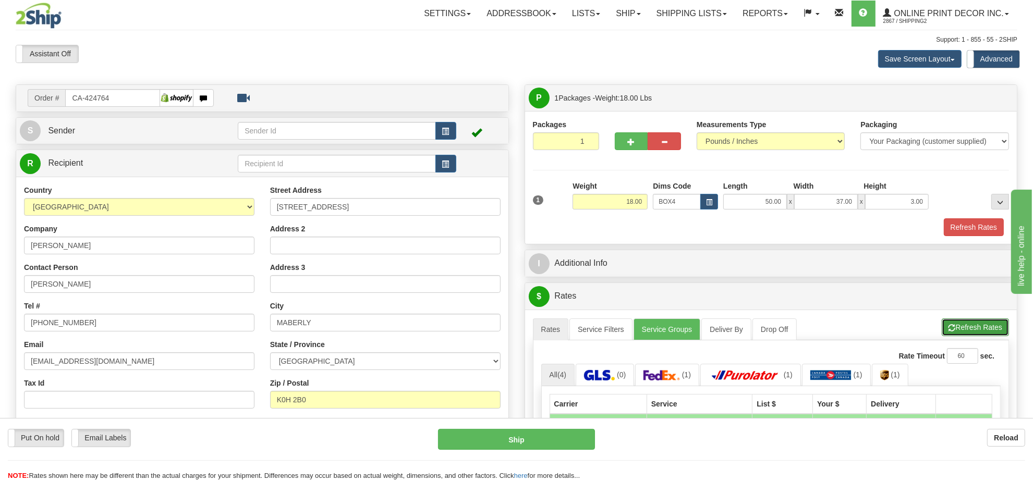
click at [949, 329] on span "button" at bounding box center [951, 328] width 7 height 7
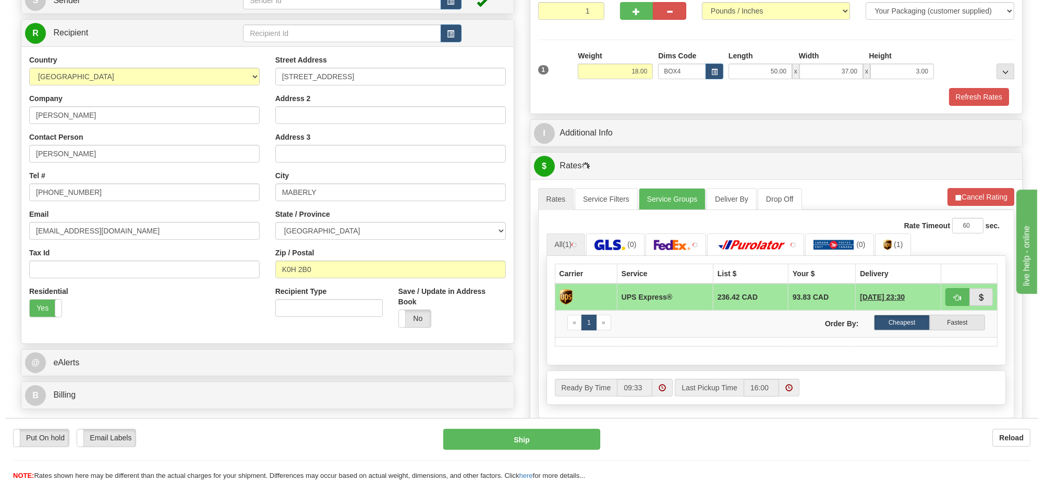
scroll to position [196, 0]
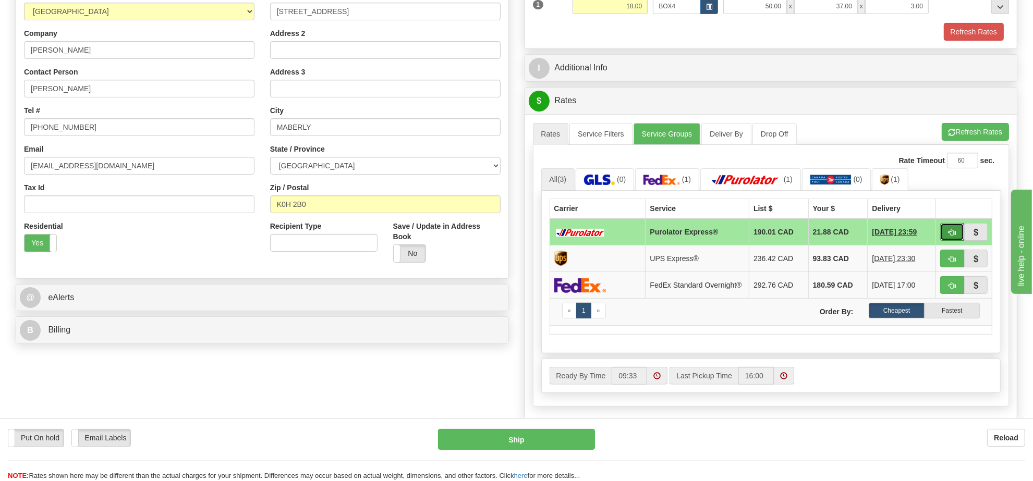
click at [949, 236] on span "button" at bounding box center [951, 232] width 7 height 7
type input "202"
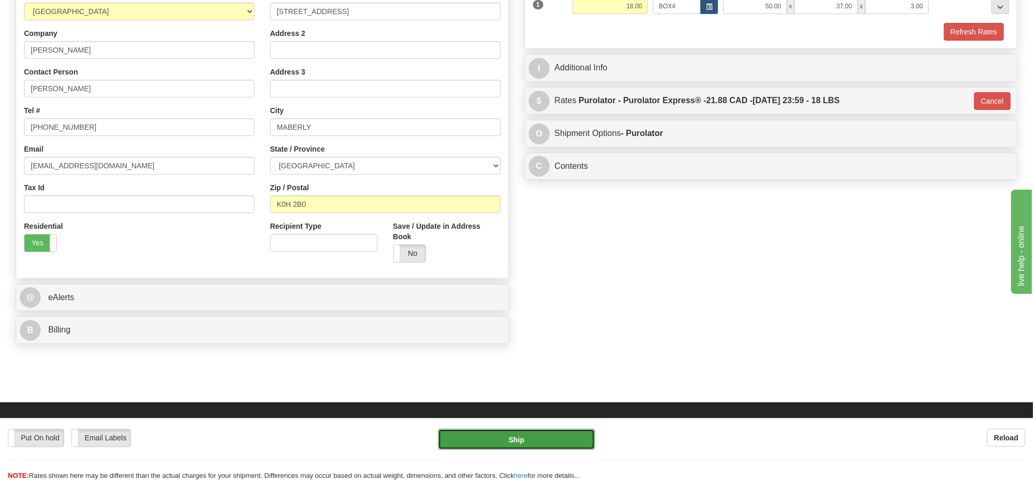
click at [541, 442] on button "Ship" at bounding box center [516, 439] width 156 height 21
